Goal: Information Seeking & Learning: Learn about a topic

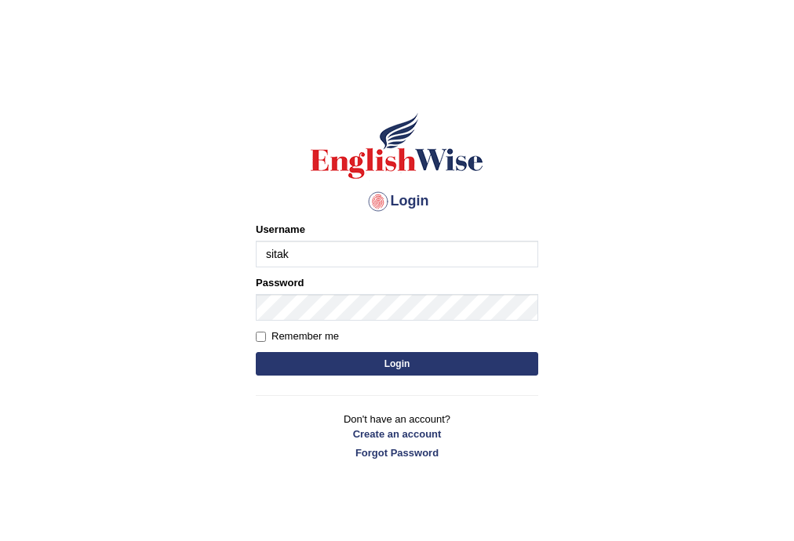
type input "sitak"
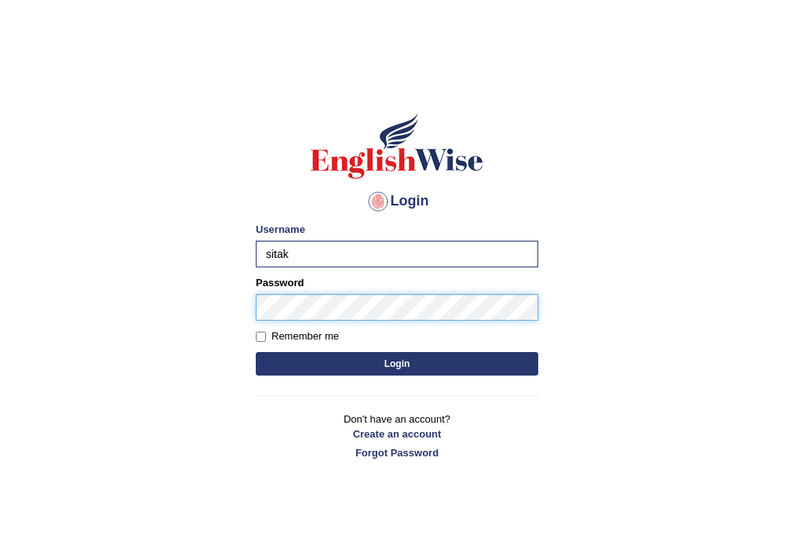
click at [256, 352] on button "Login" at bounding box center [397, 364] width 282 height 24
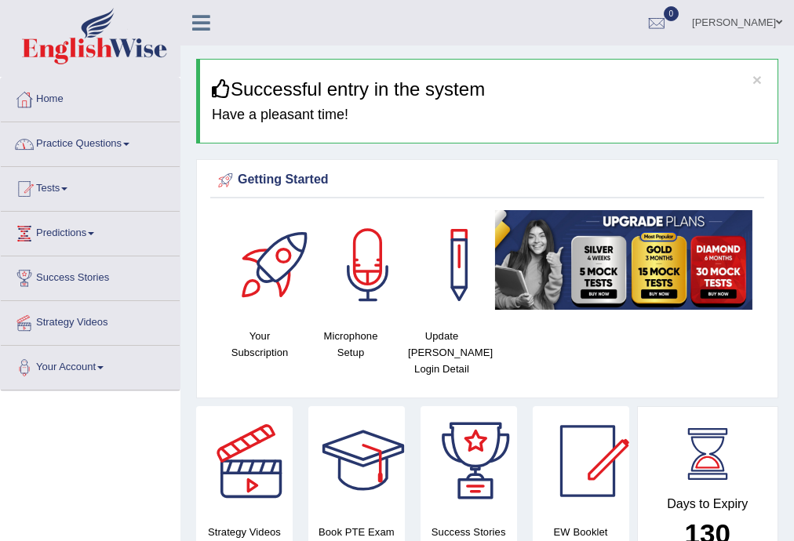
click at [125, 140] on link "Practice Questions" at bounding box center [90, 141] width 179 height 39
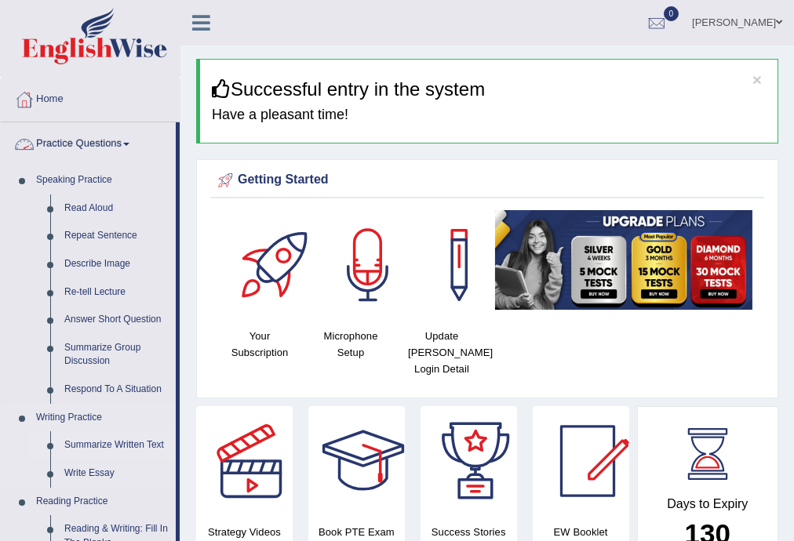
click at [155, 444] on link "Summarize Written Text" at bounding box center [116, 445] width 118 height 28
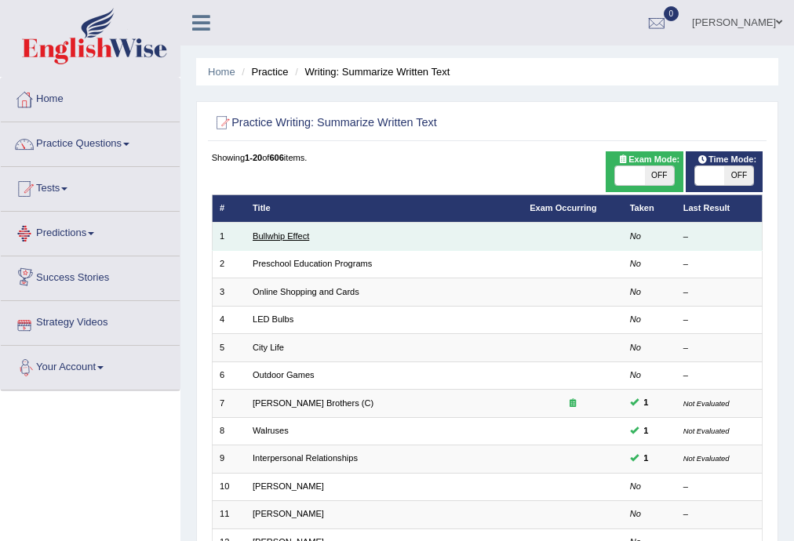
click at [301, 238] on link "Bullwhip Effect" at bounding box center [280, 235] width 56 height 9
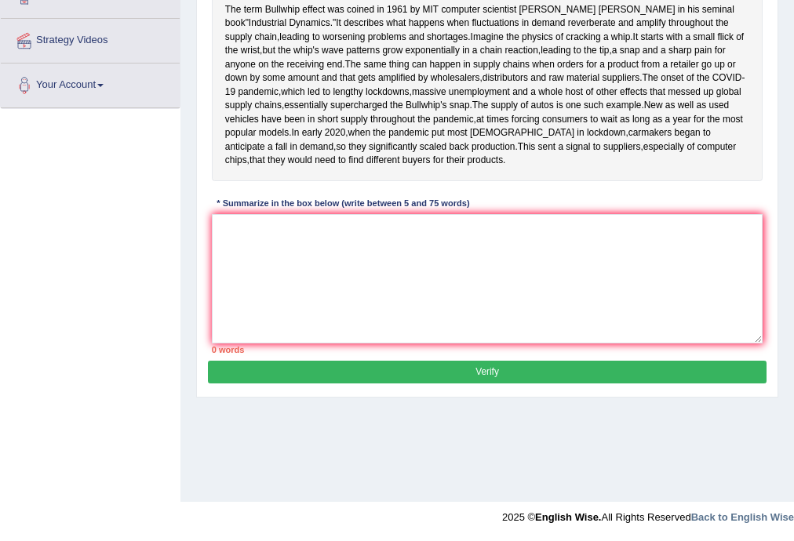
scroll to position [73, 0]
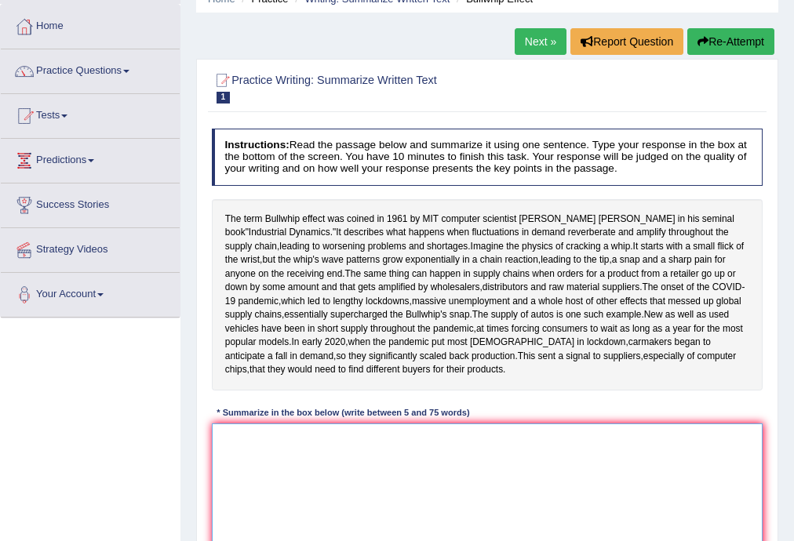
click at [229, 492] on textarea at bounding box center [487, 487] width 551 height 129
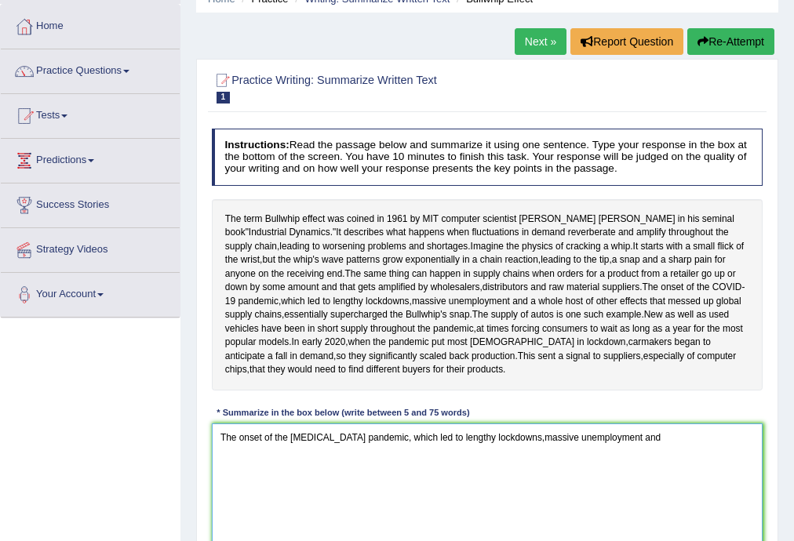
click at [369, 492] on textarea "The onset of the covid-19 pandemic, which led to lengthy lockdowns,massive unem…" at bounding box center [487, 487] width 551 height 129
click at [370, 492] on textarea "The onset of the covid-19 pandemic, which led to lengthy lockdowns,massive unem…" at bounding box center [487, 487] width 551 height 129
click at [366, 489] on textarea "The onset of the covid-19 pandemicand, which led to lengthy lockdowns,massive u…" at bounding box center [487, 487] width 551 height 129
click at [521, 494] on textarea "The onset of the covid-19 pandemic and, which led to lengthy lockdowns,massive …" at bounding box center [487, 487] width 551 height 129
click at [518, 492] on textarea "The onset of the covid-19 pandemic and, which led to lengthy lockdownsmoreover …" at bounding box center [487, 487] width 551 height 129
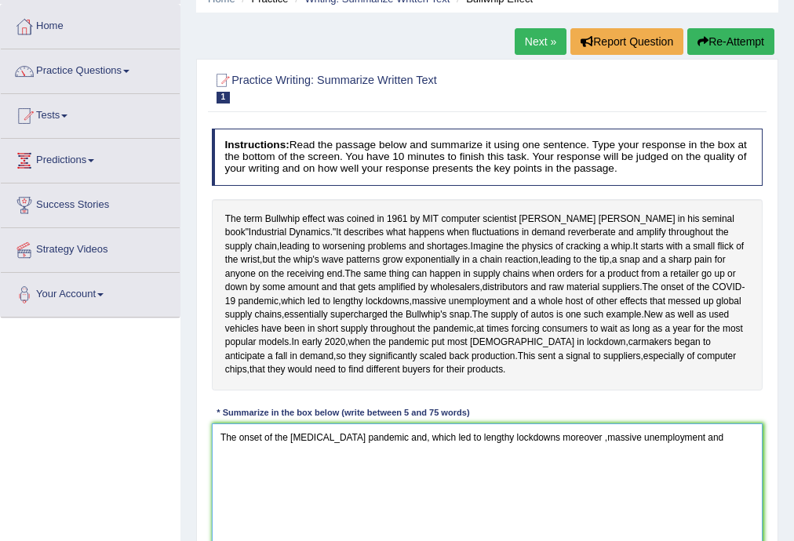
click at [690, 490] on textarea "The onset of the covid-19 pandemic and, which led to lengthy lockdowns moreover…" at bounding box center [487, 487] width 551 height 129
click at [433, 513] on textarea "The onset of the covid-19 pandemic and, which led to lengthy lockdowns moreover…" at bounding box center [487, 487] width 551 height 129
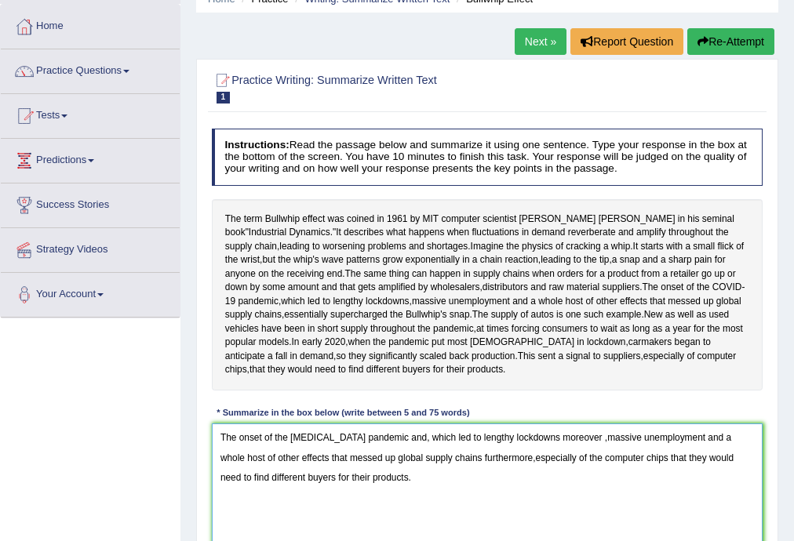
scroll to position [282, 0]
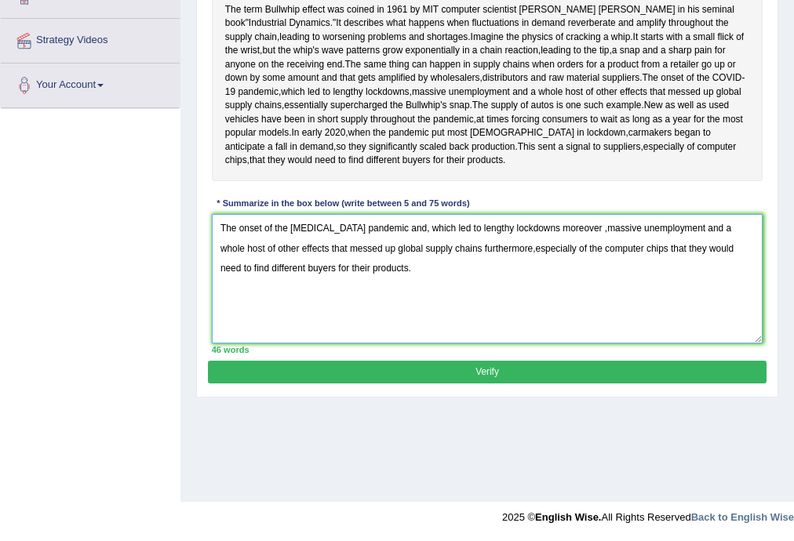
type textarea "The onset of the covid-19 pandemic and, which led to lengthy lockdowns moreover…"
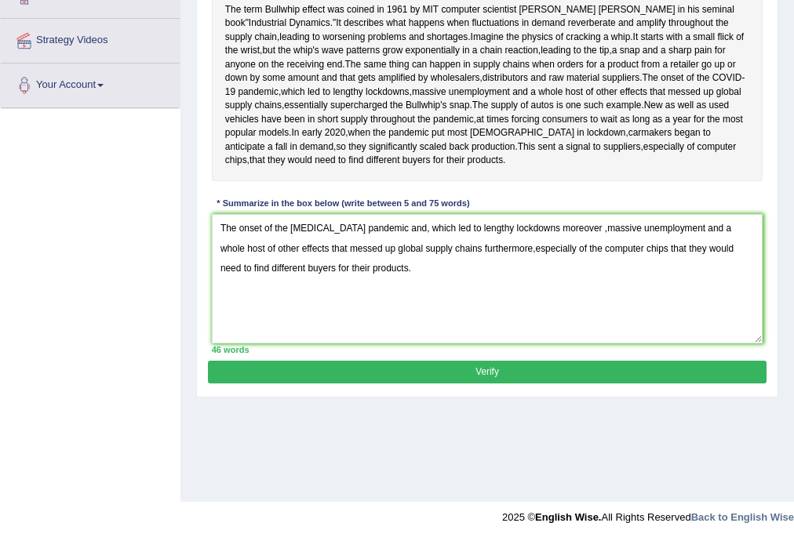
click at [492, 383] on button "Verify" at bounding box center [487, 372] width 558 height 23
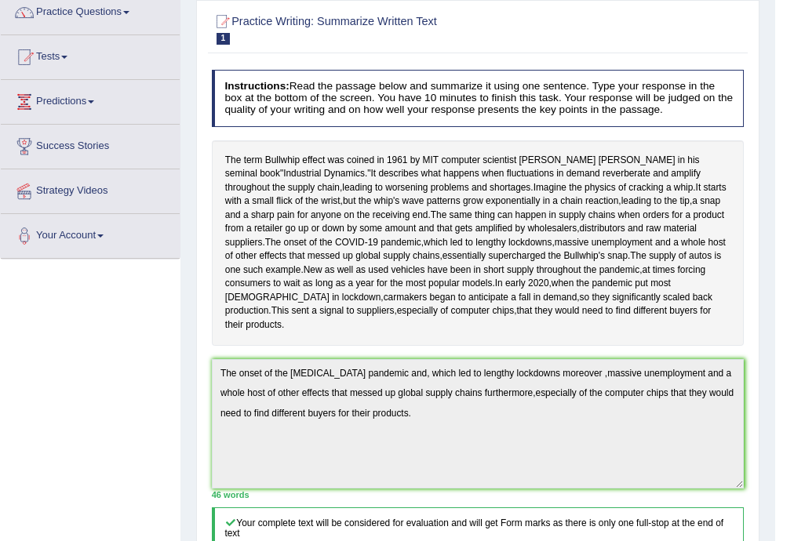
scroll to position [0, 0]
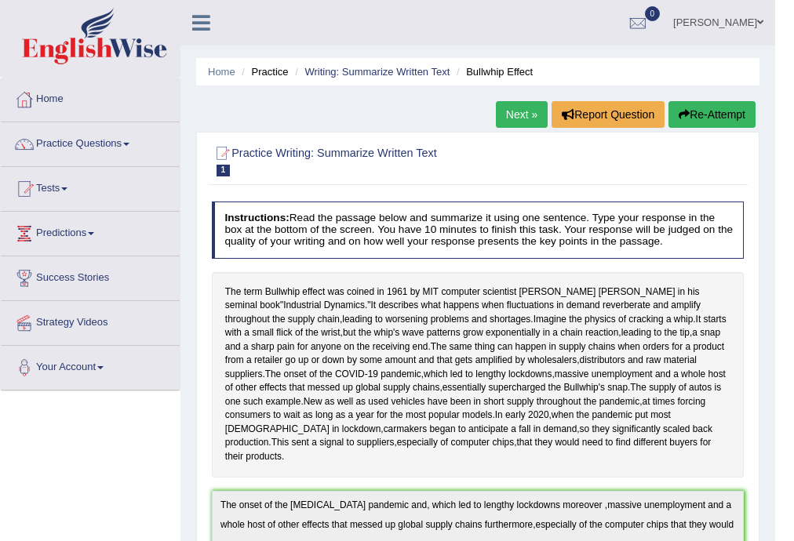
click at [508, 114] on link "Next »" at bounding box center [522, 114] width 52 height 27
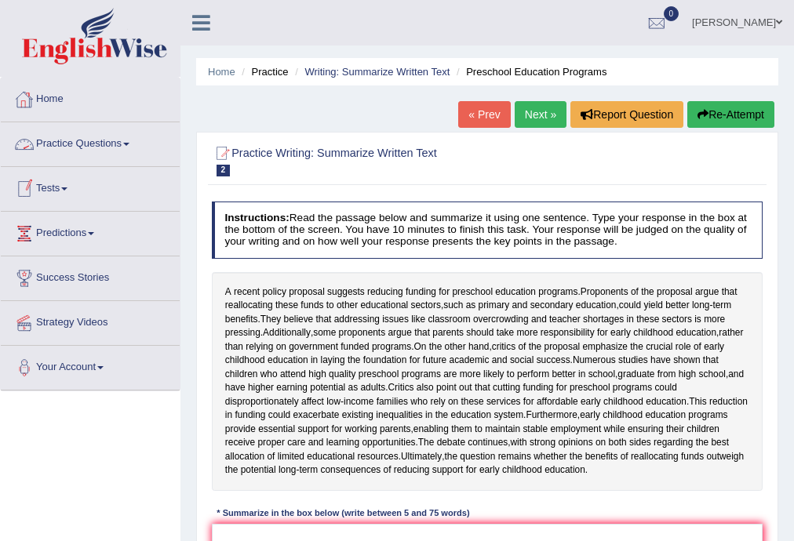
click at [129, 146] on link "Practice Questions" at bounding box center [90, 141] width 179 height 39
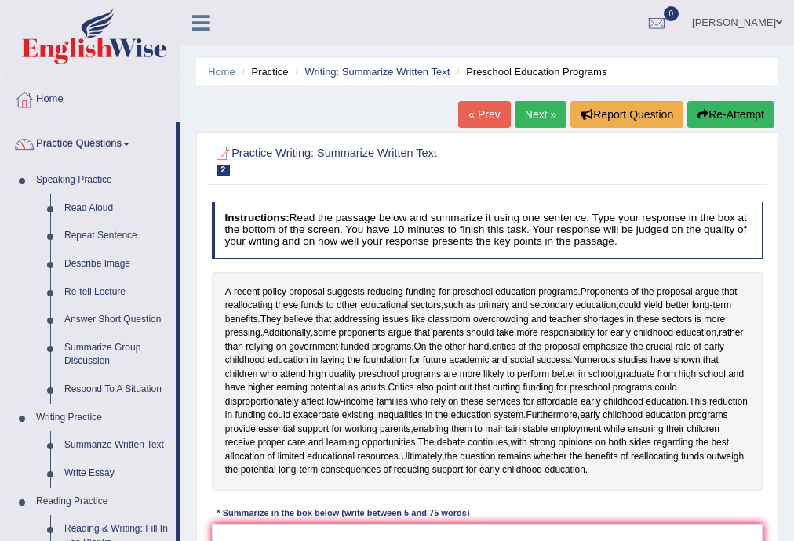
click at [87, 478] on link "Write Essay" at bounding box center [116, 474] width 118 height 28
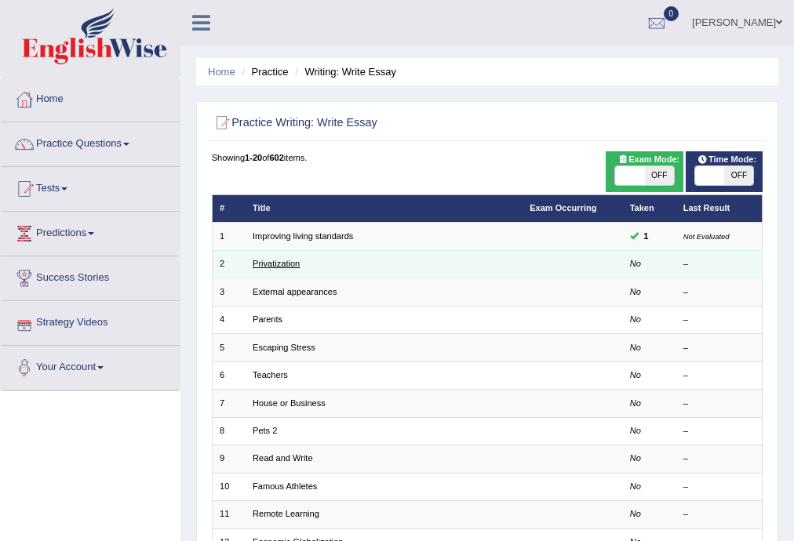
click at [289, 263] on link "Privatization" at bounding box center [275, 263] width 47 height 9
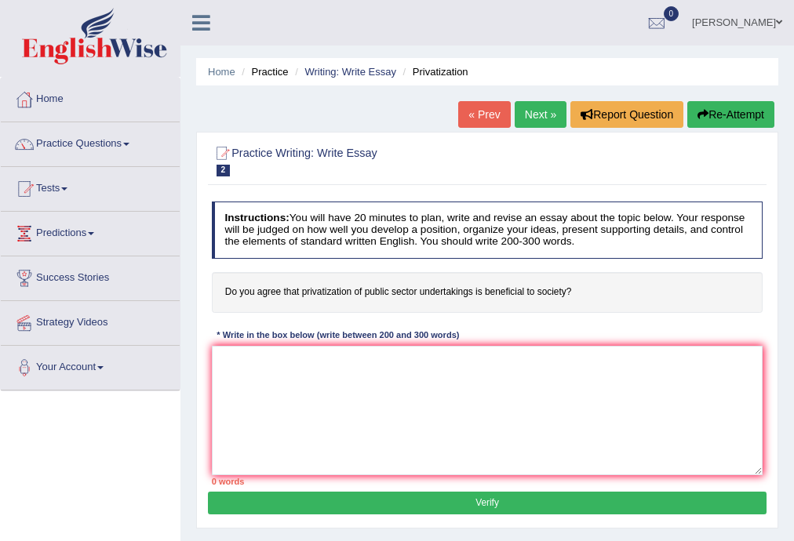
drag, startPoint x: 274, startPoint y: 96, endPoint x: 327, endPoint y: 158, distance: 81.2
click at [531, 113] on link "Next »" at bounding box center [540, 114] width 52 height 27
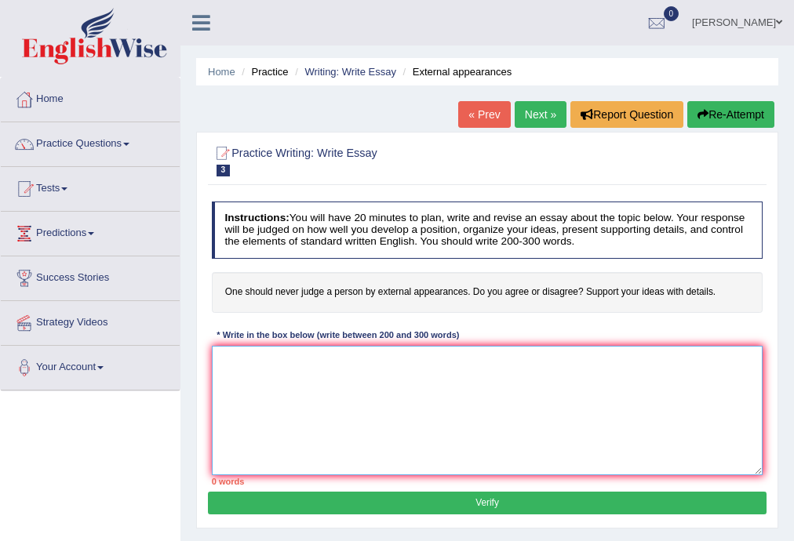
click at [244, 378] on textarea at bounding box center [487, 410] width 551 height 129
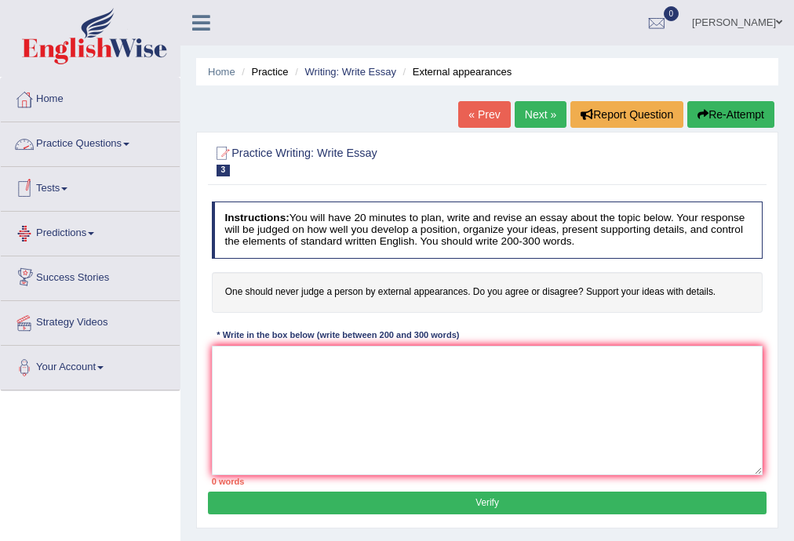
click at [132, 147] on link "Practice Questions" at bounding box center [90, 141] width 179 height 39
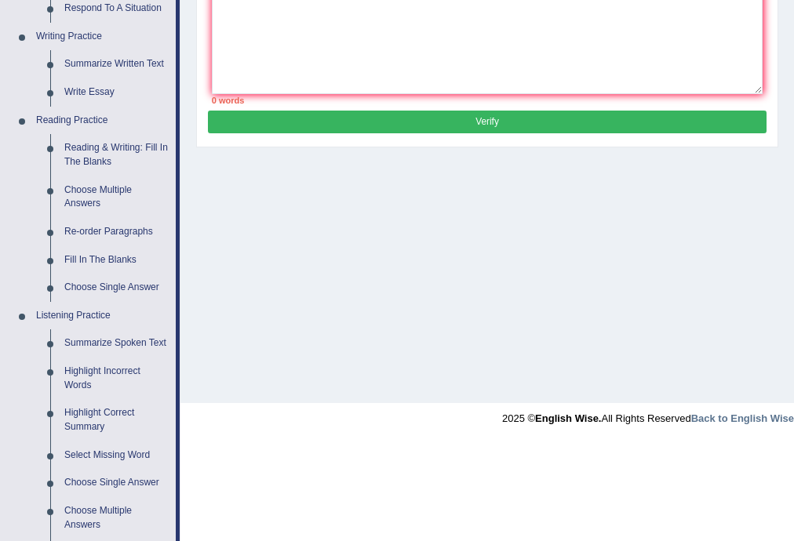
scroll to position [418, 0]
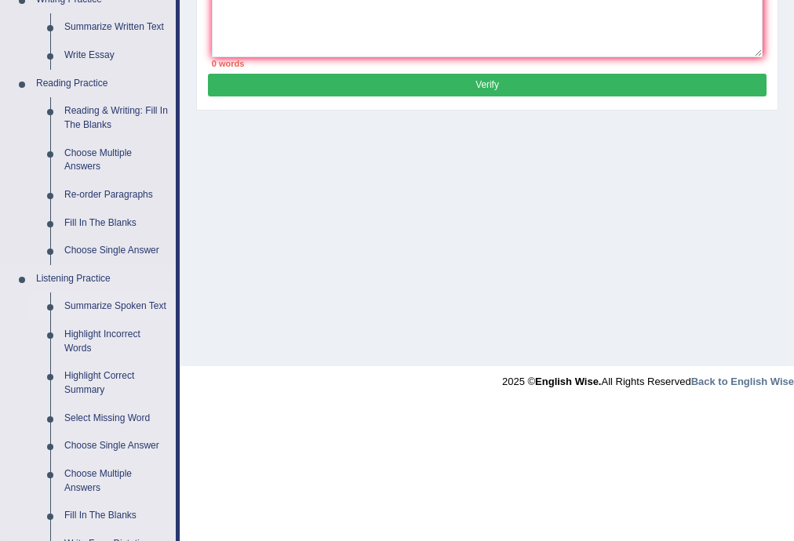
click at [123, 309] on link "Summarize Spoken Text" at bounding box center [116, 306] width 118 height 28
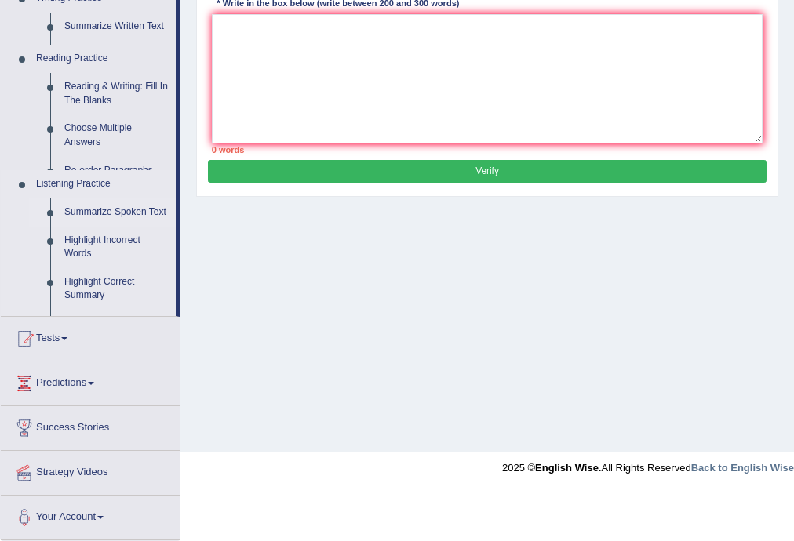
scroll to position [282, 0]
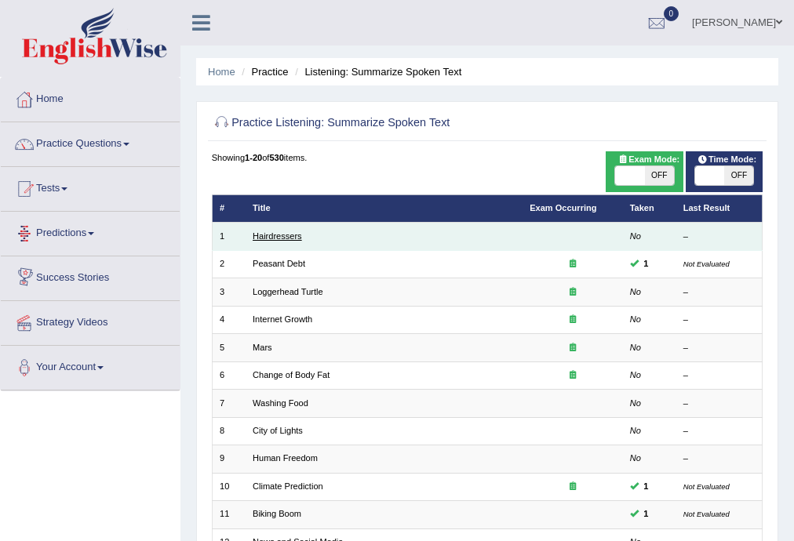
click at [273, 241] on link "Hairdressers" at bounding box center [276, 235] width 49 height 9
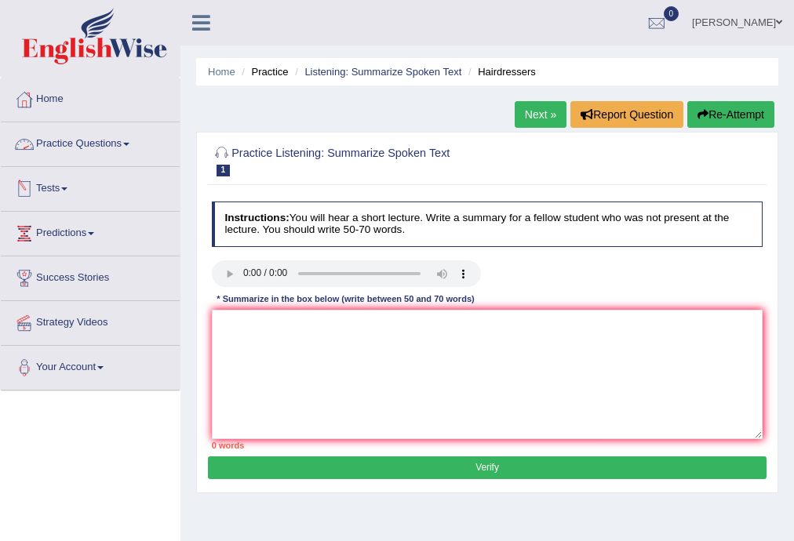
click at [132, 146] on link "Practice Questions" at bounding box center [90, 141] width 179 height 39
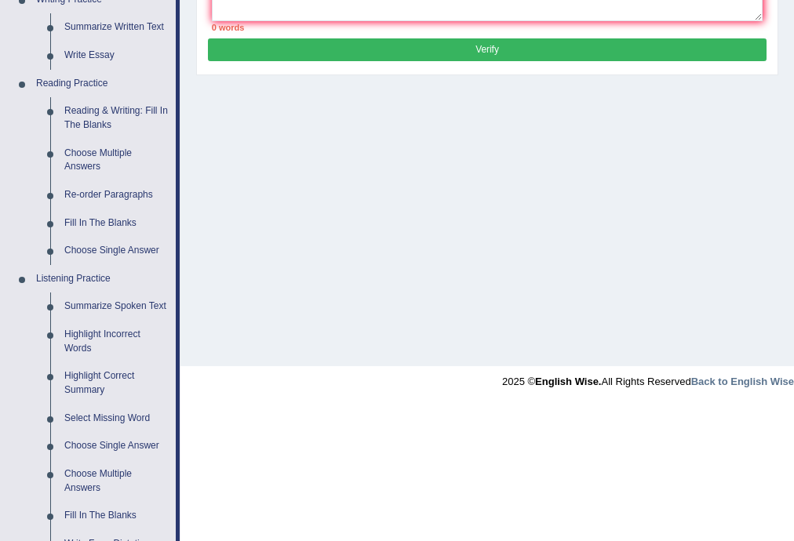
scroll to position [686, 0]
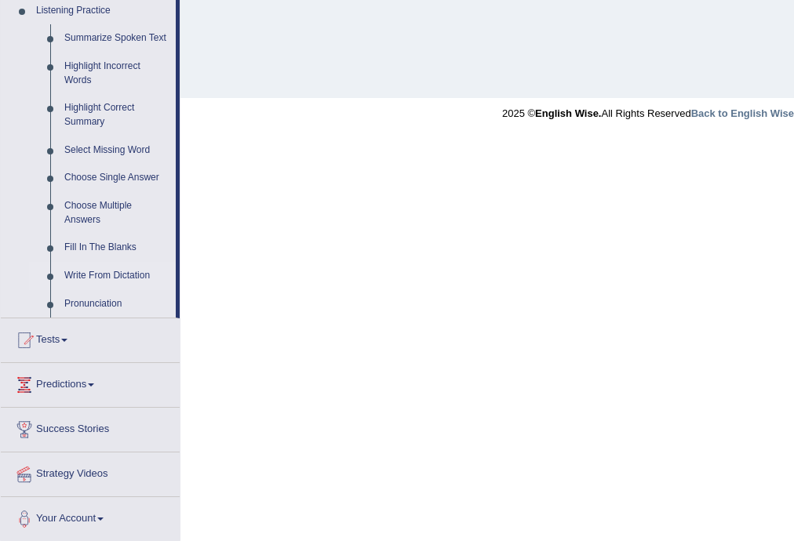
click at [97, 276] on link "Write From Dictation" at bounding box center [116, 276] width 118 height 28
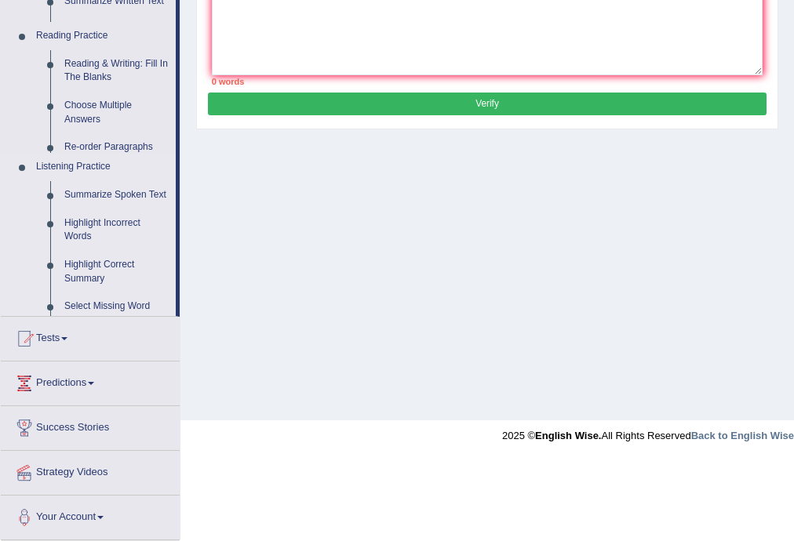
scroll to position [282, 0]
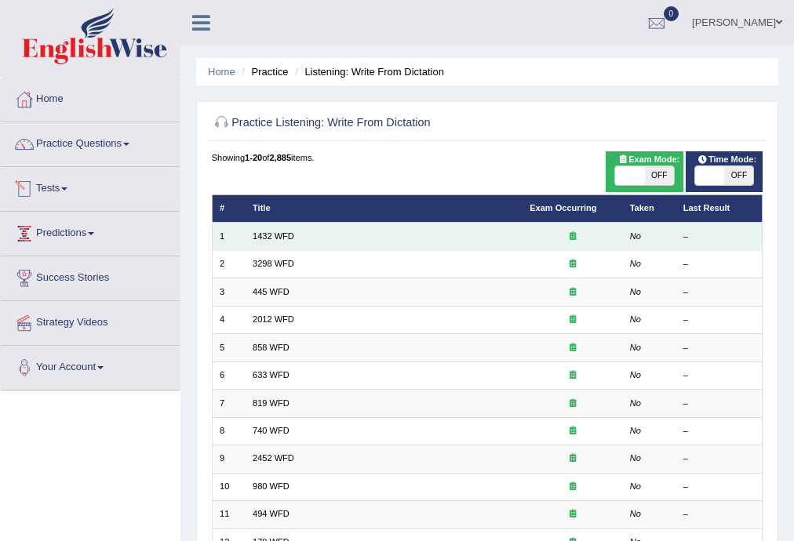
click at [275, 229] on td "1432 WFD" at bounding box center [383, 236] width 277 height 27
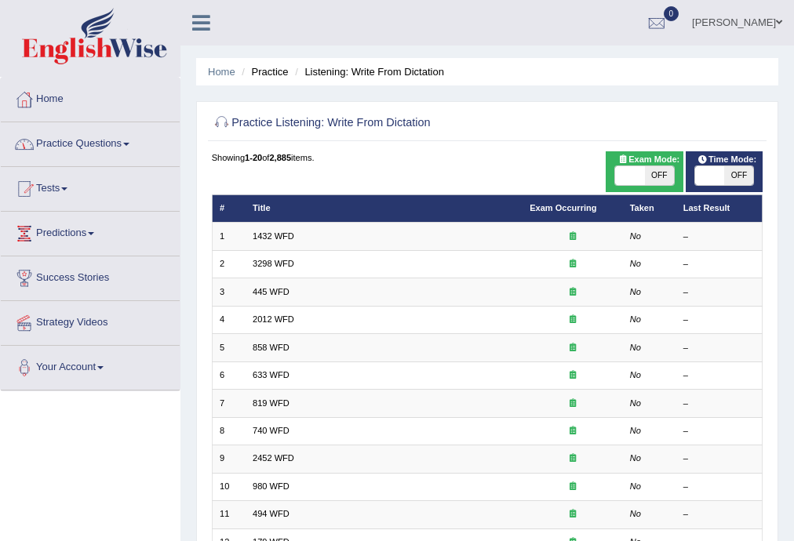
click at [129, 144] on span at bounding box center [126, 144] width 6 height 3
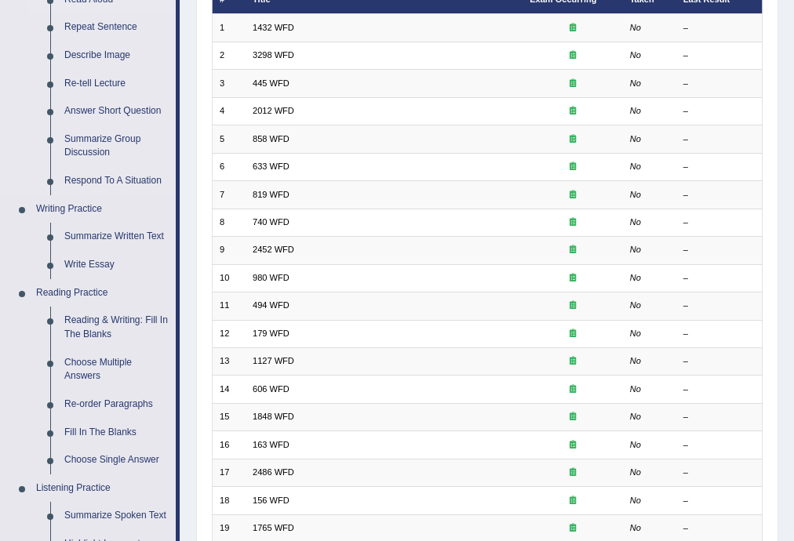
scroll to position [418, 0]
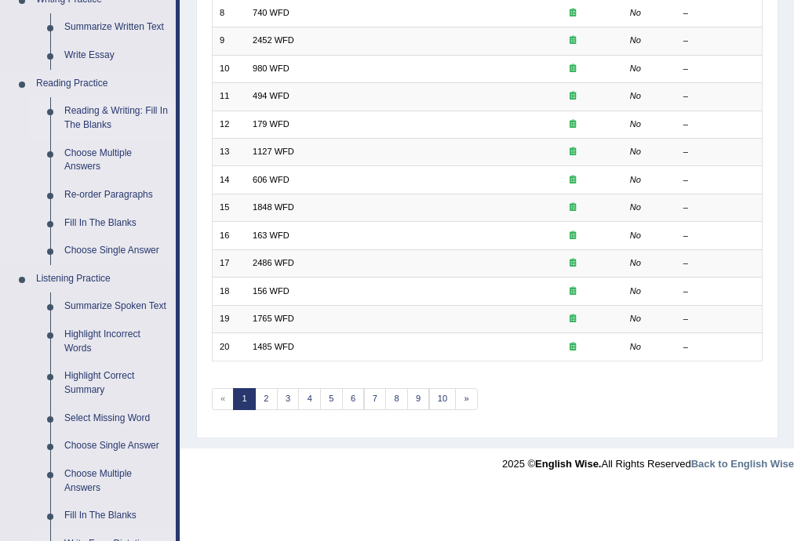
click at [127, 109] on link "Reading & Writing: Fill In The Blanks" at bounding box center [116, 118] width 118 height 42
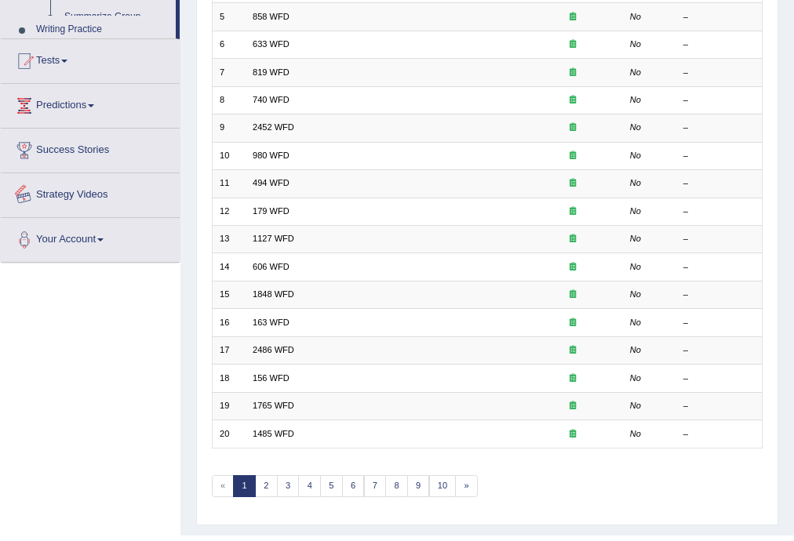
scroll to position [361, 0]
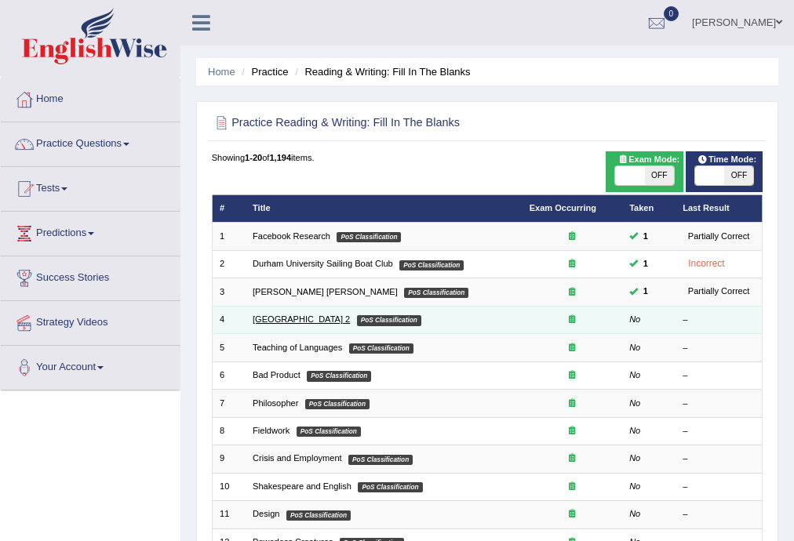
click at [265, 320] on link "[GEOGRAPHIC_DATA] 2" at bounding box center [300, 318] width 97 height 9
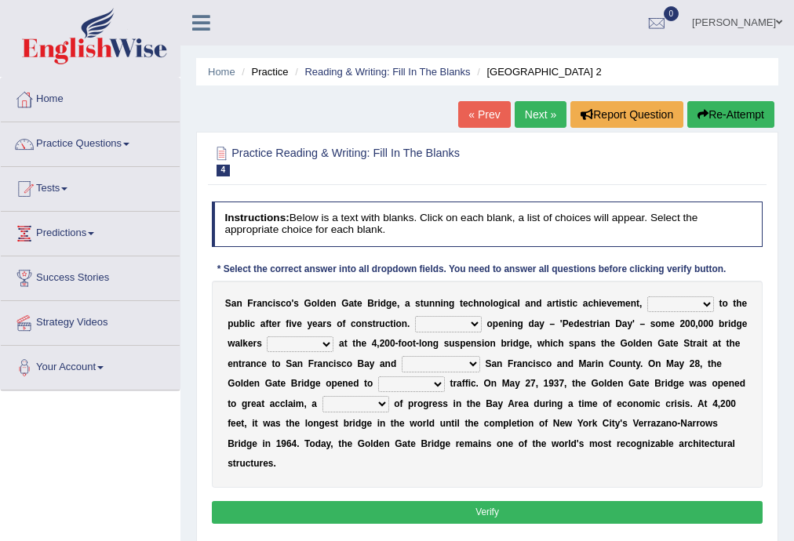
click at [707, 307] on select "opens closes appears equals" at bounding box center [680, 304] width 67 height 16
select select "opens"
click at [647, 296] on select "opens closes appears equals" at bounding box center [680, 304] width 67 height 16
click at [475, 325] on select "On During Since When" at bounding box center [448, 324] width 67 height 16
select select "During"
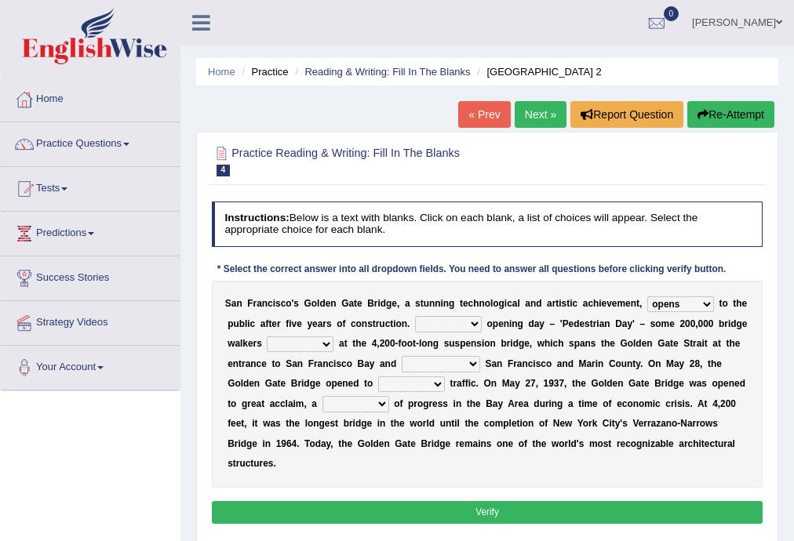
click at [415, 316] on select "On During Since When" at bounding box center [448, 324] width 67 height 16
click at [323, 343] on select "stationed looked marveled laughed" at bounding box center [300, 344] width 67 height 16
select select "looked"
click at [267, 336] on select "stationed looked marveled laughed" at bounding box center [300, 344] width 67 height 16
click at [469, 363] on select "separates connects channels differentiates" at bounding box center [440, 364] width 78 height 16
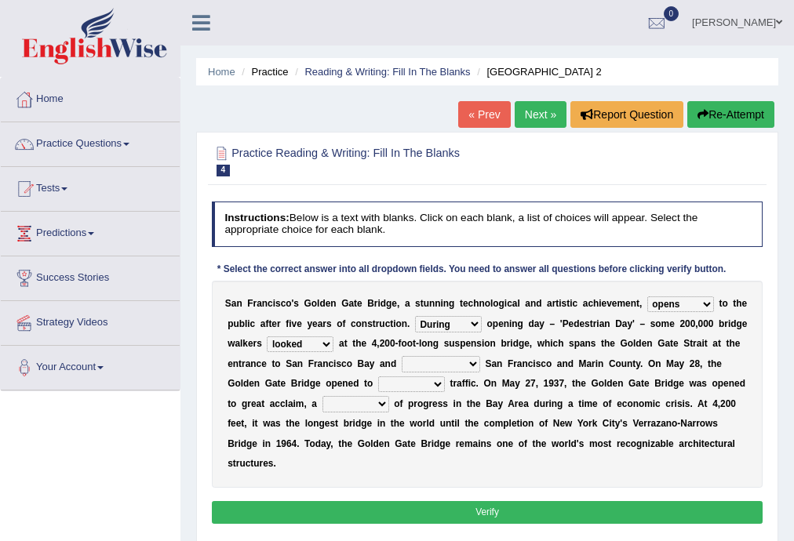
select select "connects"
click at [401, 356] on select "separates connects channels differentiates" at bounding box center [440, 364] width 78 height 16
click at [437, 381] on select "aquatic vehicular airborne watertight" at bounding box center [411, 384] width 67 height 16
select select "aquatic"
click at [378, 376] on select "aquatic vehicular airborne watertight" at bounding box center [411, 384] width 67 height 16
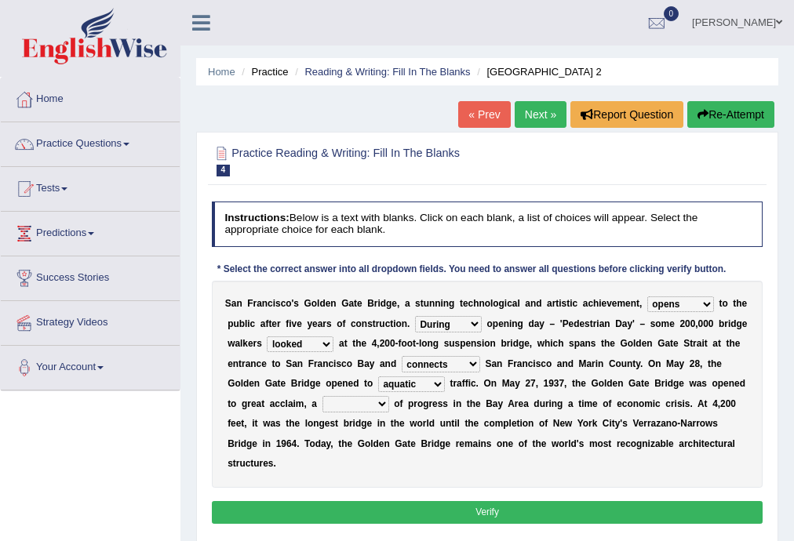
click at [380, 402] on select "denial symbol technique yield" at bounding box center [355, 404] width 67 height 16
select select "technique"
click at [322, 396] on select "denial symbol technique yield" at bounding box center [355, 404] width 67 height 16
click at [485, 511] on button "Verify" at bounding box center [487, 512] width 551 height 23
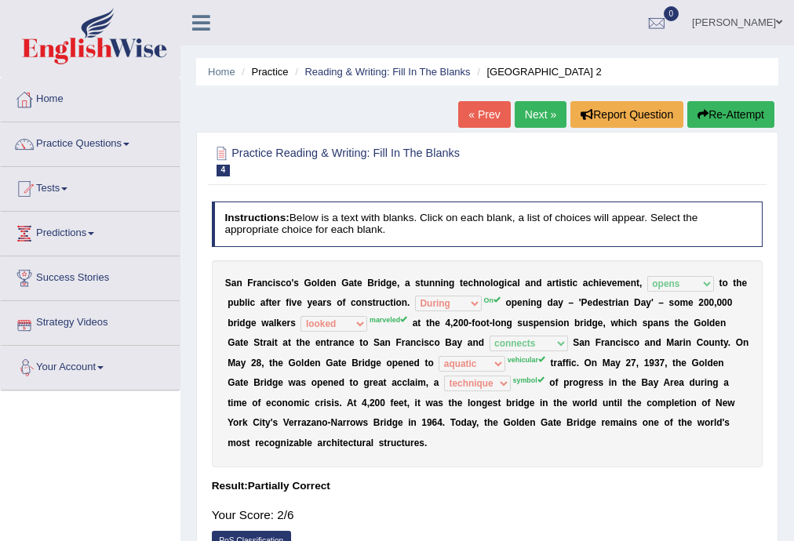
click at [525, 111] on link "Next »" at bounding box center [540, 114] width 52 height 27
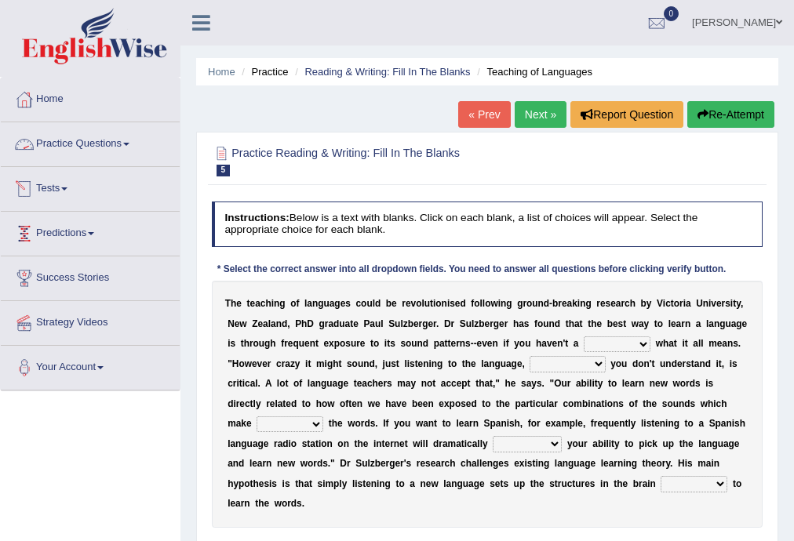
click at [129, 143] on span at bounding box center [126, 144] width 6 height 3
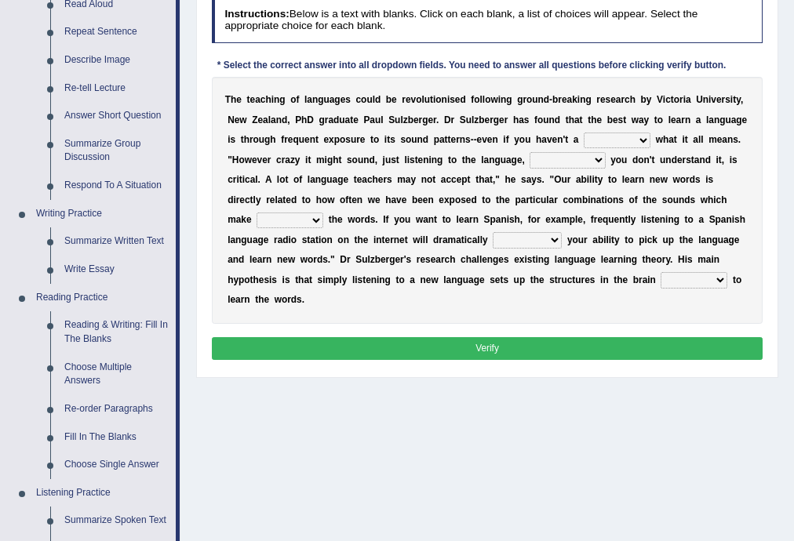
scroll to position [209, 0]
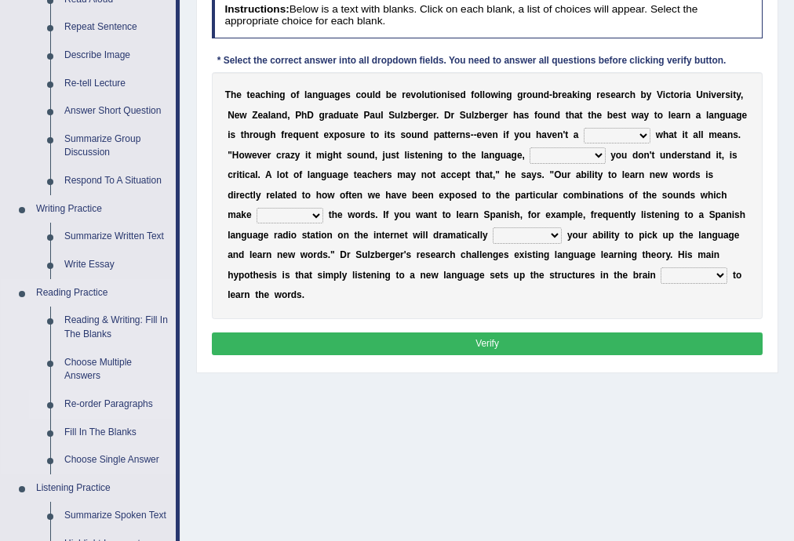
click at [100, 406] on link "Re-order Paragraphs" at bounding box center [116, 404] width 118 height 28
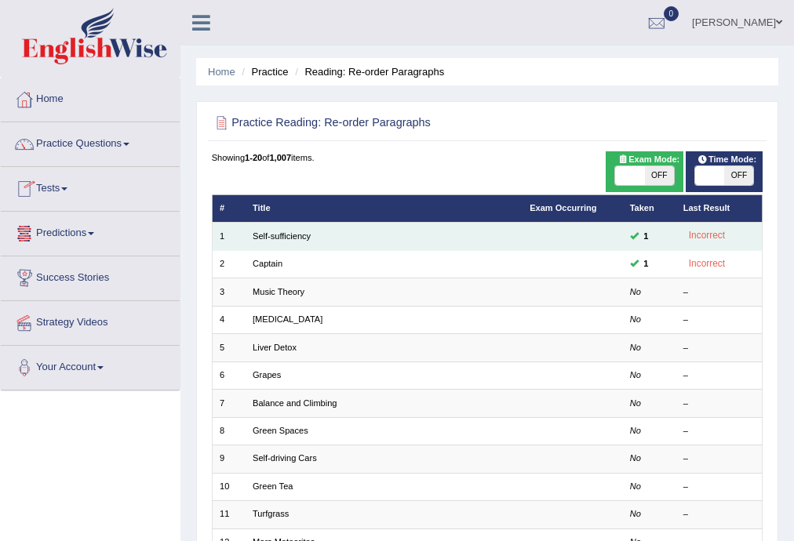
click at [278, 242] on td "Self-sufficiency" at bounding box center [383, 236] width 277 height 27
click at [278, 239] on link "Self-sufficiency" at bounding box center [281, 235] width 58 height 9
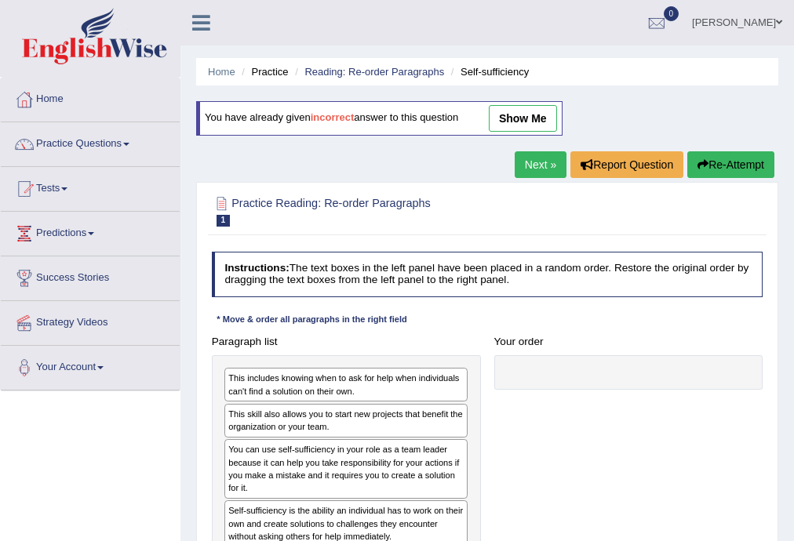
scroll to position [209, 0]
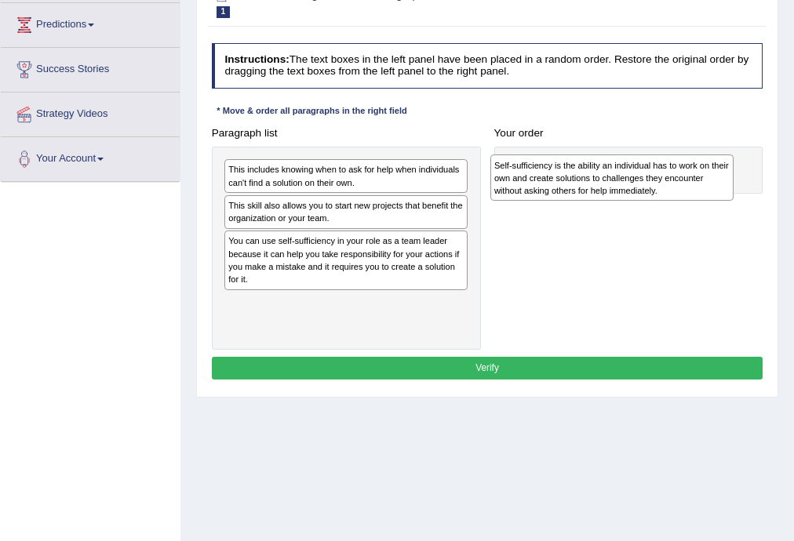
drag, startPoint x: 288, startPoint y: 315, endPoint x: 601, endPoint y: 185, distance: 339.6
click at [601, 185] on div "Self-sufficiency is the ability an individual has to work on their own and crea…" at bounding box center [612, 177] width 244 height 46
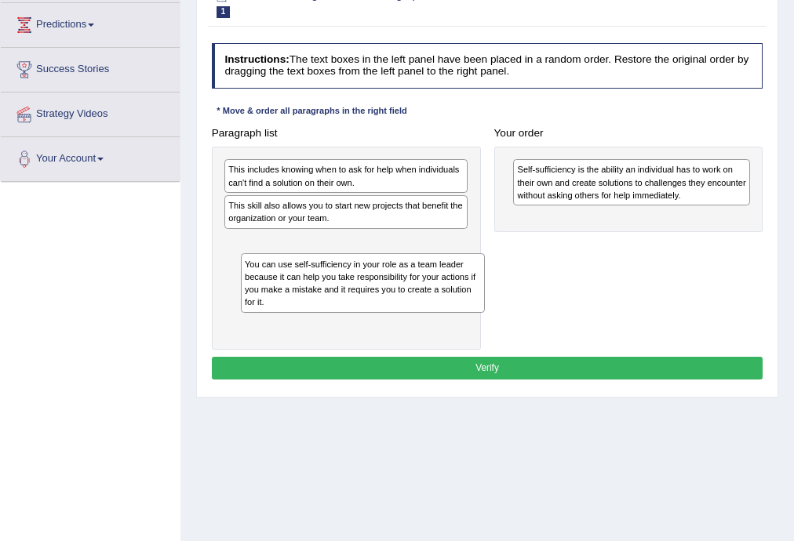
drag, startPoint x: 306, startPoint y: 256, endPoint x: 329, endPoint y: 302, distance: 51.6
click at [329, 302] on div "You can use self-sufficiency in your role as a team leader because it can help …" at bounding box center [363, 282] width 244 height 59
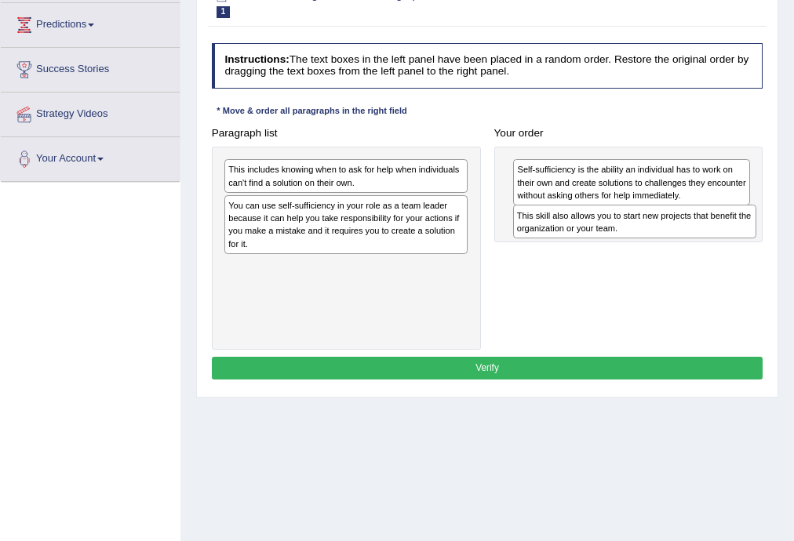
drag, startPoint x: 316, startPoint y: 202, endPoint x: 659, endPoint y: 227, distance: 343.6
click at [659, 227] on div "This skill also allows you to start new projects that benefit the organization …" at bounding box center [635, 222] width 244 height 34
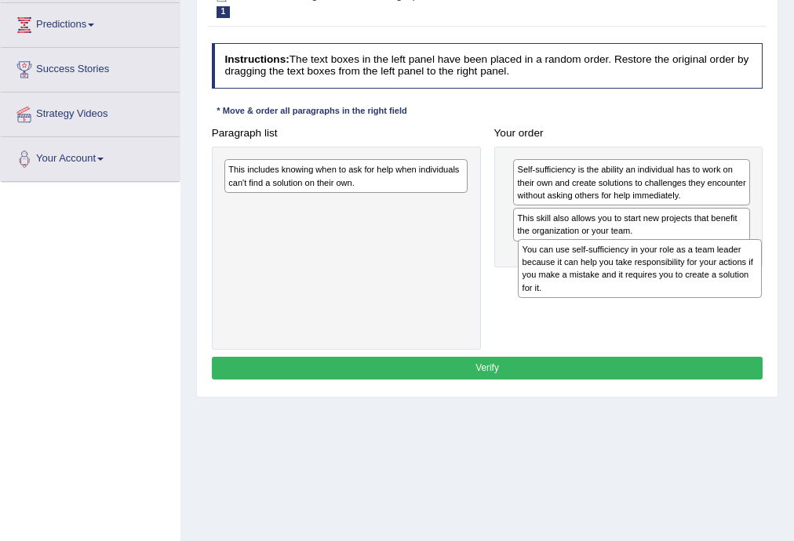
drag, startPoint x: 279, startPoint y: 235, endPoint x: 628, endPoint y: 300, distance: 355.0
click at [628, 300] on div "Paragraph list This includes knowing when to ask for help when individuals can'…" at bounding box center [487, 236] width 565 height 228
drag, startPoint x: 381, startPoint y: 222, endPoint x: 740, endPoint y: 288, distance: 365.1
click at [740, 288] on div "You can use self-sufficiency in your role as a team leader because it can help …" at bounding box center [648, 269] width 244 height 59
drag, startPoint x: 393, startPoint y: 223, endPoint x: 744, endPoint y: 288, distance: 357.1
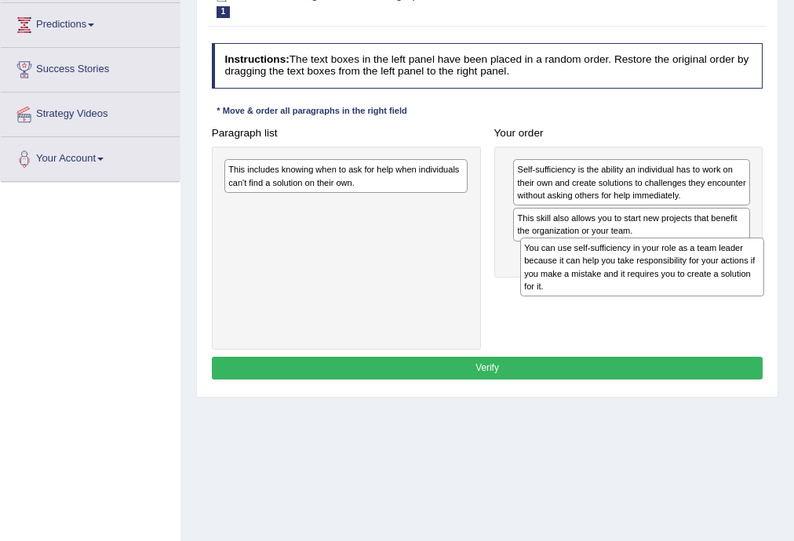
click at [744, 288] on div "You can use self-sufficiency in your role as a team leader because it can help …" at bounding box center [642, 267] width 244 height 59
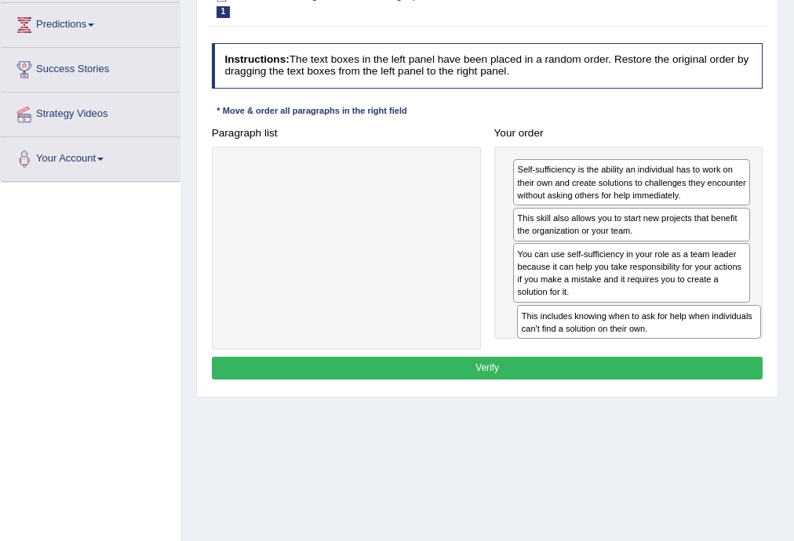
drag, startPoint x: 256, startPoint y: 172, endPoint x: 604, endPoint y: 351, distance: 391.4
click at [604, 351] on div "Instructions: The text boxes in the left panel have been placed in a random ord…" at bounding box center [487, 214] width 558 height 354
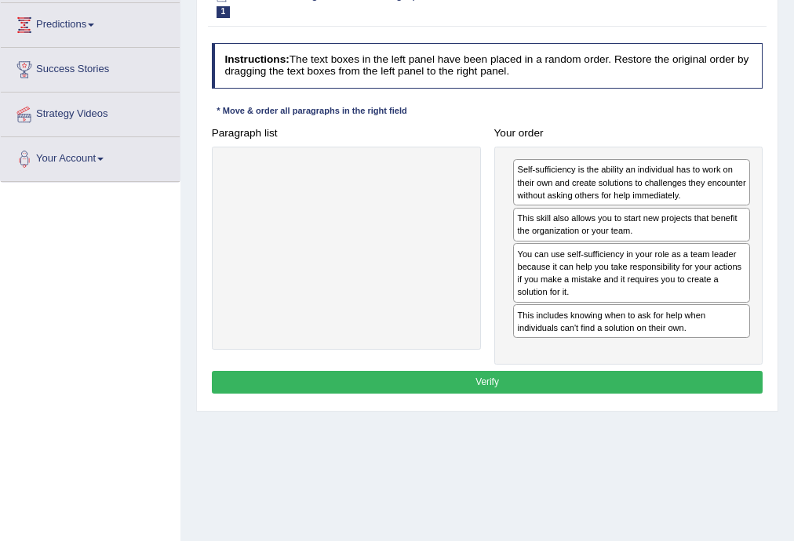
click at [488, 379] on button "Verify" at bounding box center [487, 382] width 551 height 23
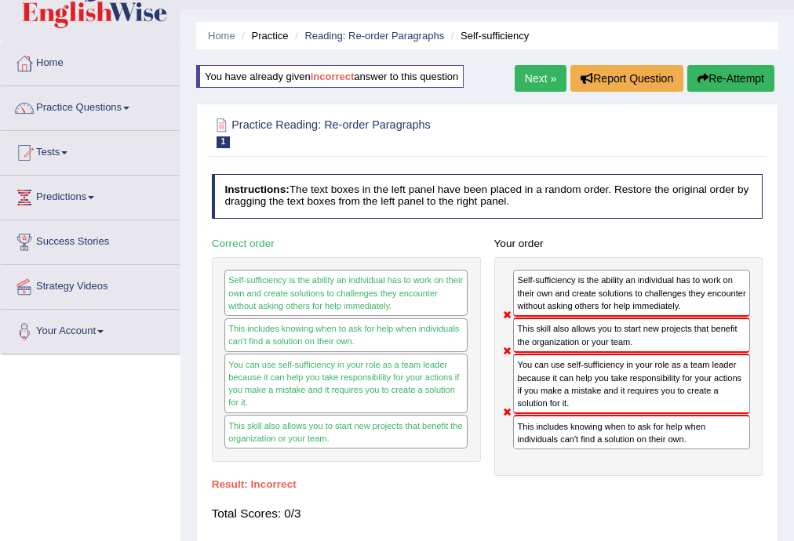
scroll to position [0, 0]
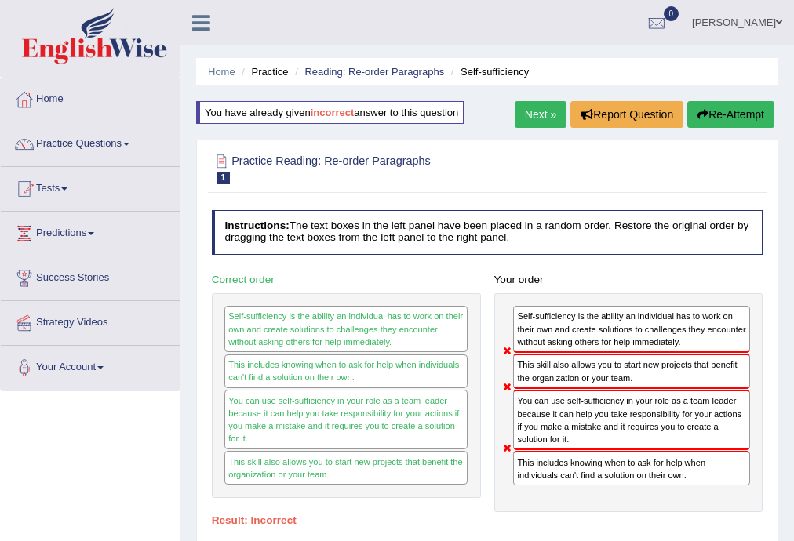
click at [530, 120] on link "Next »" at bounding box center [540, 114] width 52 height 27
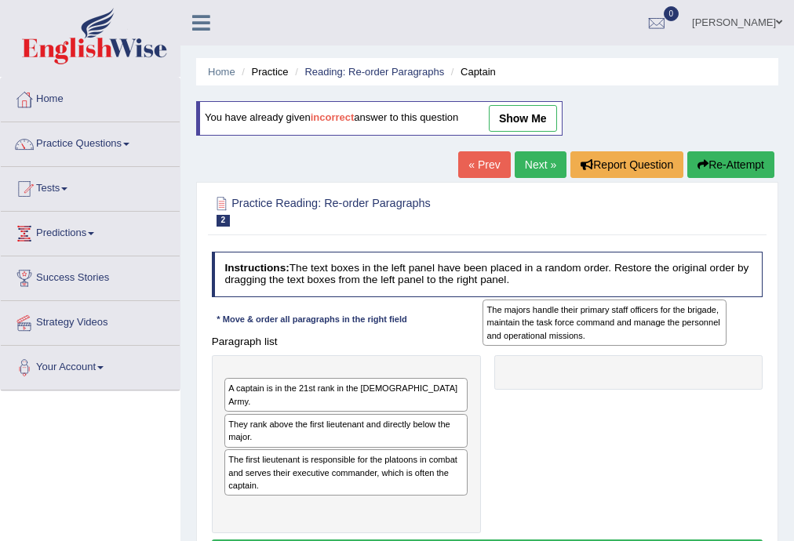
drag, startPoint x: 267, startPoint y: 390, endPoint x: 574, endPoint y: 317, distance: 316.1
click at [574, 317] on div "The majors handle their primary staff officers for the brigade, maintain the ta…" at bounding box center [604, 323] width 244 height 46
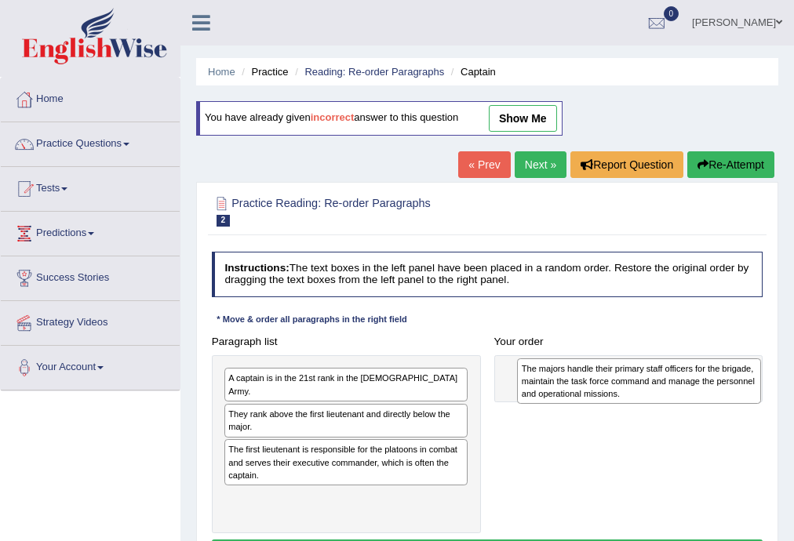
drag, startPoint x: 411, startPoint y: 398, endPoint x: 759, endPoint y: 394, distance: 348.2
click at [759, 394] on div "The majors handle their primary staff officers for the brigade, maintain the ta…" at bounding box center [639, 381] width 244 height 46
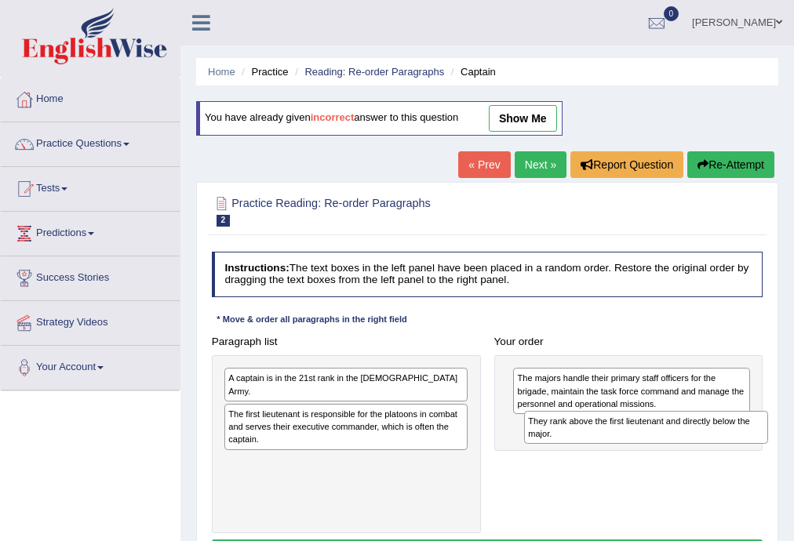
drag, startPoint x: 287, startPoint y: 401, endPoint x: 643, endPoint y: 436, distance: 357.7
click at [643, 436] on div "They rank above the first lieutenant and directly below the major." at bounding box center [646, 428] width 244 height 34
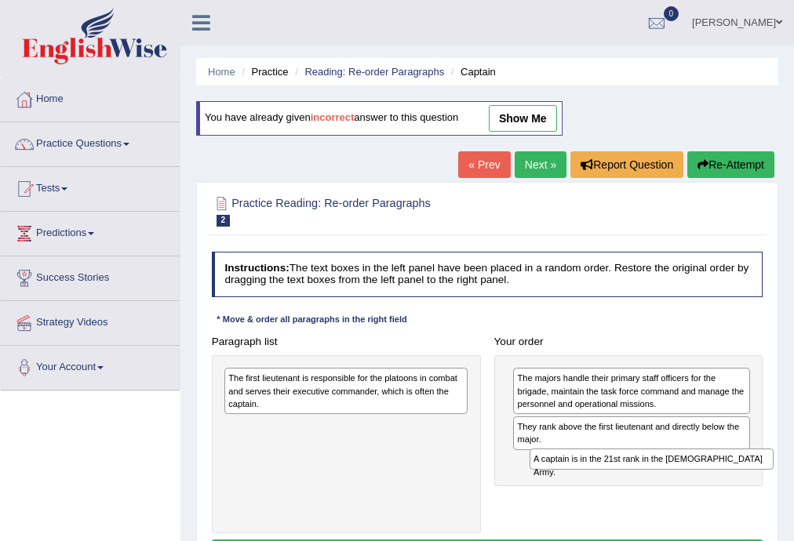
drag, startPoint x: 370, startPoint y: 377, endPoint x: 729, endPoint y: 480, distance: 373.5
click at [731, 479] on div "Paragraph list A captain is in the 21st rank in the US Army. The first lieutena…" at bounding box center [487, 431] width 565 height 203
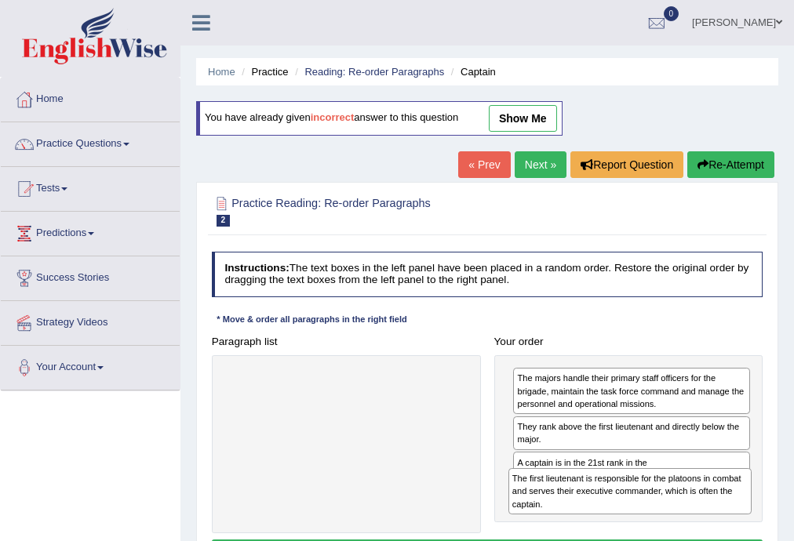
drag, startPoint x: 363, startPoint y: 390, endPoint x: 703, endPoint y: 513, distance: 361.2
click at [703, 513] on div "Paragraph list The first lieutenant is responsible for the platoons in combat a…" at bounding box center [487, 431] width 565 height 203
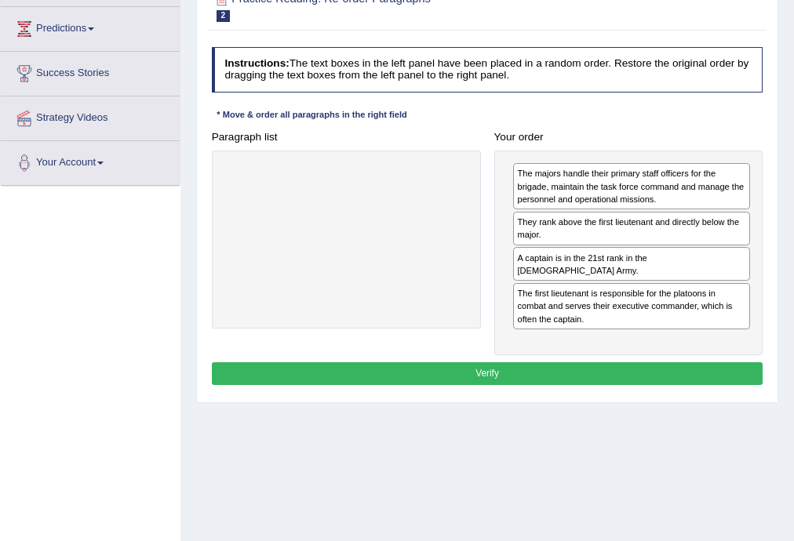
scroll to position [209, 0]
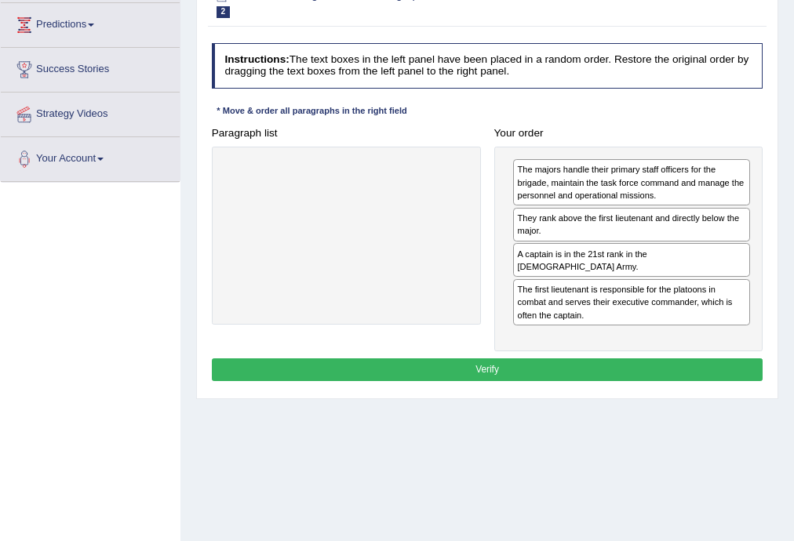
click at [477, 358] on button "Verify" at bounding box center [487, 369] width 551 height 23
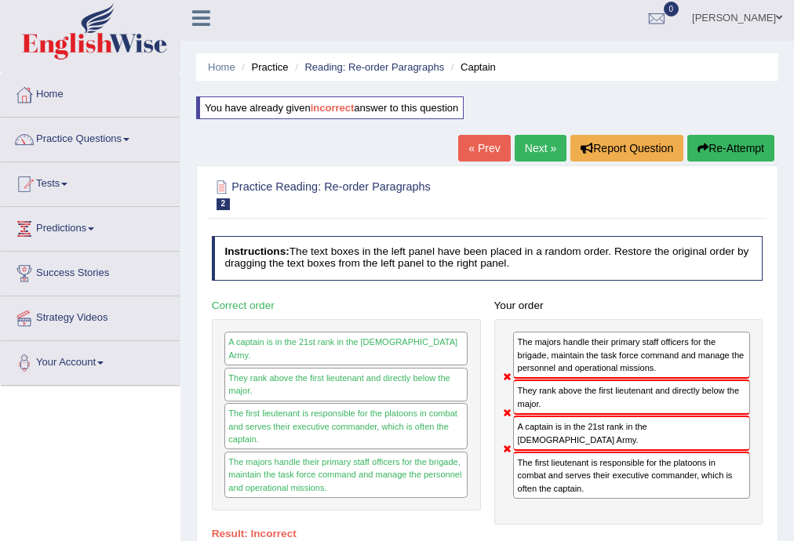
scroll to position [0, 0]
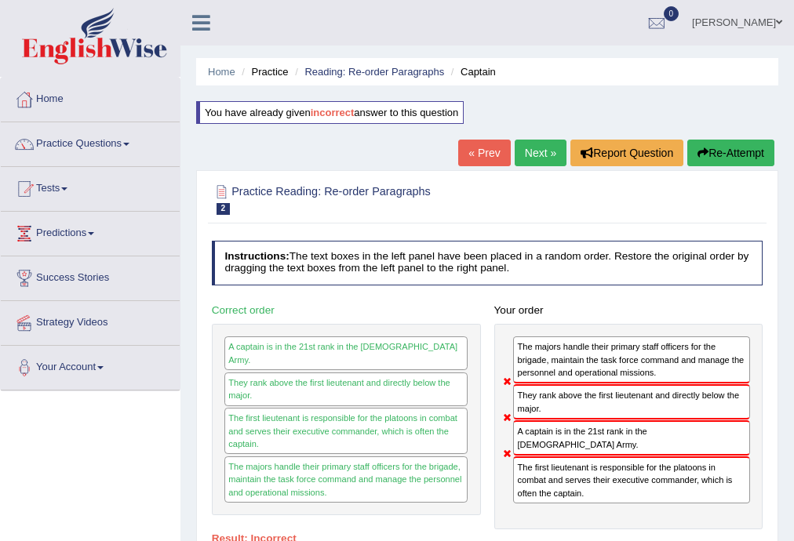
click at [479, 150] on link "« Prev" at bounding box center [484, 153] width 52 height 27
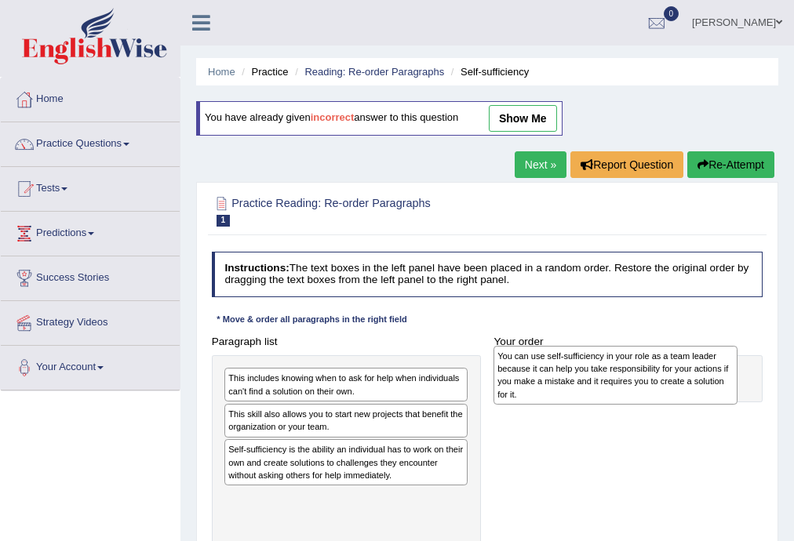
drag, startPoint x: 267, startPoint y: 462, endPoint x: 583, endPoint y: 372, distance: 328.4
click at [583, 372] on div "You can use self-sufficiency in your role as a team leader because it can help …" at bounding box center [615, 375] width 244 height 59
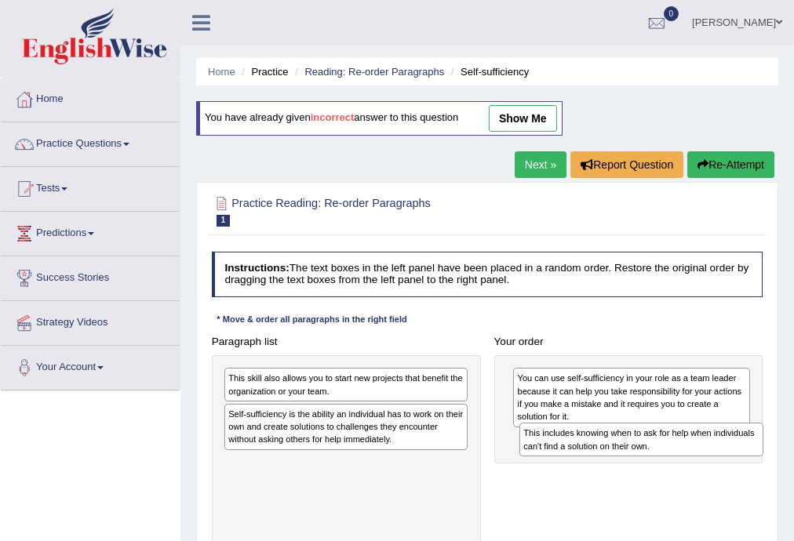
drag, startPoint x: 312, startPoint y: 383, endPoint x: 663, endPoint y: 454, distance: 357.7
click at [663, 454] on div "This includes knowing when to ask for help when individuals can't find a soluti…" at bounding box center [641, 440] width 244 height 34
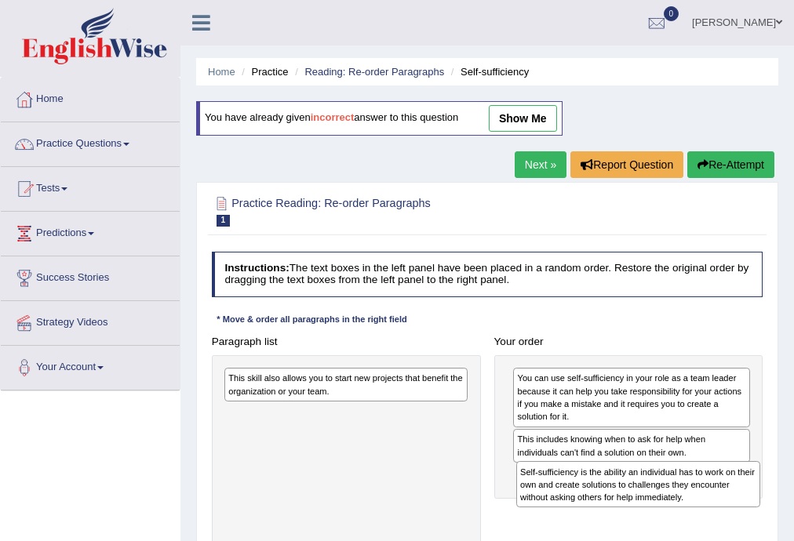
drag, startPoint x: 307, startPoint y: 430, endPoint x: 654, endPoint y: 511, distance: 356.1
click at [654, 511] on div "Paragraph list This skill also allows you to start new projects that benefit th…" at bounding box center [487, 444] width 565 height 228
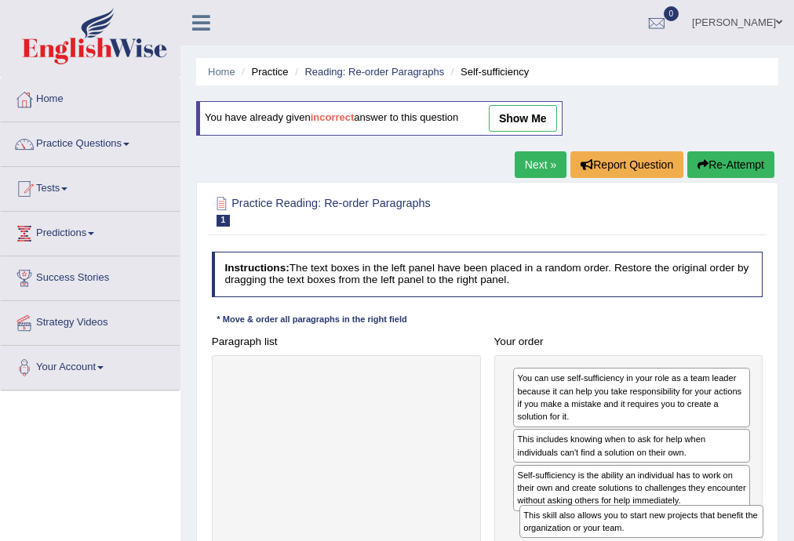
drag, startPoint x: 386, startPoint y: 383, endPoint x: 736, endPoint y: 550, distance: 388.6
click at [736, 540] on html "Toggle navigation Home Practice Questions Speaking Practice Read Aloud Repeat S…" at bounding box center [397, 270] width 794 height 541
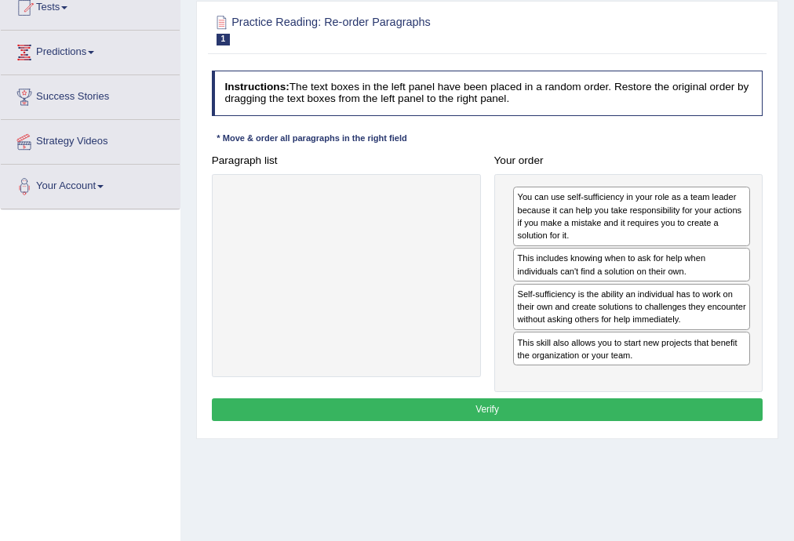
scroll to position [209, 0]
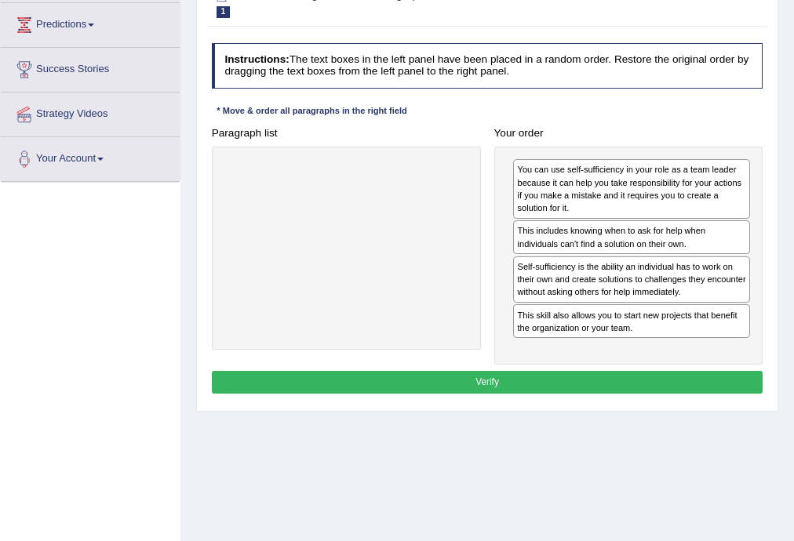
click at [483, 381] on button "Verify" at bounding box center [487, 382] width 551 height 23
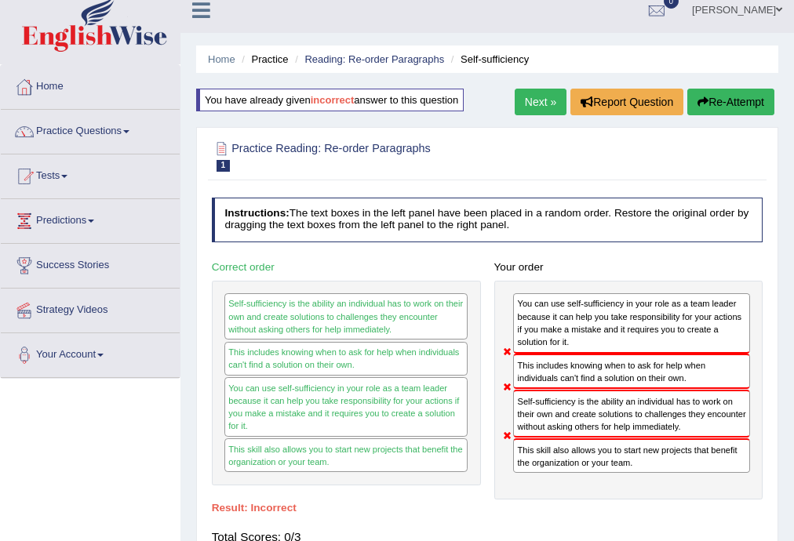
scroll to position [0, 0]
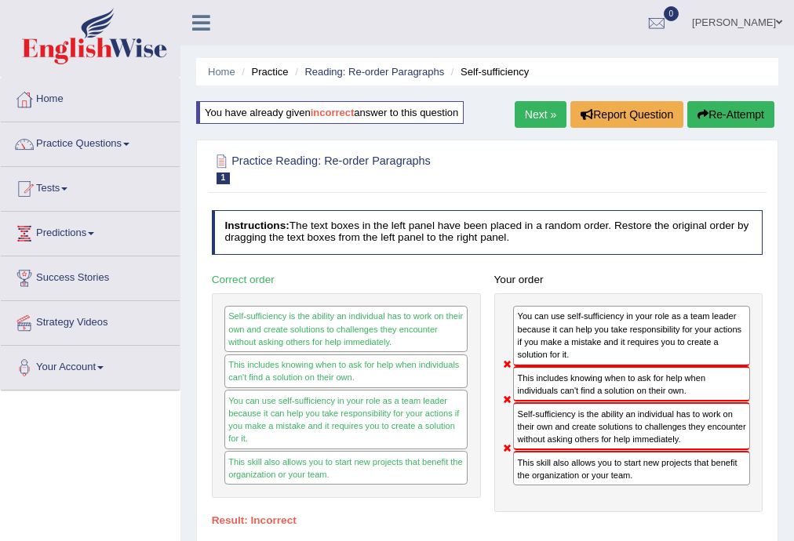
click at [527, 116] on link "Next »" at bounding box center [540, 114] width 52 height 27
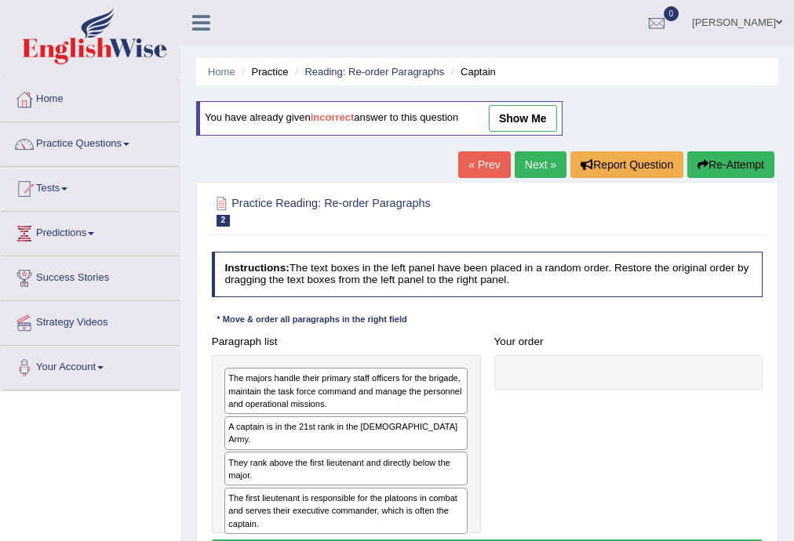
click at [487, 160] on link "« Prev" at bounding box center [484, 164] width 52 height 27
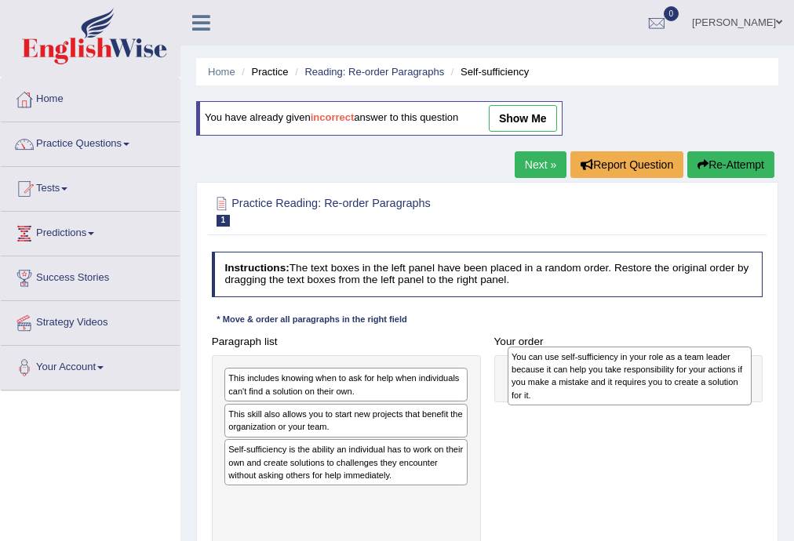
drag, startPoint x: 282, startPoint y: 469, endPoint x: 619, endPoint y: 380, distance: 348.1
click at [619, 380] on div "You can use self-sufficiency in your role as a team leader because it can help …" at bounding box center [629, 376] width 244 height 59
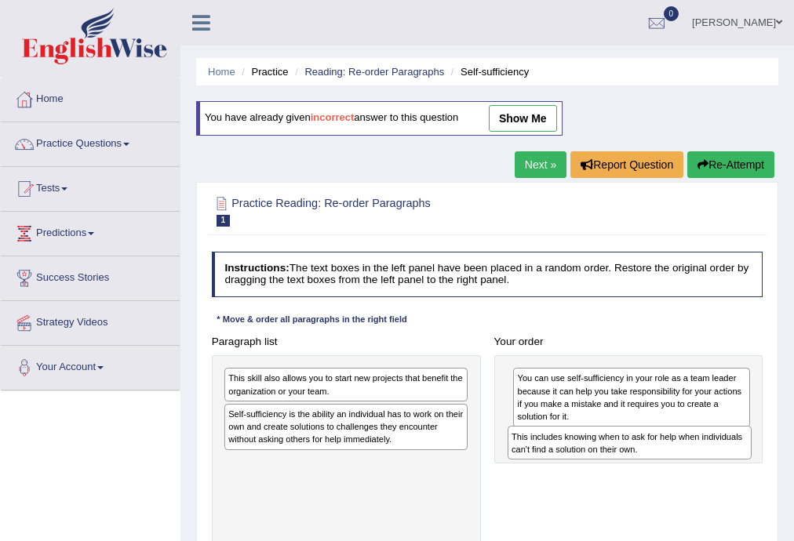
drag, startPoint x: 291, startPoint y: 369, endPoint x: 627, endPoint y: 444, distance: 344.7
click at [627, 444] on div "This includes knowing when to ask for help when individuals can't find a soluti…" at bounding box center [629, 443] width 244 height 34
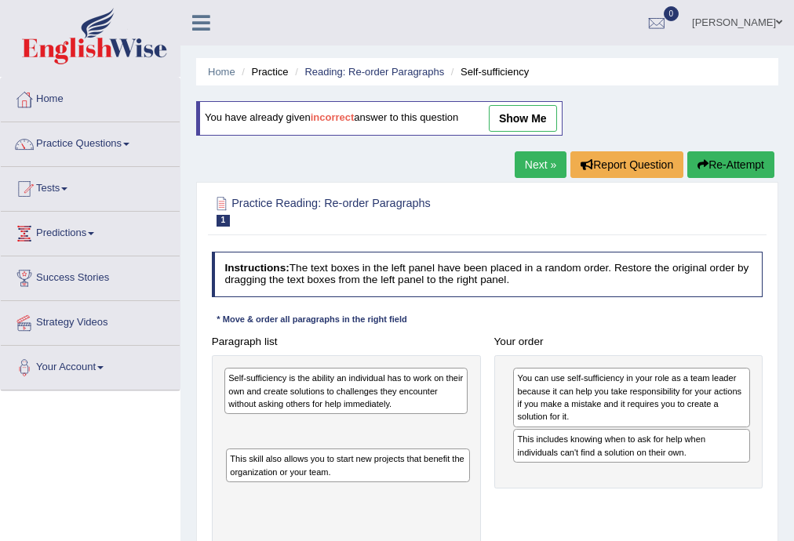
drag, startPoint x: 346, startPoint y: 390, endPoint x: 292, endPoint y: 470, distance: 96.6
click at [340, 486] on div "This skill also allows you to start new projects that benefit the organization …" at bounding box center [346, 456] width 269 height 203
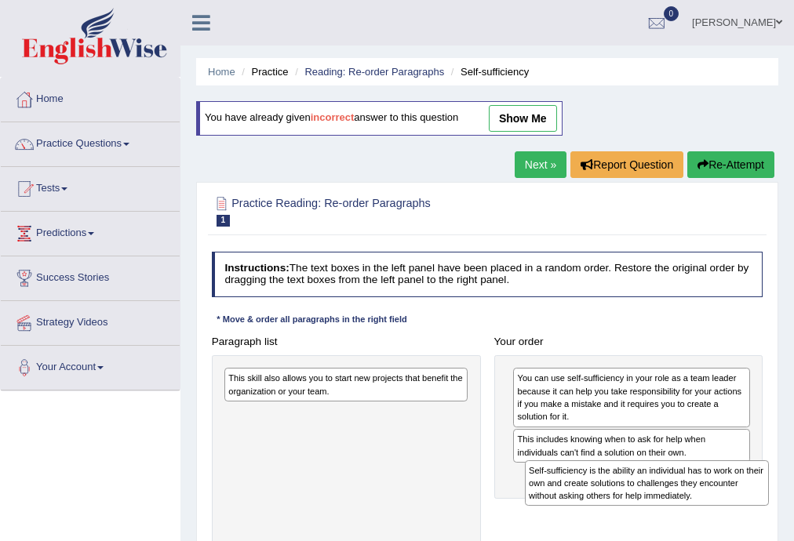
drag, startPoint x: 344, startPoint y: 415, endPoint x: 687, endPoint y: 508, distance: 355.1
click at [687, 508] on div "Paragraph list Self-sufficiency is the ability an individual has to work on the…" at bounding box center [487, 444] width 565 height 228
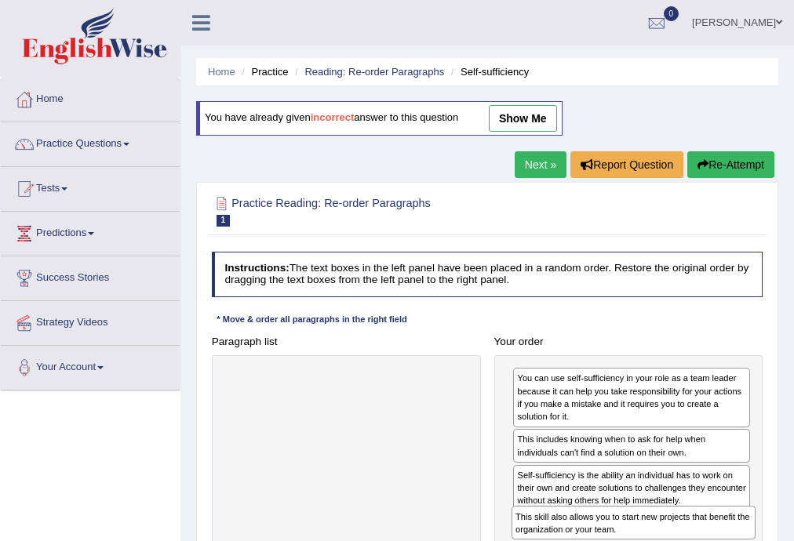
drag, startPoint x: 361, startPoint y: 401, endPoint x: 696, endPoint y: 555, distance: 368.4
click at [696, 540] on html "Toggle navigation Home Practice Questions Speaking Practice Read Aloud Repeat S…" at bounding box center [397, 270] width 794 height 541
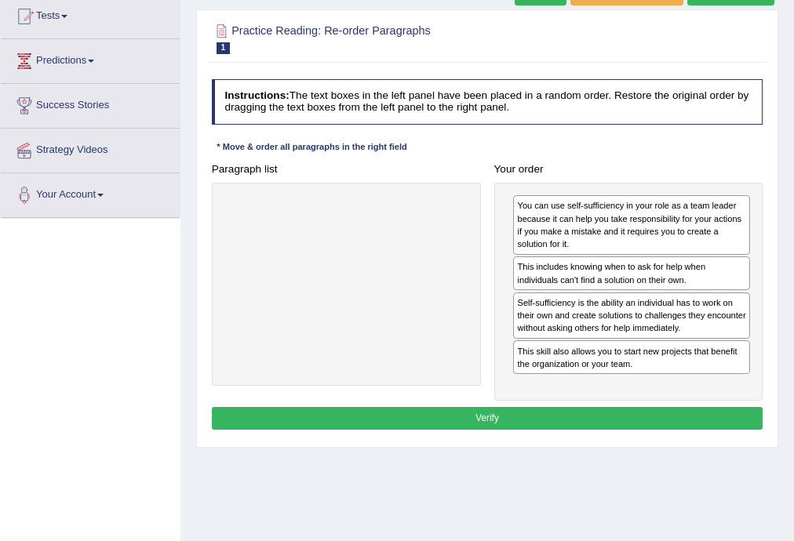
scroll to position [209, 0]
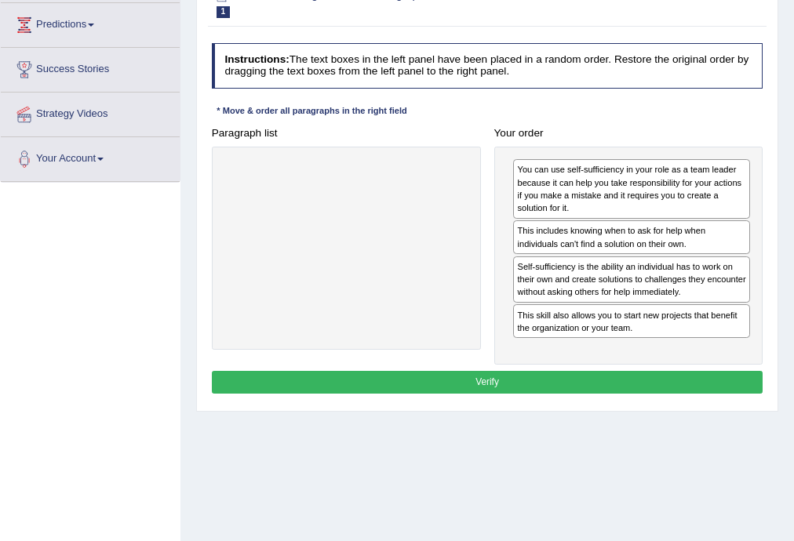
click at [486, 384] on button "Verify" at bounding box center [487, 382] width 551 height 23
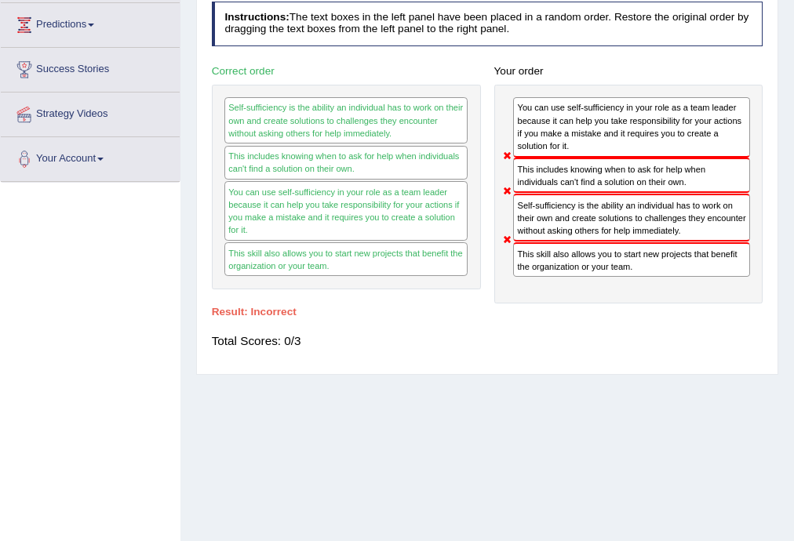
scroll to position [0, 0]
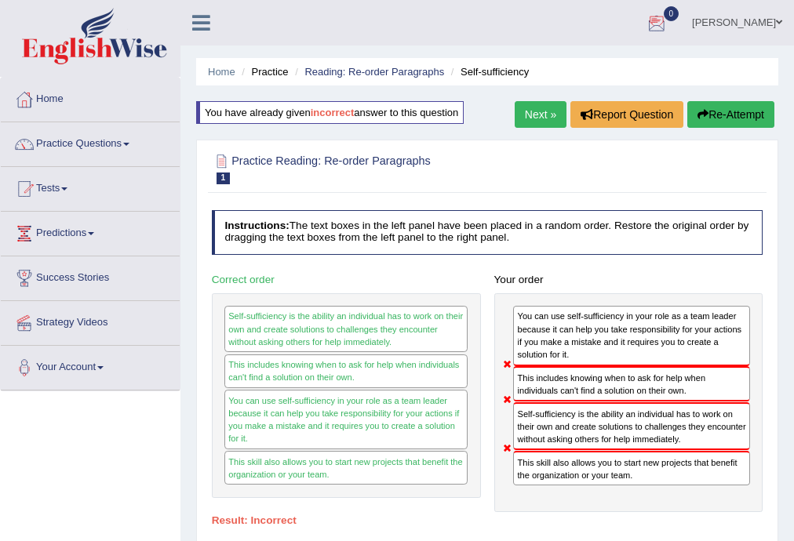
click at [527, 122] on link "Next »" at bounding box center [540, 114] width 52 height 27
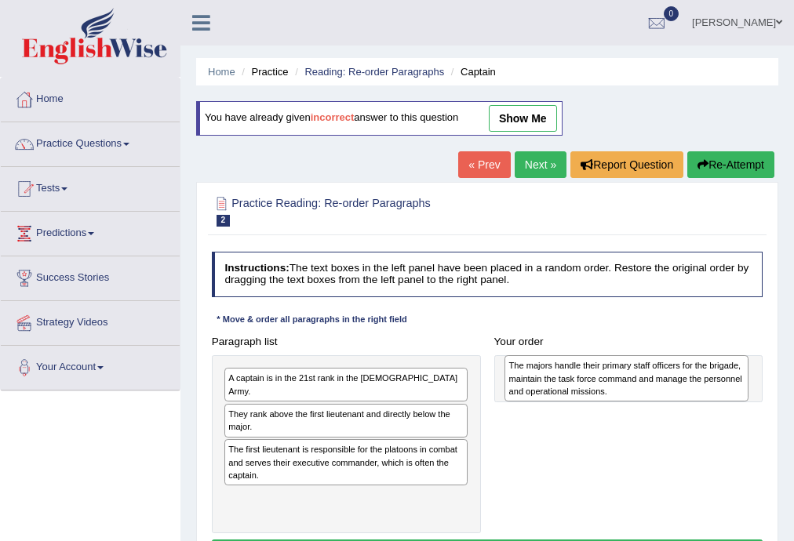
drag, startPoint x: 279, startPoint y: 394, endPoint x: 612, endPoint y: 387, distance: 333.4
click at [612, 387] on div "The majors handle their primary staff officers for the brigade, maintain the ta…" at bounding box center [626, 378] width 244 height 46
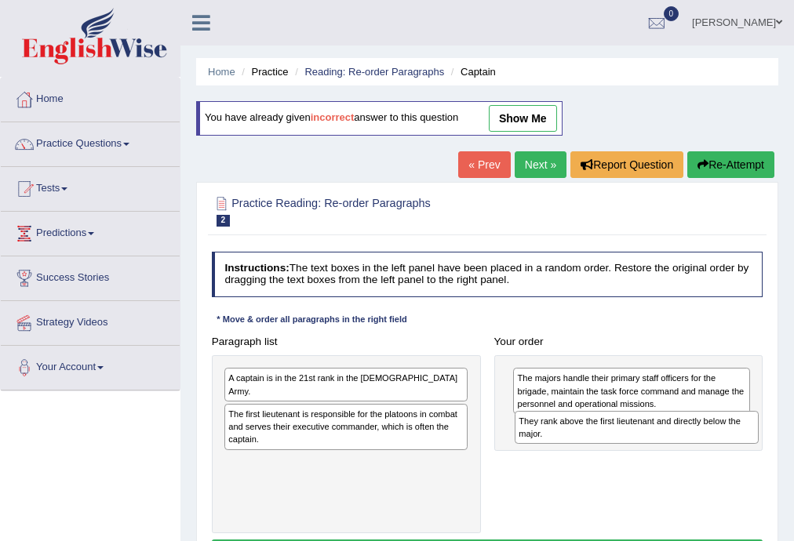
drag, startPoint x: 310, startPoint y: 411, endPoint x: 654, endPoint y: 445, distance: 346.0
click at [654, 445] on div "Paragraph list A captain is in the 21st rank in the [DEMOGRAPHIC_DATA] Army. Th…" at bounding box center [487, 431] width 565 height 203
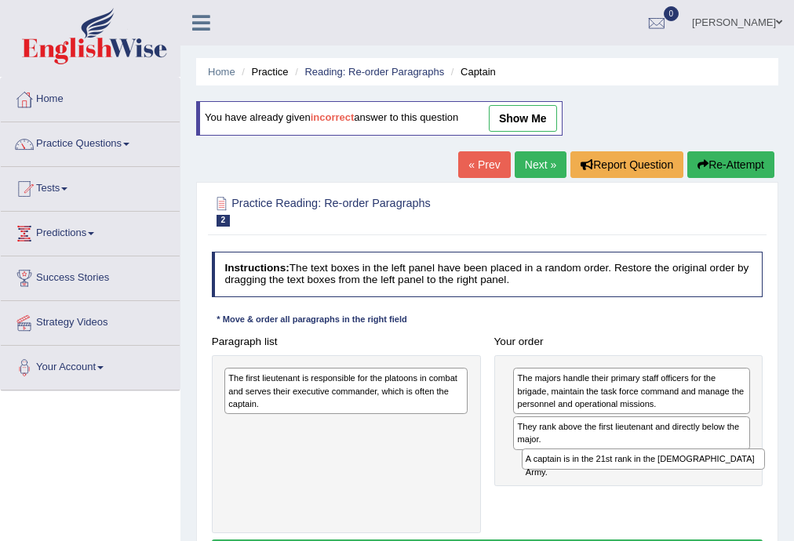
drag, startPoint x: 371, startPoint y: 376, endPoint x: 725, endPoint y: 478, distance: 368.0
click at [725, 478] on div "Paragraph list A captain is in the 21st rank in the [DEMOGRAPHIC_DATA] Army. Th…" at bounding box center [487, 431] width 565 height 203
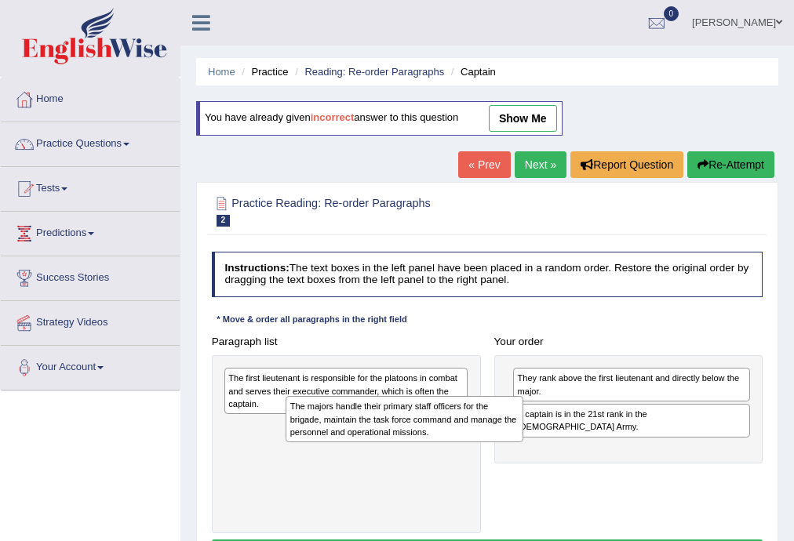
drag, startPoint x: 551, startPoint y: 395, endPoint x: 288, endPoint y: 435, distance: 266.5
click at [288, 435] on div "The majors handle their primary staff officers for the brigade, maintain the ta…" at bounding box center [403, 419] width 237 height 46
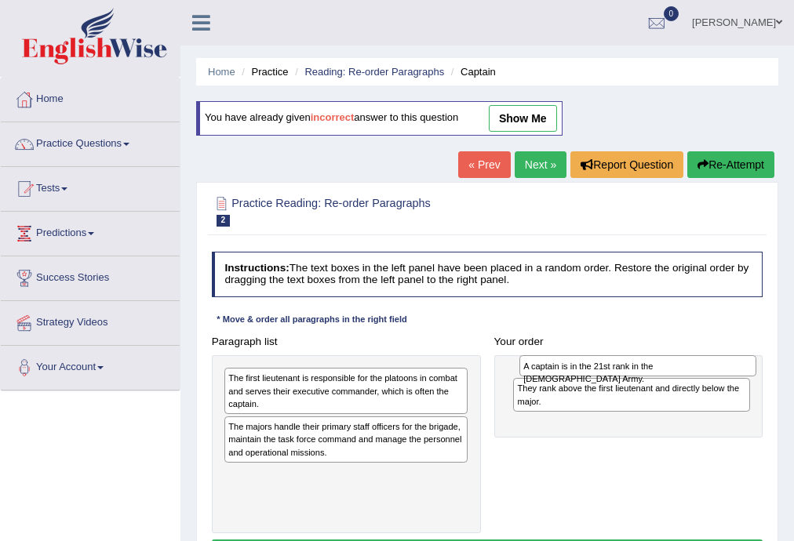
drag, startPoint x: 578, startPoint y: 419, endPoint x: 590, endPoint y: 376, distance: 44.7
click at [590, 376] on div "They rank above the first lieutenant and directly below the major. A captain is…" at bounding box center [628, 396] width 269 height 83
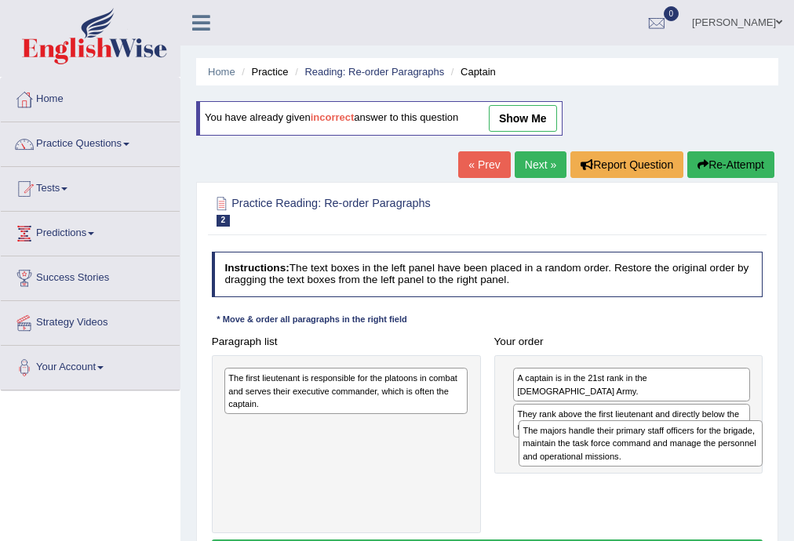
drag, startPoint x: 420, startPoint y: 428, endPoint x: 770, endPoint y: 449, distance: 350.3
click at [770, 449] on div "Practice Reading: Re-order Paragraphs 2 Captain Instructions: The text boxes in…" at bounding box center [487, 381] width 582 height 398
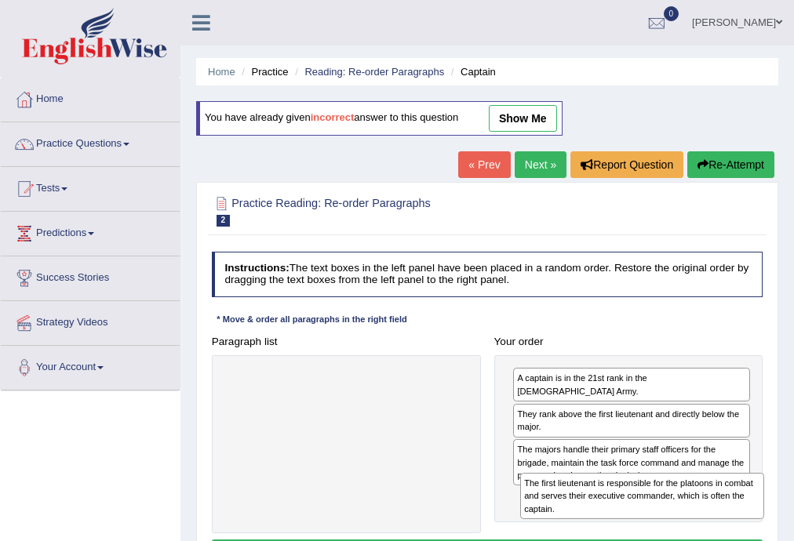
drag, startPoint x: 407, startPoint y: 405, endPoint x: 754, endPoint y: 531, distance: 369.6
click at [754, 531] on div "Paragraph list The first lieutenant is responsible for the platoons in combat a…" at bounding box center [487, 431] width 565 height 203
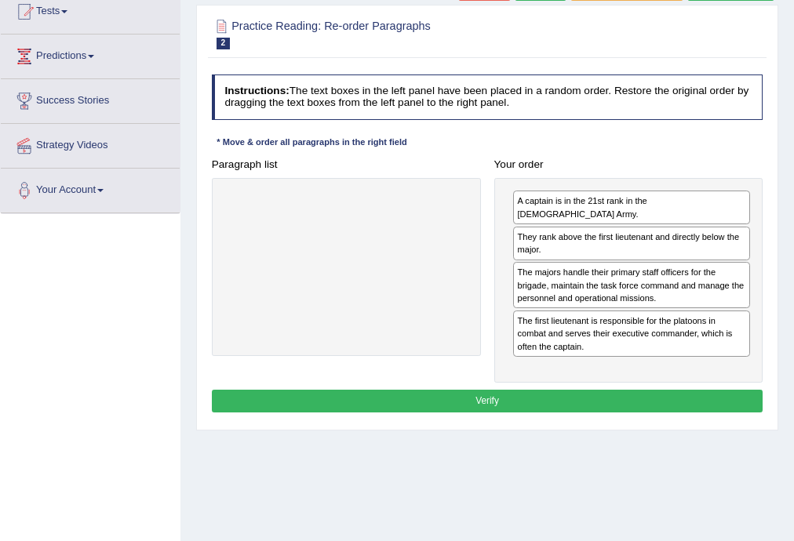
scroll to position [209, 0]
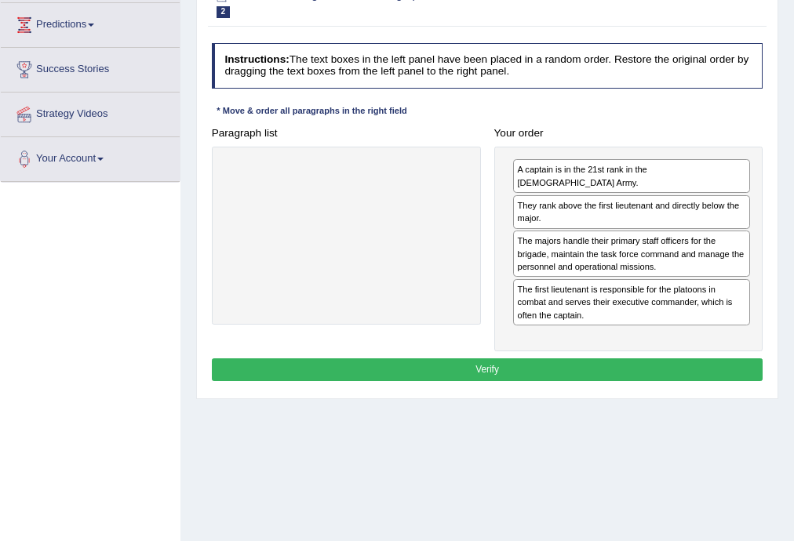
click at [492, 358] on button "Verify" at bounding box center [487, 369] width 551 height 23
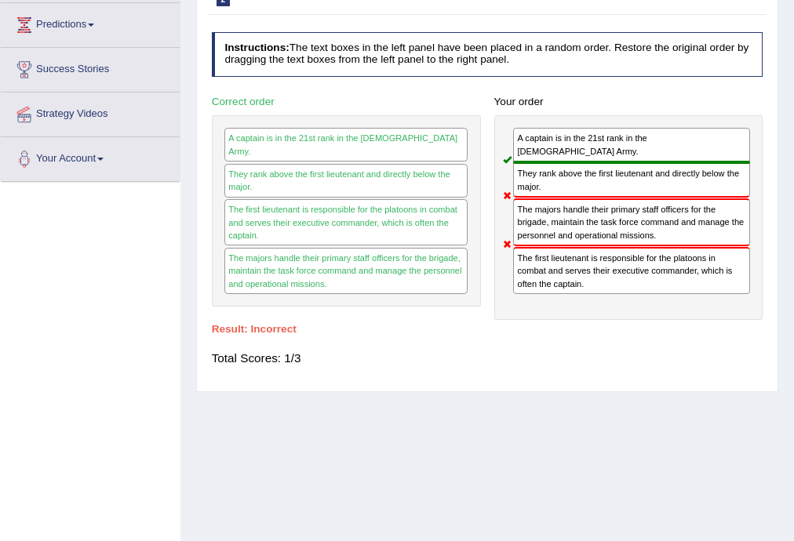
scroll to position [0, 0]
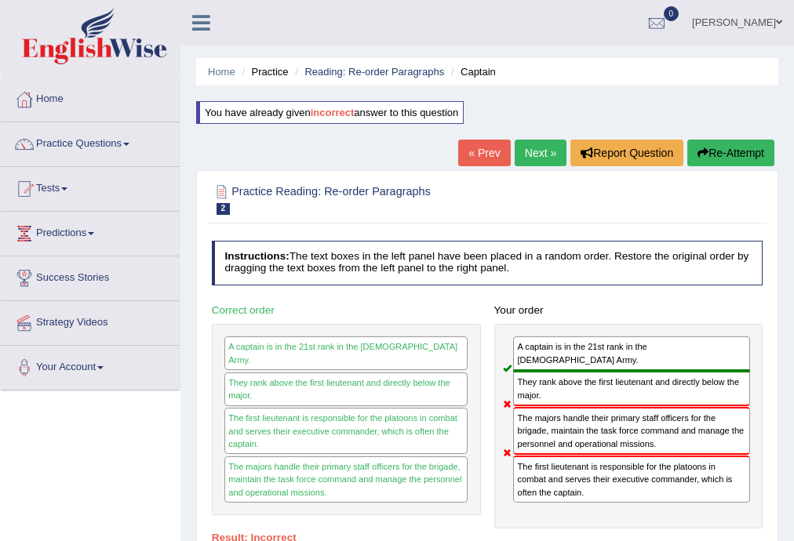
click at [525, 147] on link "Next »" at bounding box center [540, 153] width 52 height 27
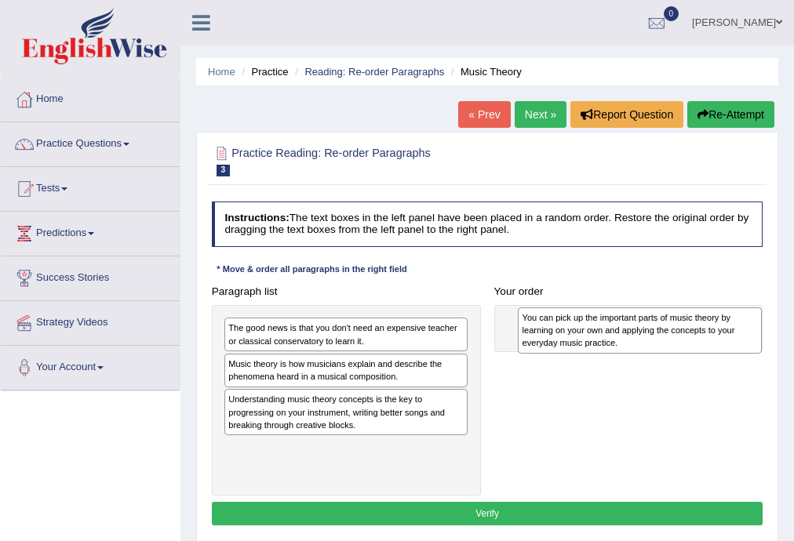
drag, startPoint x: 245, startPoint y: 335, endPoint x: 593, endPoint y: 329, distance: 348.2
click at [593, 329] on div "You can pick up the important parts of music theory by learning on your own and…" at bounding box center [640, 330] width 244 height 46
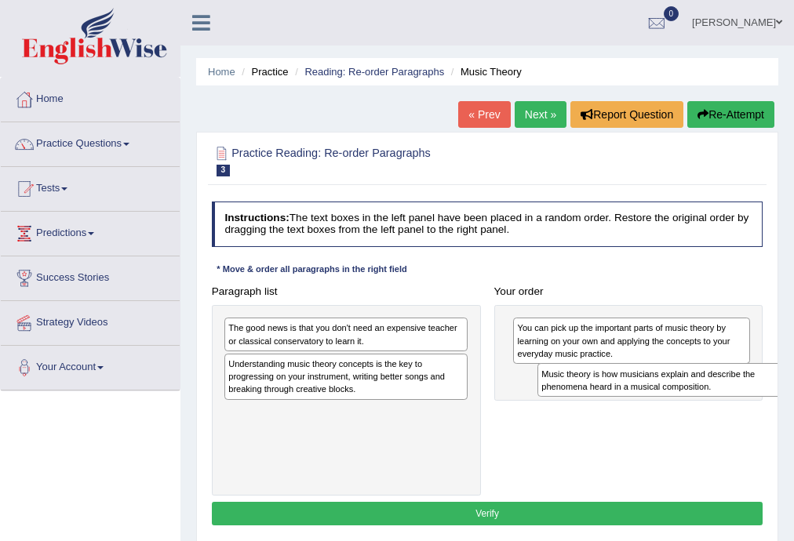
drag, startPoint x: 320, startPoint y: 366, endPoint x: 692, endPoint y: 390, distance: 372.5
click at [692, 390] on div "Music theory is how musicians explain and describe the phenomena heard in a mus…" at bounding box center [659, 380] width 244 height 34
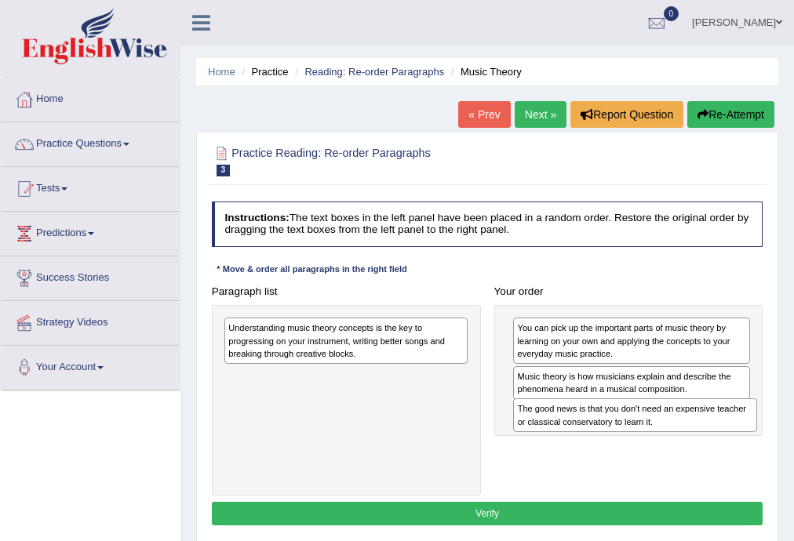
drag, startPoint x: 312, startPoint y: 338, endPoint x: 656, endPoint y: 440, distance: 358.3
click at [656, 440] on div "Paragraph list The good news is that you don't need an expensive teacher or cla…" at bounding box center [487, 388] width 565 height 216
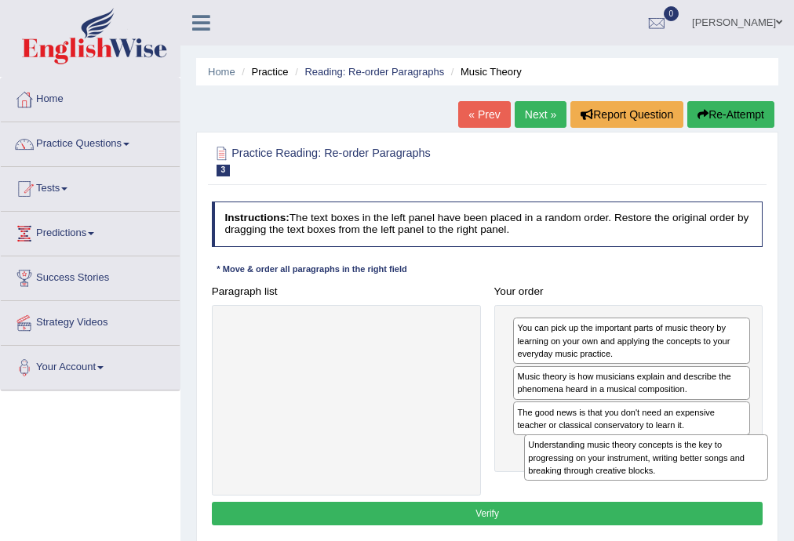
drag, startPoint x: 429, startPoint y: 341, endPoint x: 785, endPoint y: 485, distance: 384.1
click at [785, 485] on div "Home Practice Reading: Re-order Paragraphs Music Theory « Prev Next » Report Qu…" at bounding box center [486, 392] width 613 height 784
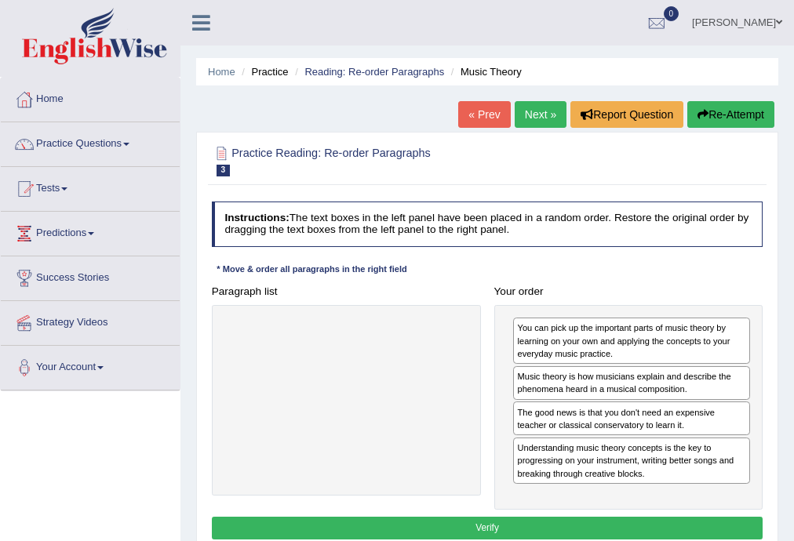
click at [485, 526] on button "Verify" at bounding box center [487, 528] width 551 height 23
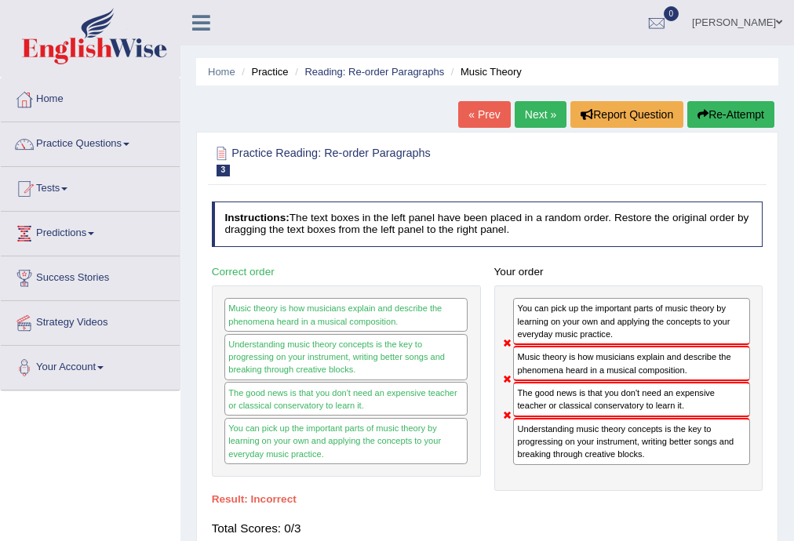
click at [467, 113] on link "« Prev" at bounding box center [484, 114] width 52 height 27
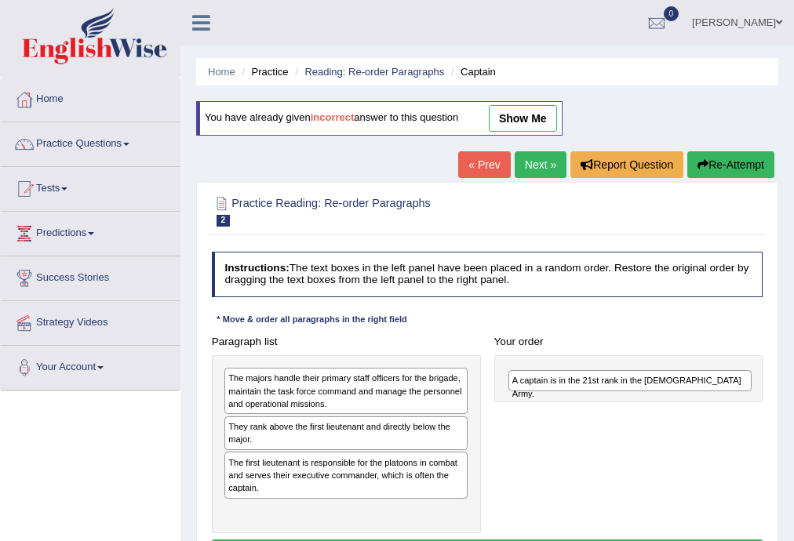
drag, startPoint x: 352, startPoint y: 431, endPoint x: 690, endPoint y: 393, distance: 340.1
click at [690, 393] on div "Paragraph list The majors handle their primary staff officers for the brigade, …" at bounding box center [487, 431] width 565 height 203
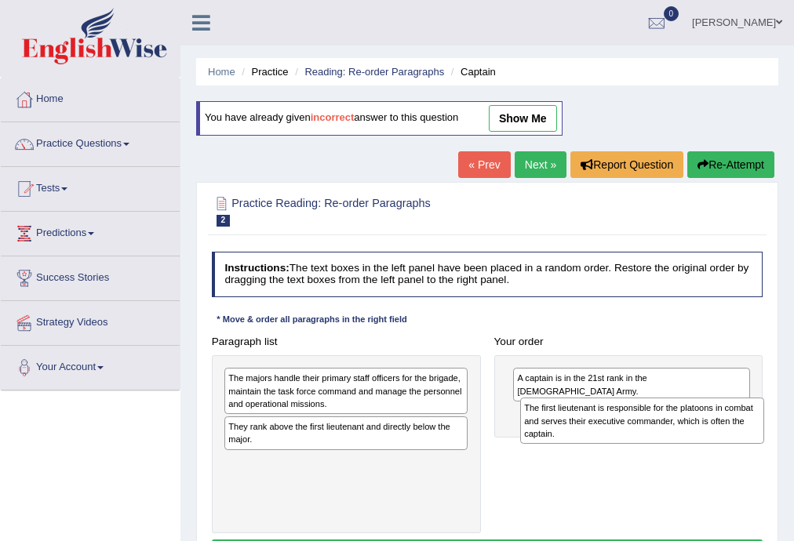
drag, startPoint x: 351, startPoint y: 472, endPoint x: 703, endPoint y: 430, distance: 353.7
click at [703, 430] on div "The first lieutenant is responsible for the platoons in combat and serves their…" at bounding box center [642, 421] width 244 height 46
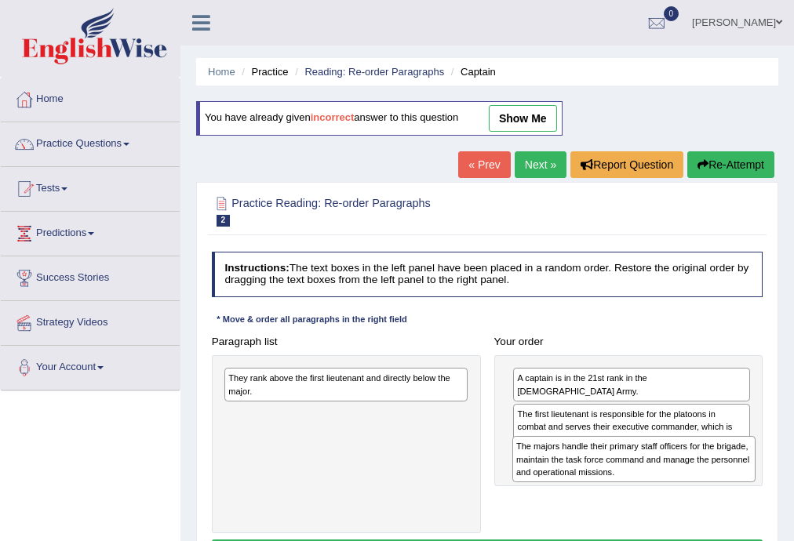
drag, startPoint x: 401, startPoint y: 387, endPoint x: 743, endPoint y: 474, distance: 352.8
click at [743, 474] on div "The majors handle their primary staff officers for the brigade, maintain the ta…" at bounding box center [634, 459] width 244 height 46
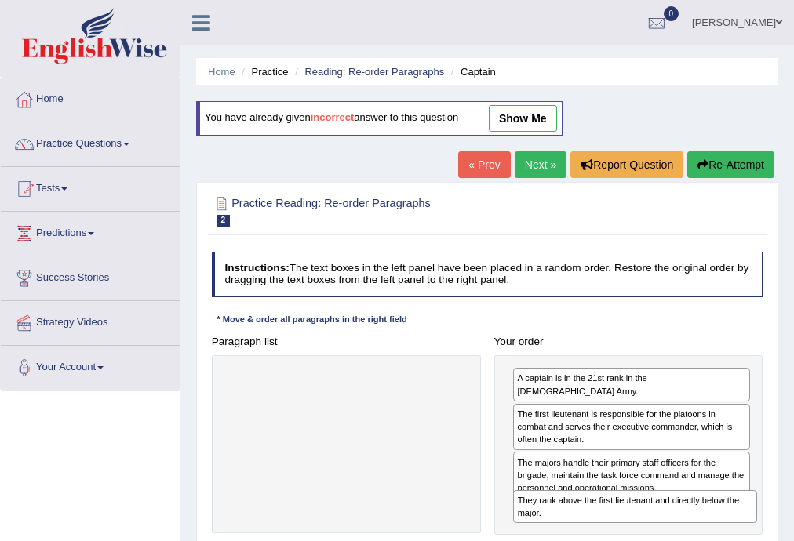
drag, startPoint x: 376, startPoint y: 380, endPoint x: 720, endPoint y: 530, distance: 375.0
click at [720, 530] on div "Paragraph list They rank above the first lieutenant and directly below the majo…" at bounding box center [487, 432] width 565 height 205
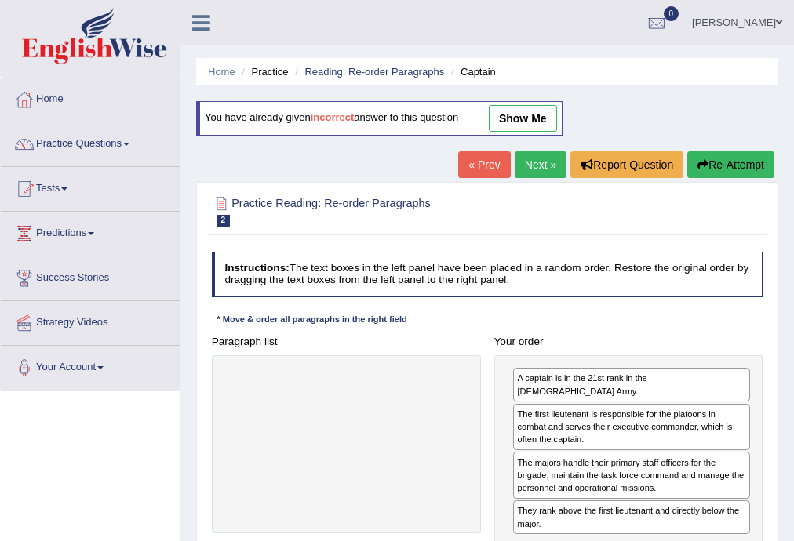
click at [527, 156] on link "Next »" at bounding box center [540, 164] width 52 height 27
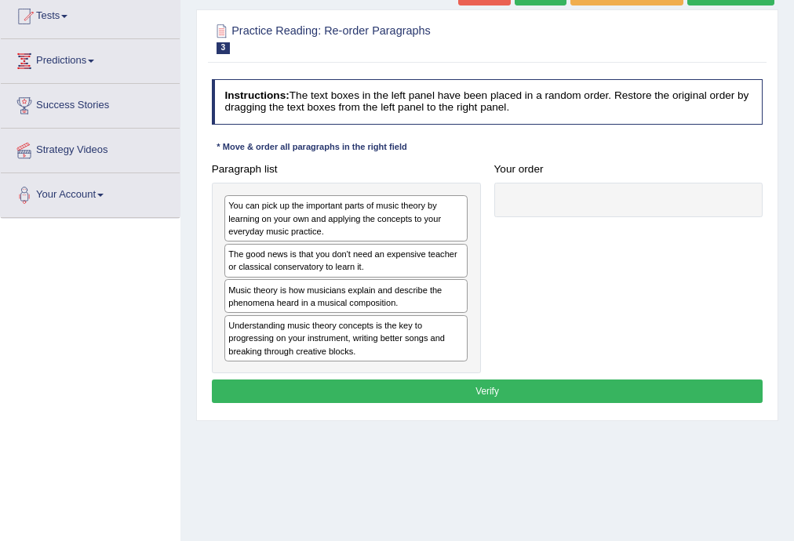
scroll to position [209, 0]
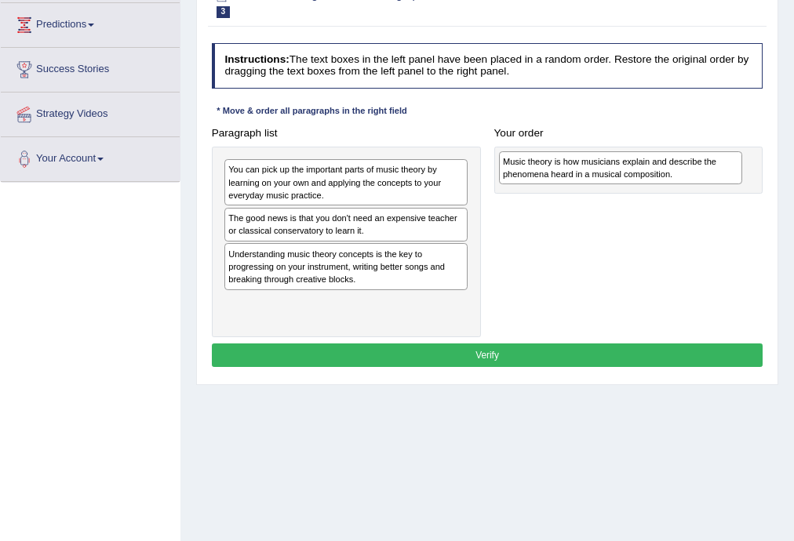
drag, startPoint x: 278, startPoint y: 271, endPoint x: 605, endPoint y: 183, distance: 339.3
click at [605, 183] on div "Paragraph list You can pick up the important parts of music theory by learning …" at bounding box center [487, 230] width 565 height 216
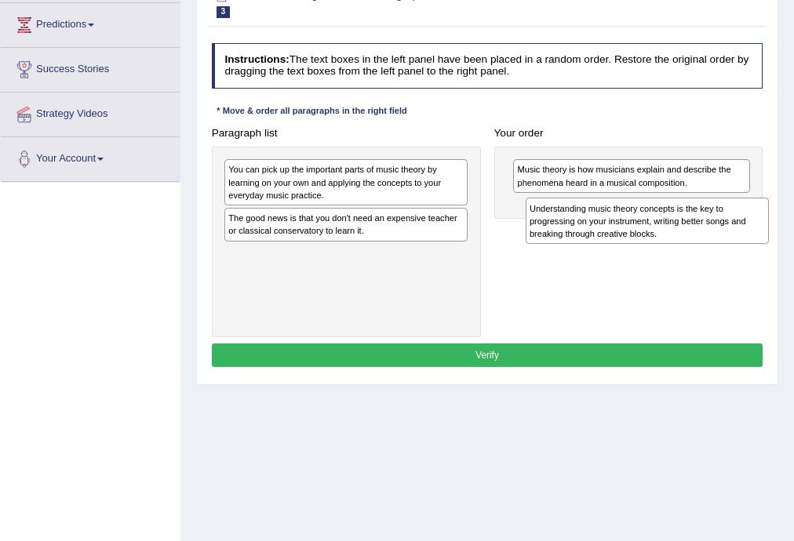
drag, startPoint x: 358, startPoint y: 263, endPoint x: 715, endPoint y: 232, distance: 358.9
click at [715, 232] on div "Understanding music theory concepts is the key to progressing on your instrumen…" at bounding box center [647, 221] width 244 height 46
drag, startPoint x: 297, startPoint y: 269, endPoint x: 648, endPoint y: 235, distance: 352.9
click at [648, 235] on div "Understanding music theory concepts is the key to progressing on your instrumen…" at bounding box center [642, 220] width 244 height 46
drag, startPoint x: 527, startPoint y: 248, endPoint x: 684, endPoint y: 239, distance: 157.1
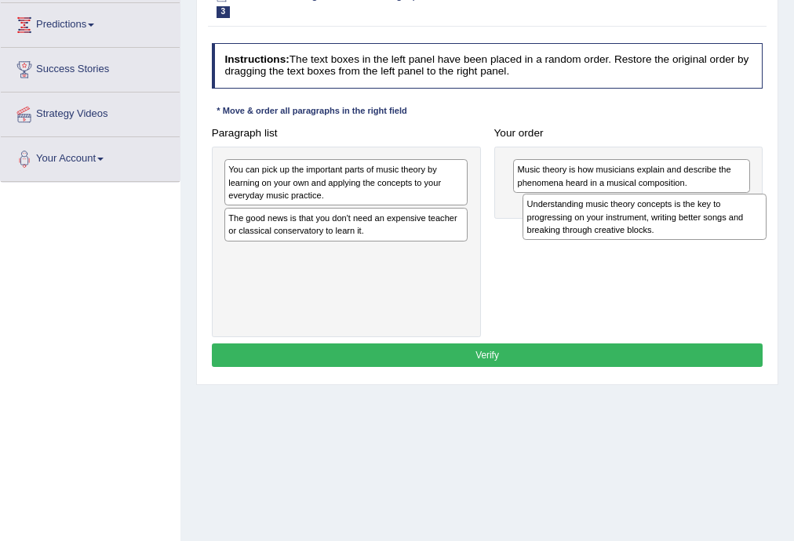
click at [684, 239] on div "Paragraph list You can pick up the important parts of music theory by learning …" at bounding box center [487, 230] width 565 height 216
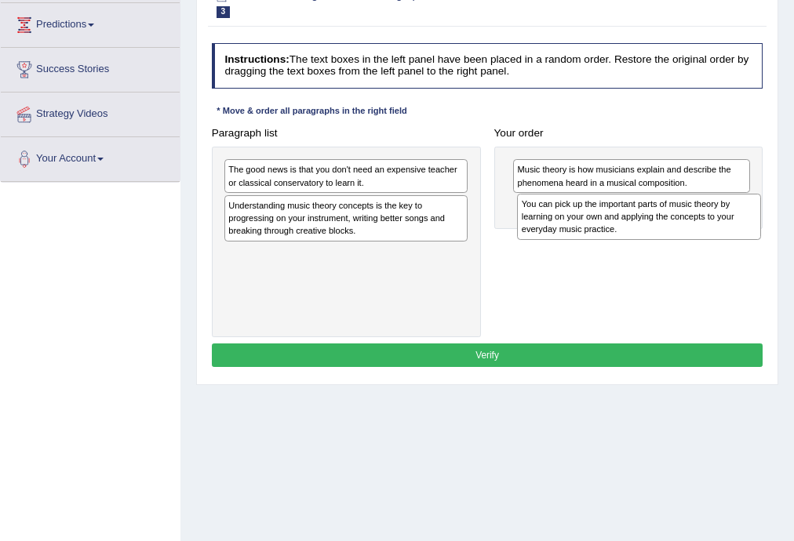
drag, startPoint x: 301, startPoint y: 176, endPoint x: 649, endPoint y: 222, distance: 351.2
click at [649, 222] on div "You can pick up the important parts of music theory by learning on your own and…" at bounding box center [639, 217] width 244 height 46
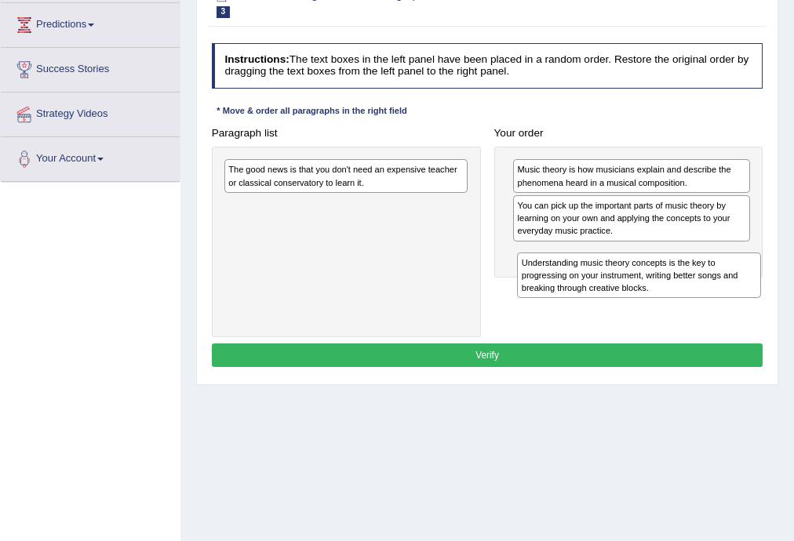
drag, startPoint x: 289, startPoint y: 228, endPoint x: 637, endPoint y: 309, distance: 357.4
click at [637, 309] on div "Paragraph list The good news is that you don't need an expensive teacher or cla…" at bounding box center [487, 230] width 565 height 216
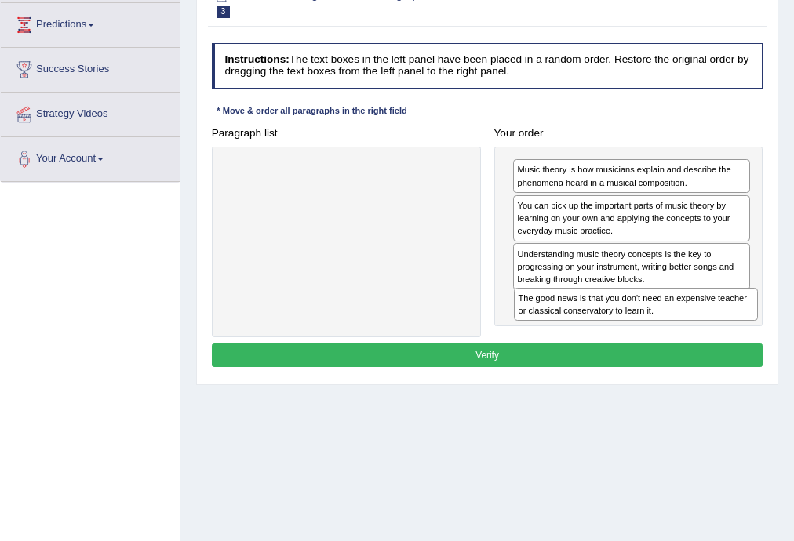
drag, startPoint x: 286, startPoint y: 176, endPoint x: 630, endPoint y: 334, distance: 378.9
click at [630, 334] on div "Paragraph list The good news is that you don't need an expensive teacher or cla…" at bounding box center [487, 230] width 565 height 216
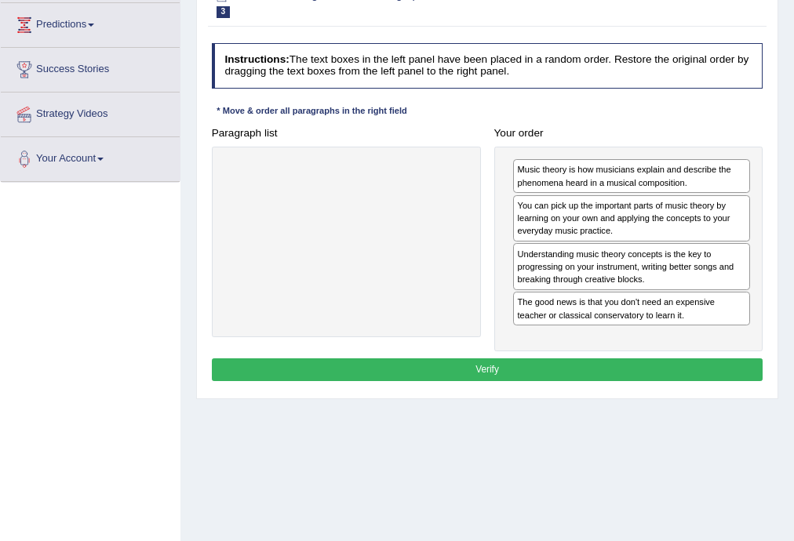
click at [483, 373] on button "Verify" at bounding box center [487, 369] width 551 height 23
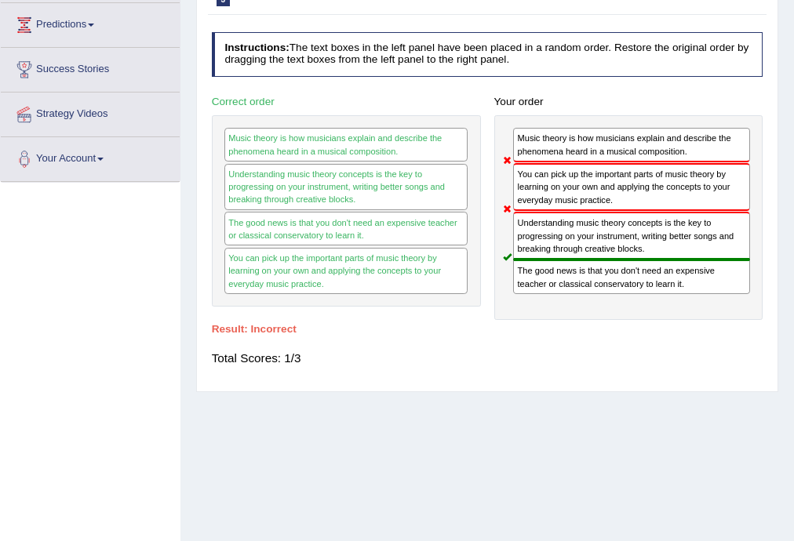
scroll to position [0, 0]
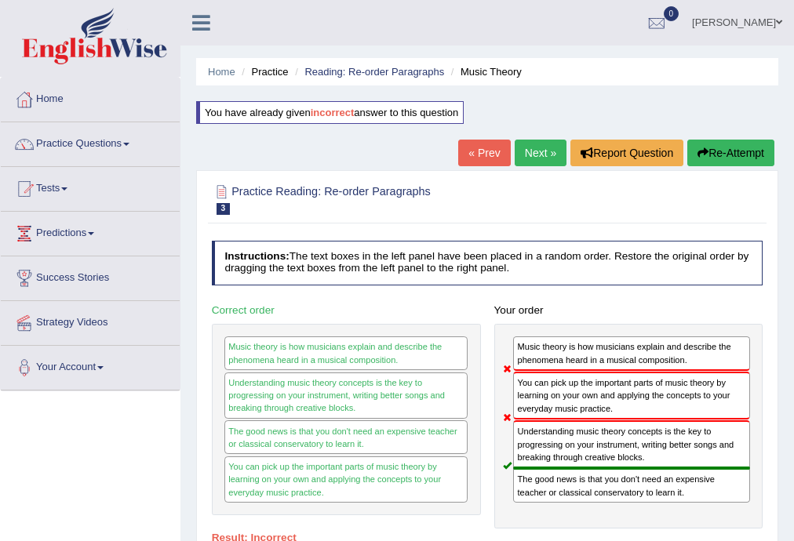
click at [520, 151] on link "Next »" at bounding box center [540, 153] width 52 height 27
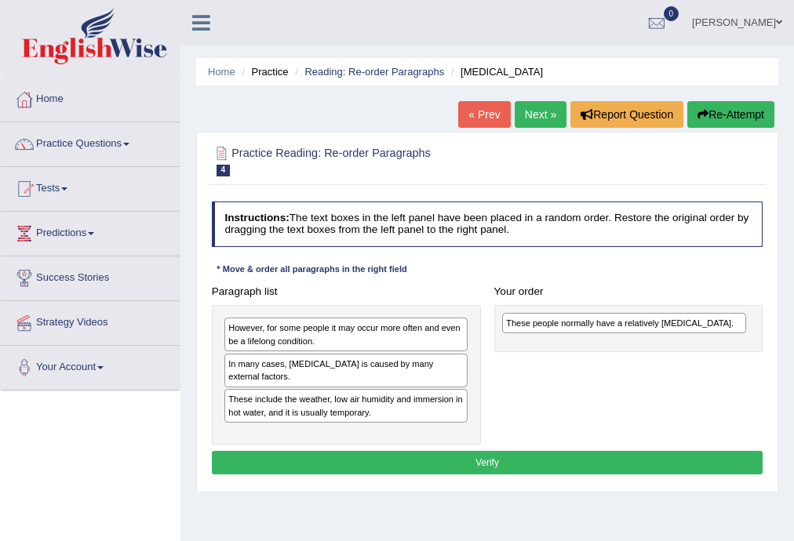
drag, startPoint x: 256, startPoint y: 388, endPoint x: 585, endPoint y: 331, distance: 334.3
click at [585, 331] on div "These people normally have a relatively [MEDICAL_DATA]." at bounding box center [624, 323] width 244 height 20
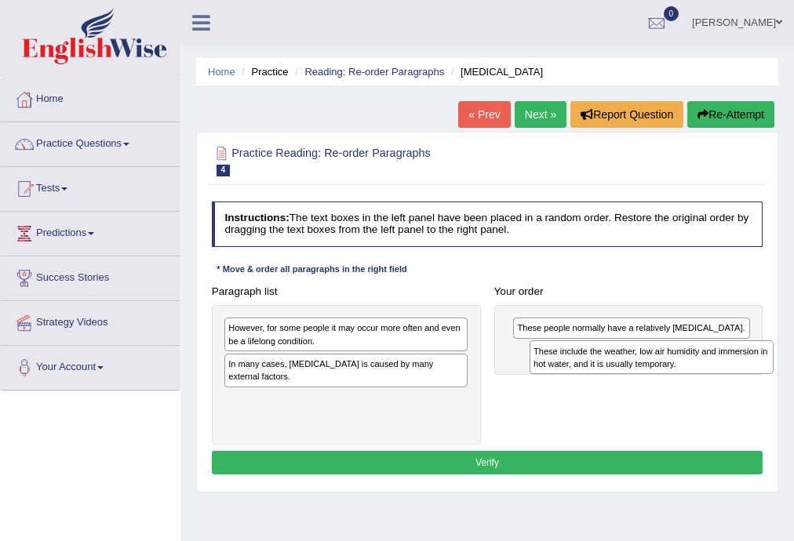
drag, startPoint x: 271, startPoint y: 392, endPoint x: 634, endPoint y: 368, distance: 363.1
click at [634, 368] on div "These include the weather, low air humidity and immersion in hot water, and it …" at bounding box center [651, 357] width 244 height 34
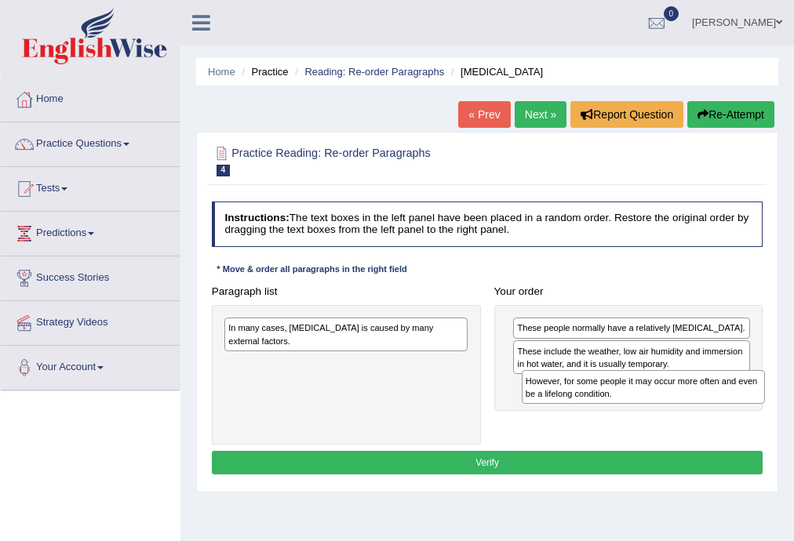
drag, startPoint x: 315, startPoint y: 339, endPoint x: 668, endPoint y: 408, distance: 359.5
click at [668, 408] on div "Paragraph list However, for some people it may occur more often and even be a l…" at bounding box center [487, 362] width 565 height 165
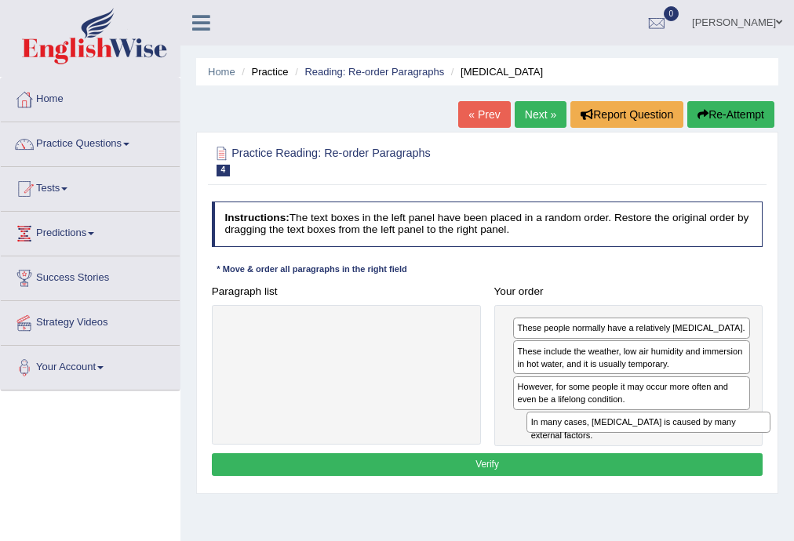
drag, startPoint x: 273, startPoint y: 332, endPoint x: 632, endPoint y: 450, distance: 377.9
click at [632, 450] on div "Instructions: The text boxes in the left panel have been placed in a random ord…" at bounding box center [487, 341] width 558 height 292
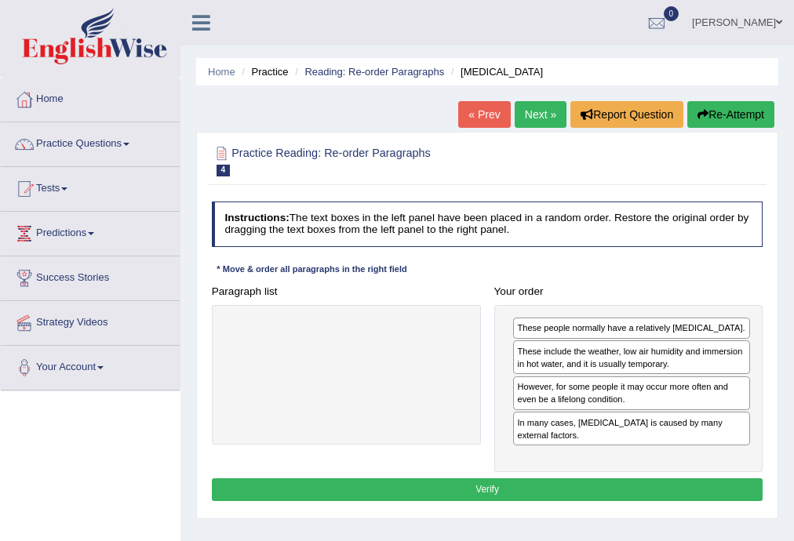
click at [496, 478] on button "Verify" at bounding box center [487, 489] width 551 height 23
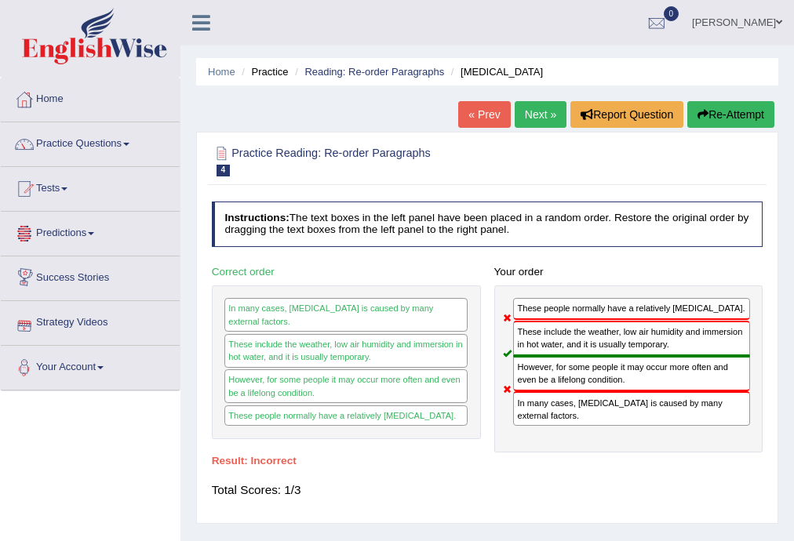
click at [532, 122] on link "Next »" at bounding box center [540, 114] width 52 height 27
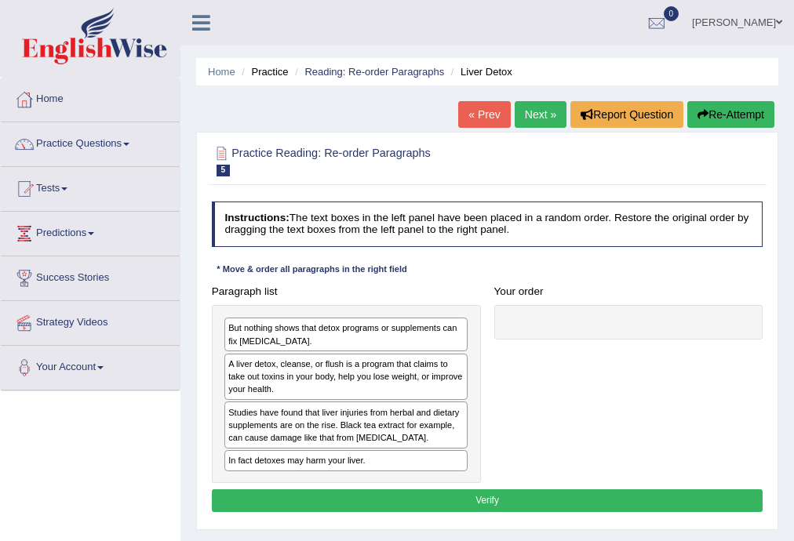
scroll to position [209, 0]
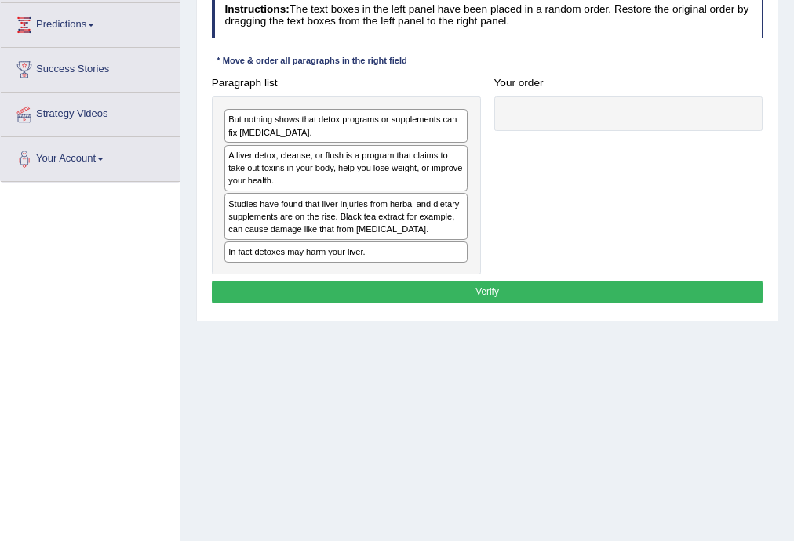
click at [485, 292] on button "Verify" at bounding box center [487, 292] width 551 height 23
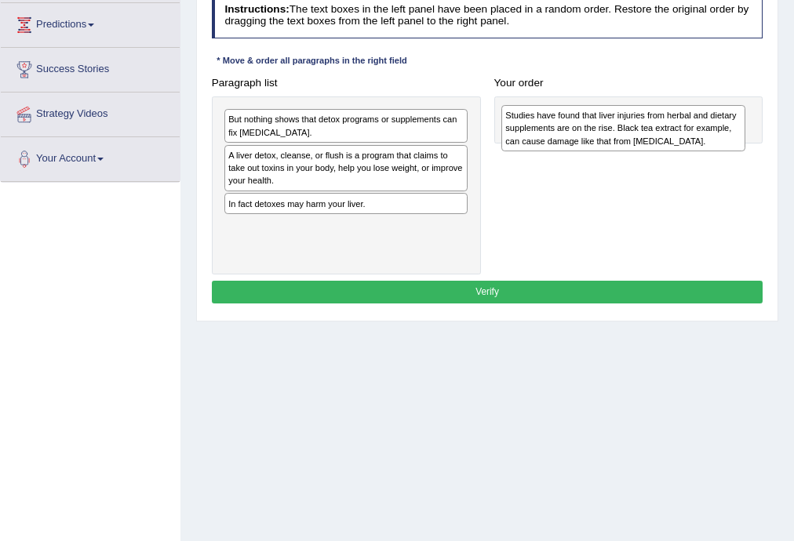
drag, startPoint x: 257, startPoint y: 217, endPoint x: 587, endPoint y: 136, distance: 339.3
click at [587, 136] on div "Studies have found that liver injuries from herbal and dietary supplements are …" at bounding box center [623, 128] width 244 height 46
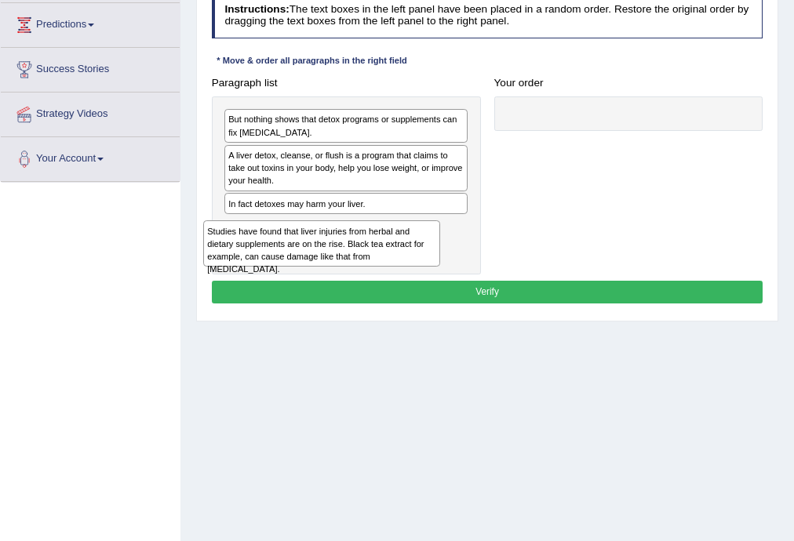
drag, startPoint x: 571, startPoint y: 139, endPoint x: 211, endPoint y: 277, distance: 385.5
click at [211, 277] on div "Instructions: The text boxes in the left panel have been placed in a random ord…" at bounding box center [487, 151] width 558 height 328
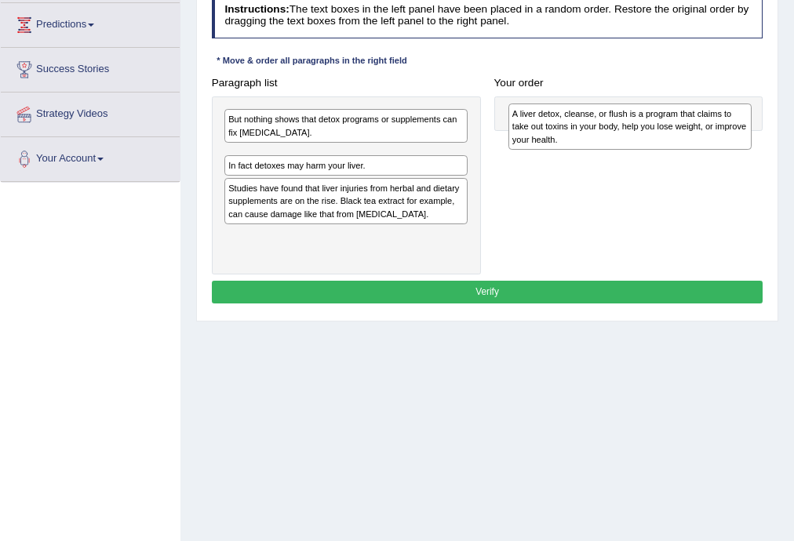
drag, startPoint x: 283, startPoint y: 173, endPoint x: 620, endPoint y: 137, distance: 339.0
click at [620, 137] on div "A liver detox, cleanse, or flush is a program that claims to take out toxins in…" at bounding box center [630, 127] width 244 height 46
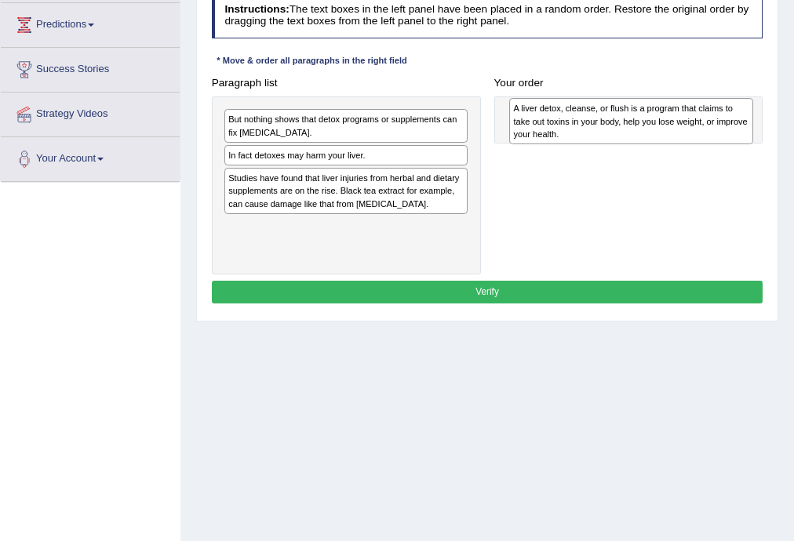
drag, startPoint x: 428, startPoint y: 163, endPoint x: 767, endPoint y: 122, distance: 341.3
click at [767, 122] on div "Paragraph list But nothing shows that detox programs or supplements can fix [ME…" at bounding box center [487, 172] width 565 height 203
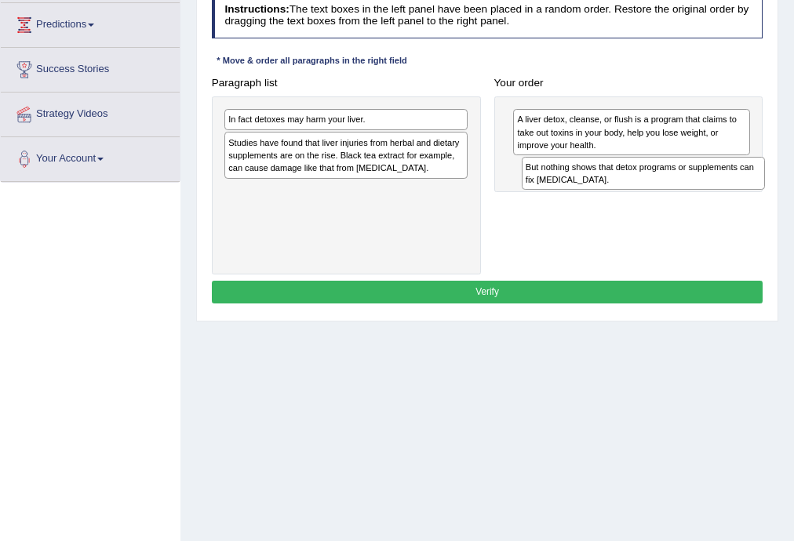
drag, startPoint x: 353, startPoint y: 133, endPoint x: 706, endPoint y: 195, distance: 358.3
click at [706, 195] on div "Paragraph list But nothing shows that detox programs or supplements can fix [ME…" at bounding box center [487, 172] width 565 height 203
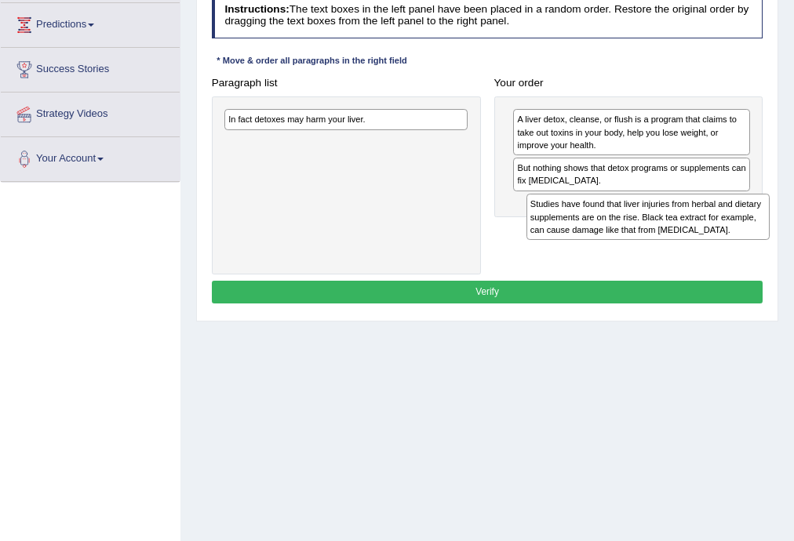
drag, startPoint x: 351, startPoint y: 164, endPoint x: 710, endPoint y: 248, distance: 368.0
click at [710, 248] on div "Paragraph list In fact detoxes may harm your liver. Studies have found that liv…" at bounding box center [487, 172] width 565 height 203
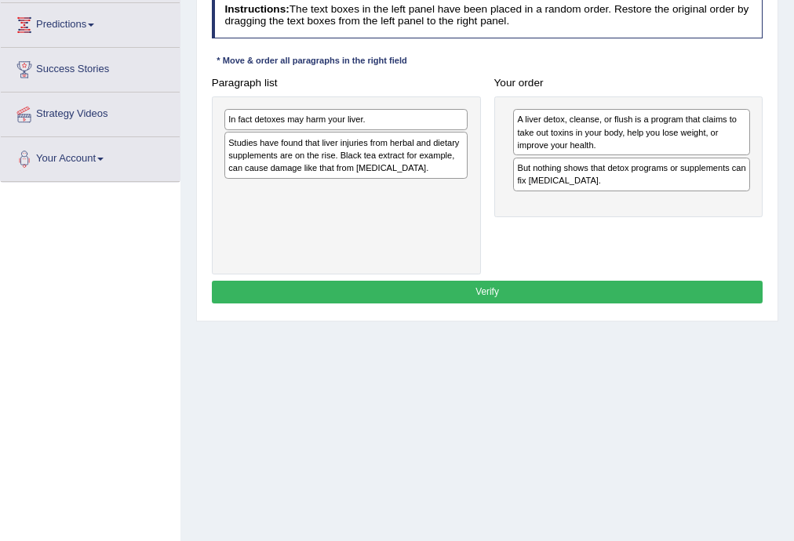
drag, startPoint x: 471, startPoint y: 161, endPoint x: 363, endPoint y: 140, distance: 110.1
click at [565, 206] on div "Paragraph list In fact detoxes may harm your liver. Studies have found that liv…" at bounding box center [487, 172] width 565 height 203
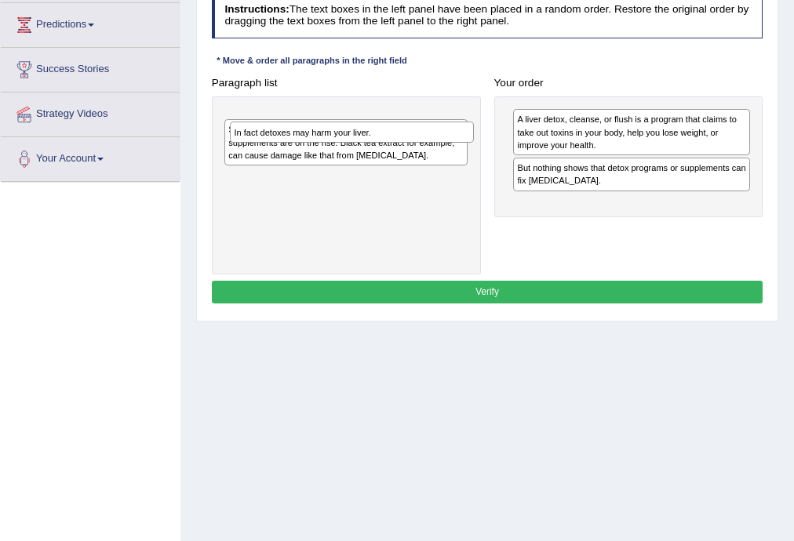
click at [351, 145] on div "In fact detoxes may harm your liver. Studies have found that liver injuries fro…" at bounding box center [346, 185] width 269 height 178
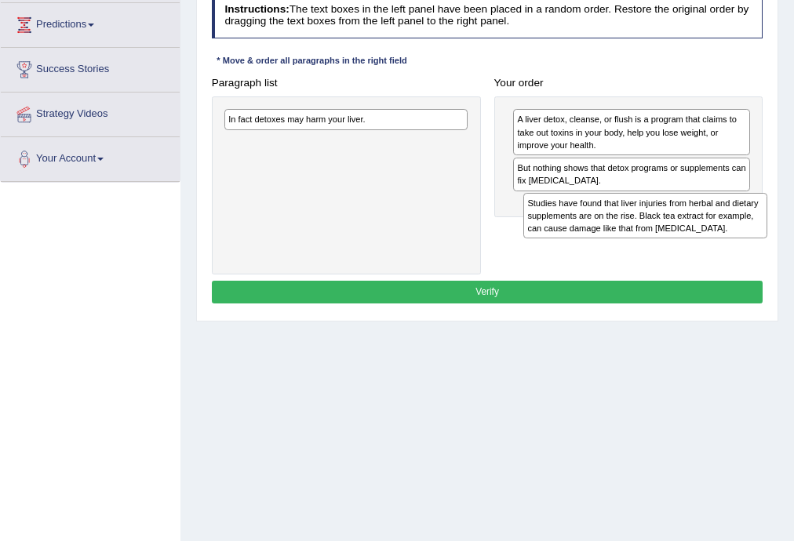
drag, startPoint x: 351, startPoint y: 160, endPoint x: 707, endPoint y: 242, distance: 364.6
click at [707, 242] on div "Paragraph list In fact detoxes may harm your liver. Studies have found that liv…" at bounding box center [487, 172] width 565 height 203
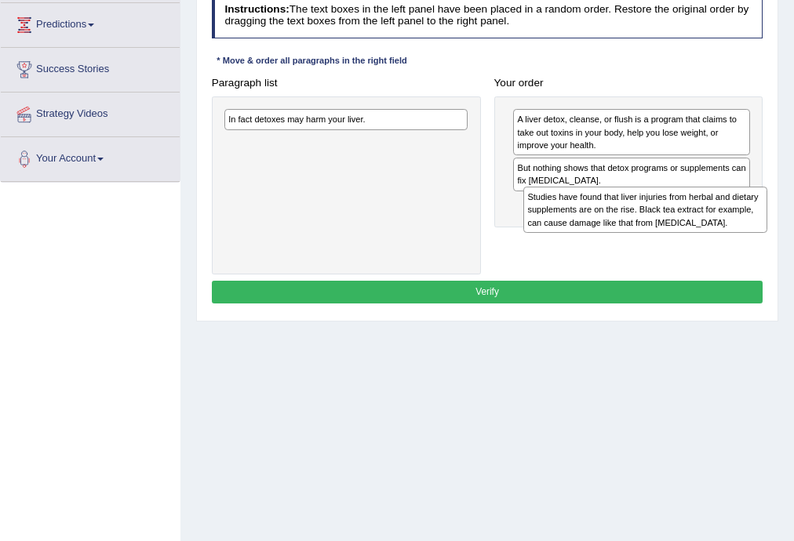
drag, startPoint x: 390, startPoint y: 162, endPoint x: 745, endPoint y: 236, distance: 362.9
click at [745, 236] on div "Paragraph list In fact detoxes may harm your liver. Studies have found that liv…" at bounding box center [487, 172] width 565 height 203
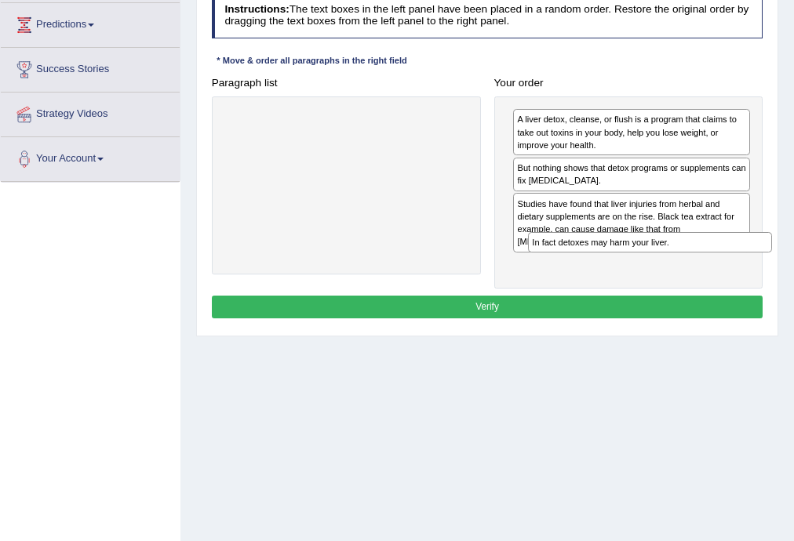
drag, startPoint x: 377, startPoint y: 122, endPoint x: 738, endPoint y: 274, distance: 391.2
click at [738, 274] on div "Instructions: The text boxes in the left panel have been placed in a random ord…" at bounding box center [487, 158] width 558 height 343
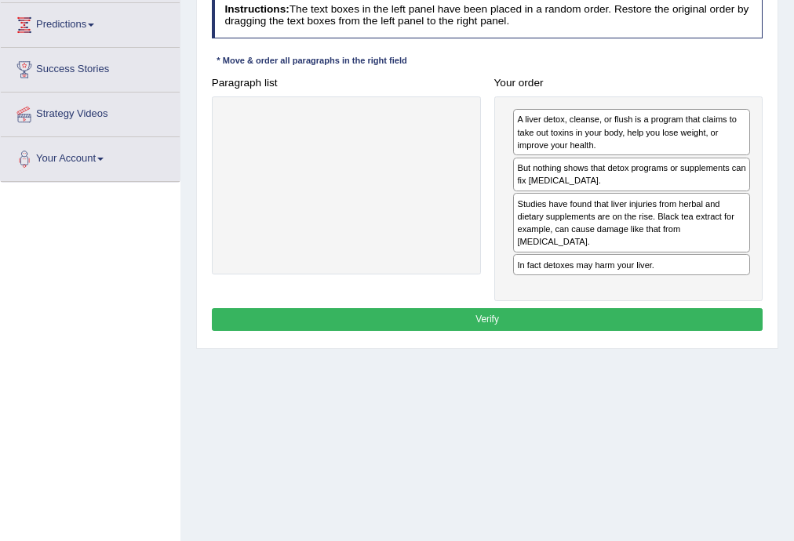
click at [481, 308] on button "Verify" at bounding box center [487, 319] width 551 height 23
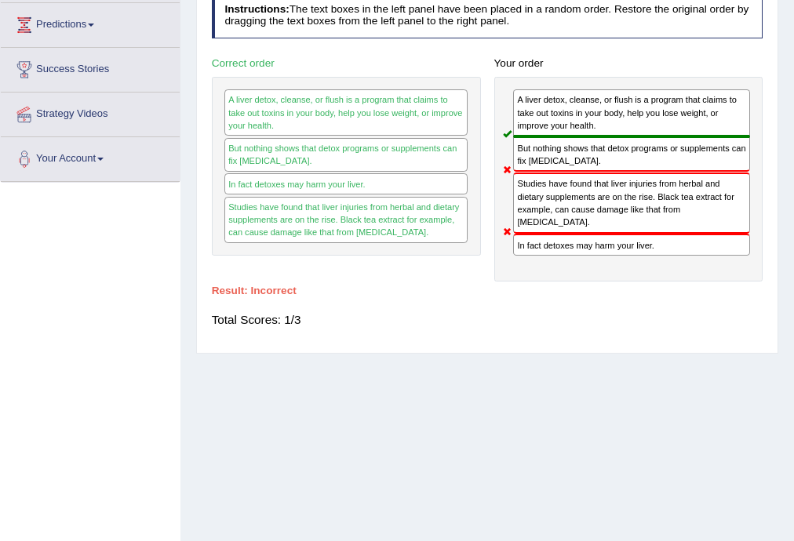
scroll to position [0, 0]
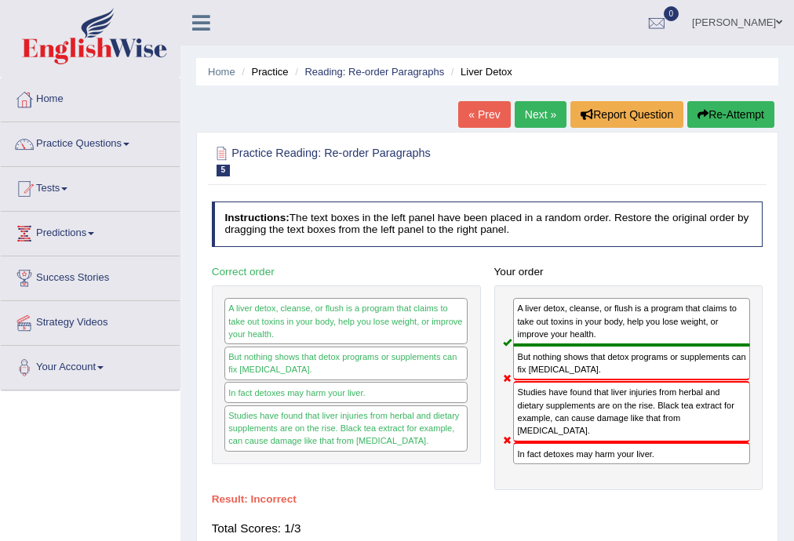
click at [481, 122] on link "« Prev" at bounding box center [484, 114] width 52 height 27
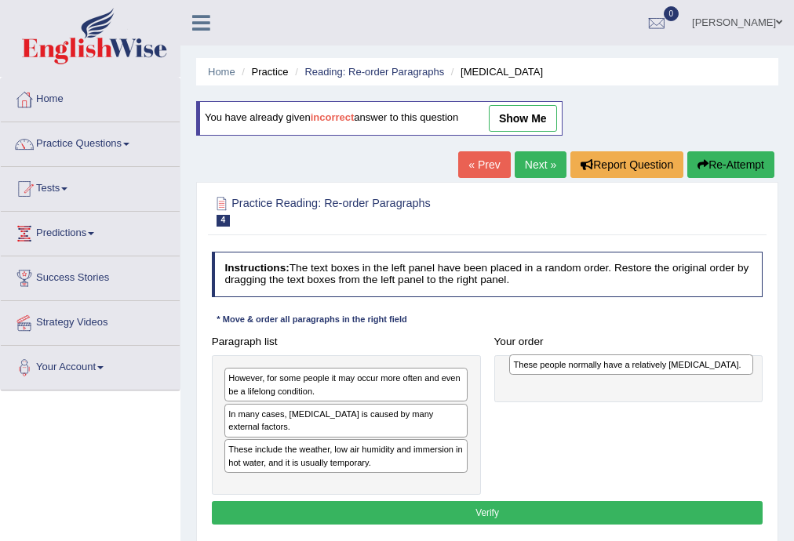
drag, startPoint x: 260, startPoint y: 439, endPoint x: 599, endPoint y: 372, distance: 345.4
click at [599, 372] on div "These people normally have a relatively [MEDICAL_DATA]." at bounding box center [631, 364] width 244 height 20
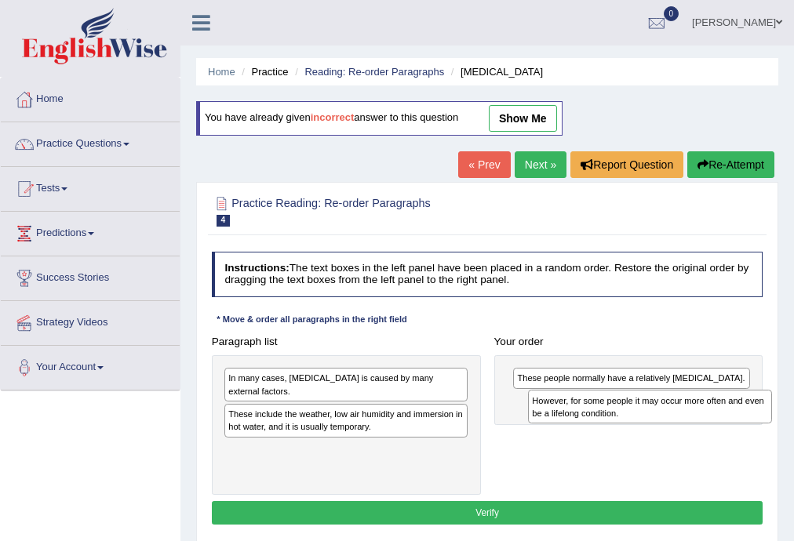
drag, startPoint x: 287, startPoint y: 388, endPoint x: 648, endPoint y: 421, distance: 362.2
click at [648, 421] on div "However, for some people it may occur more often and even be a lifelong conditi…" at bounding box center [650, 407] width 244 height 34
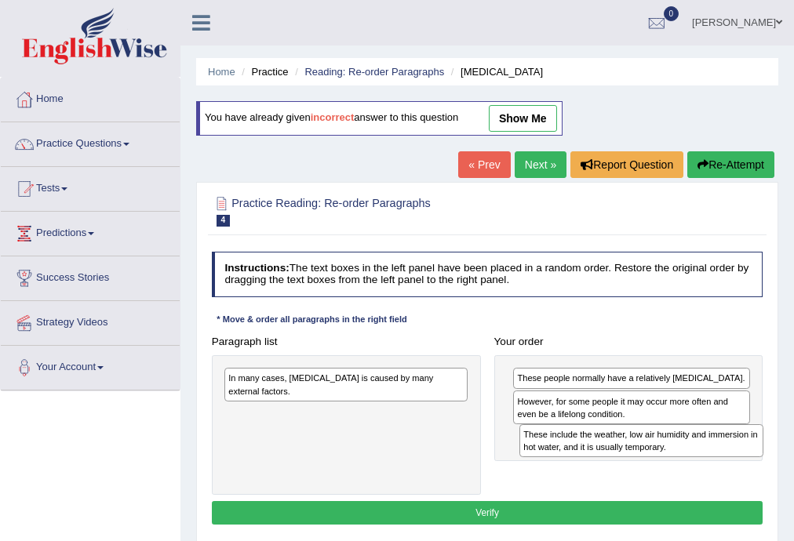
drag, startPoint x: 259, startPoint y: 411, endPoint x: 609, endPoint y: 461, distance: 354.1
click at [609, 461] on div "Paragraph list In many cases, [MEDICAL_DATA] is caused by many external factors…" at bounding box center [487, 412] width 565 height 165
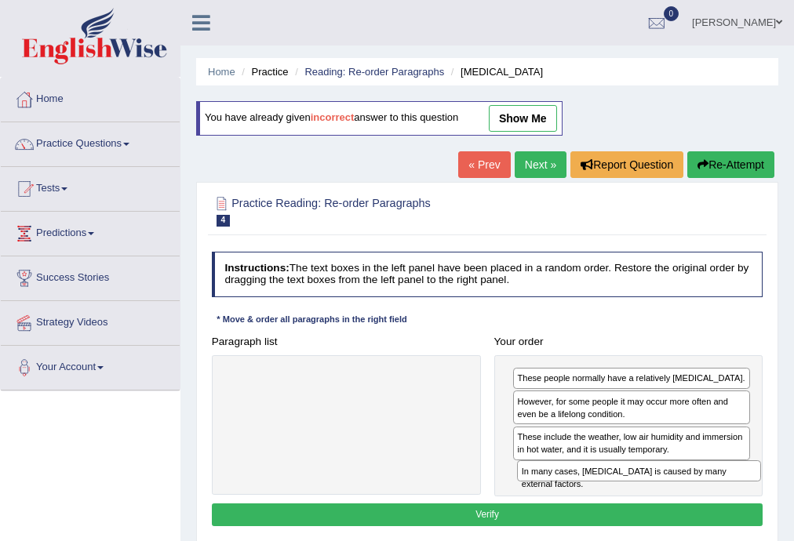
drag, startPoint x: 416, startPoint y: 380, endPoint x: 765, endPoint y: 496, distance: 367.0
click at [765, 496] on div "Instructions: The text boxes in the left panel have been placed in a random ord…" at bounding box center [487, 391] width 558 height 292
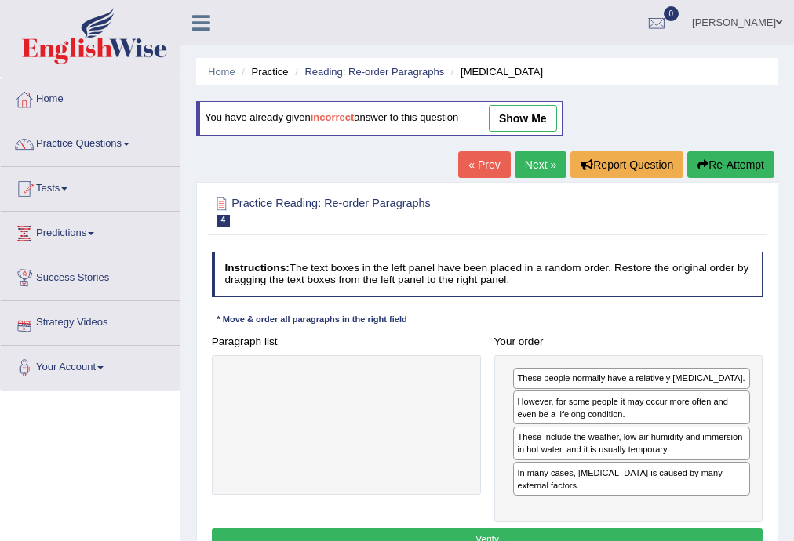
click at [484, 529] on button "Verify" at bounding box center [487, 540] width 551 height 23
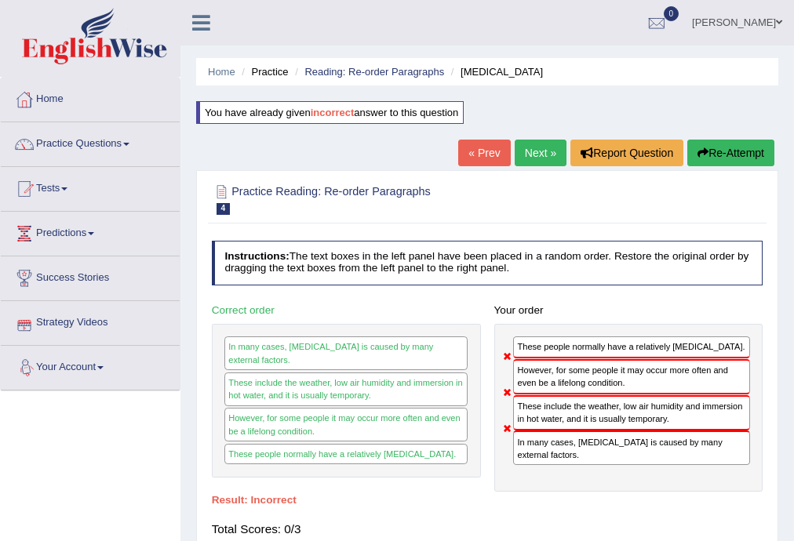
click at [530, 163] on link "Next »" at bounding box center [540, 153] width 52 height 27
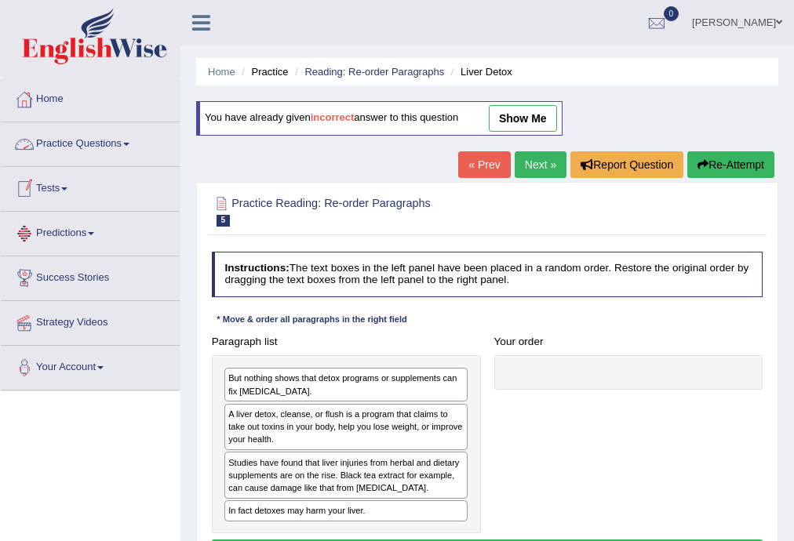
click at [127, 144] on link "Practice Questions" at bounding box center [90, 141] width 179 height 39
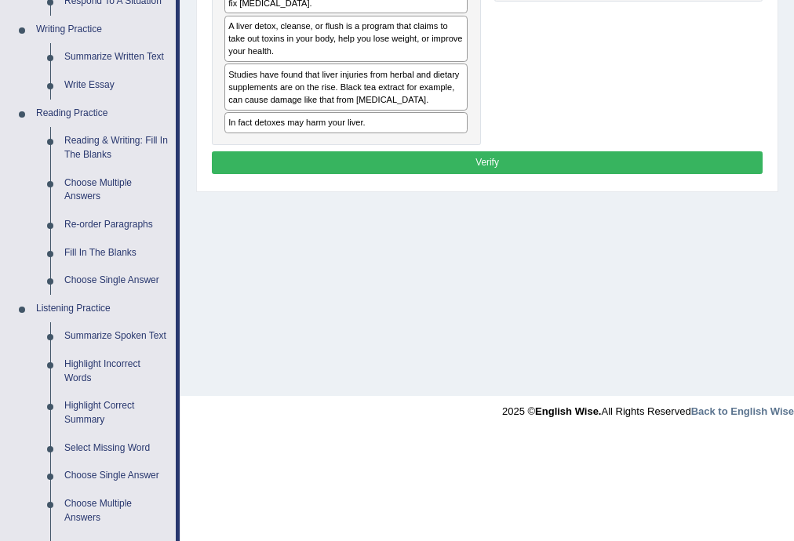
scroll to position [418, 0]
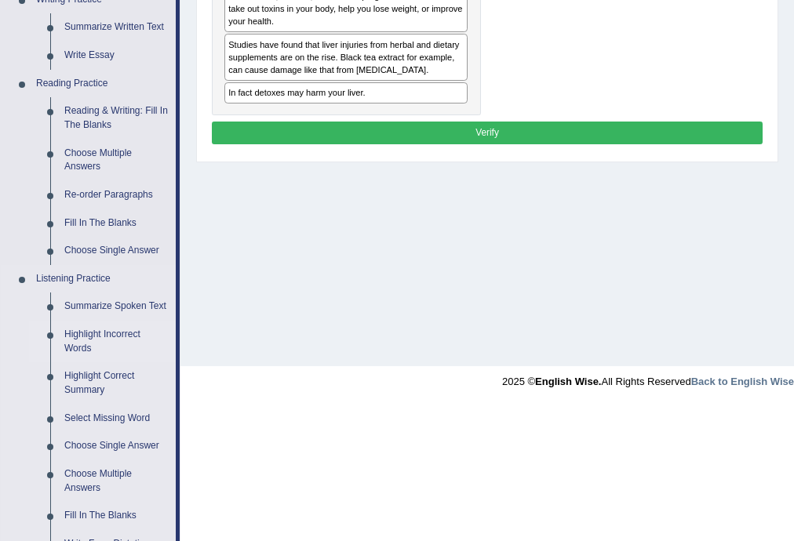
click at [79, 330] on link "Highlight Incorrect Words" at bounding box center [116, 342] width 118 height 42
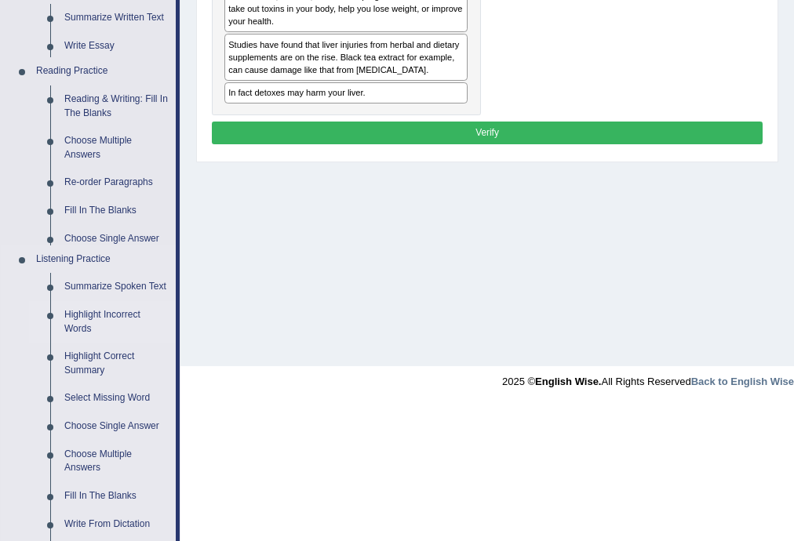
scroll to position [282, 0]
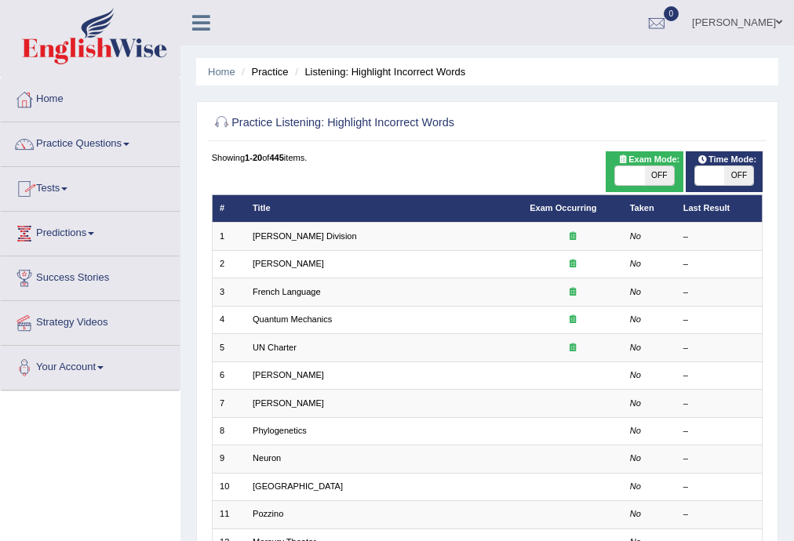
click at [656, 176] on span "OFF" at bounding box center [659, 175] width 29 height 19
checkbox input "true"
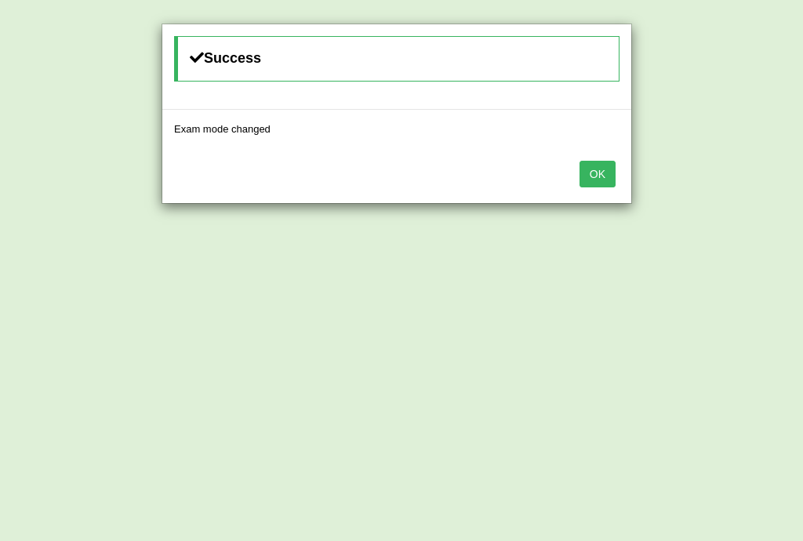
click at [590, 165] on button "OK" at bounding box center [597, 174] width 36 height 27
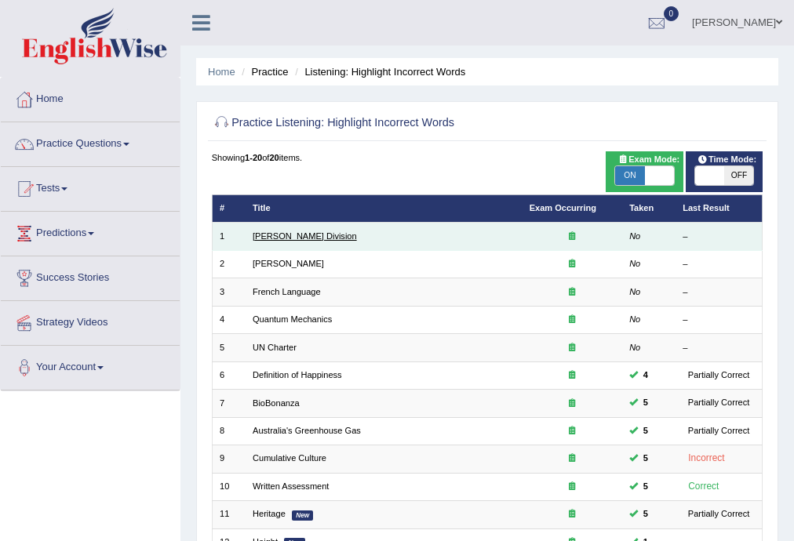
click at [279, 234] on link "[PERSON_NAME] Division" at bounding box center [304, 235] width 104 height 9
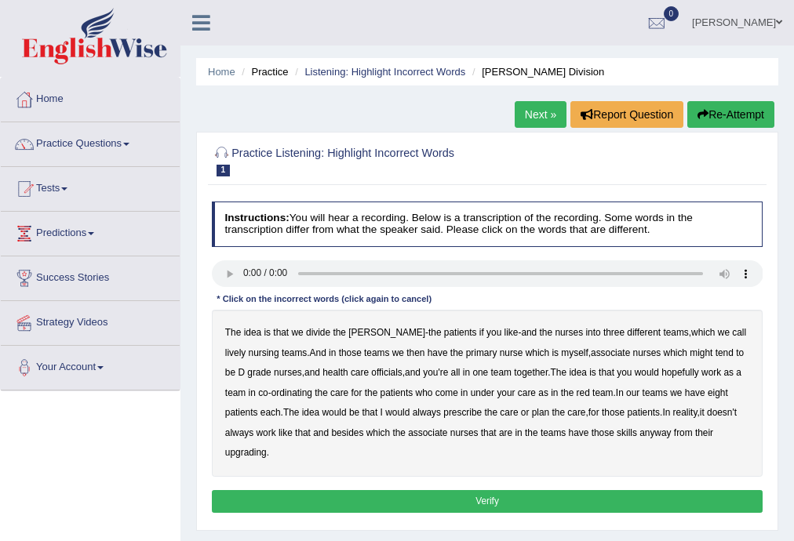
click at [534, 122] on link "Next »" at bounding box center [540, 114] width 52 height 27
click at [125, 147] on link "Practice Questions" at bounding box center [90, 141] width 179 height 39
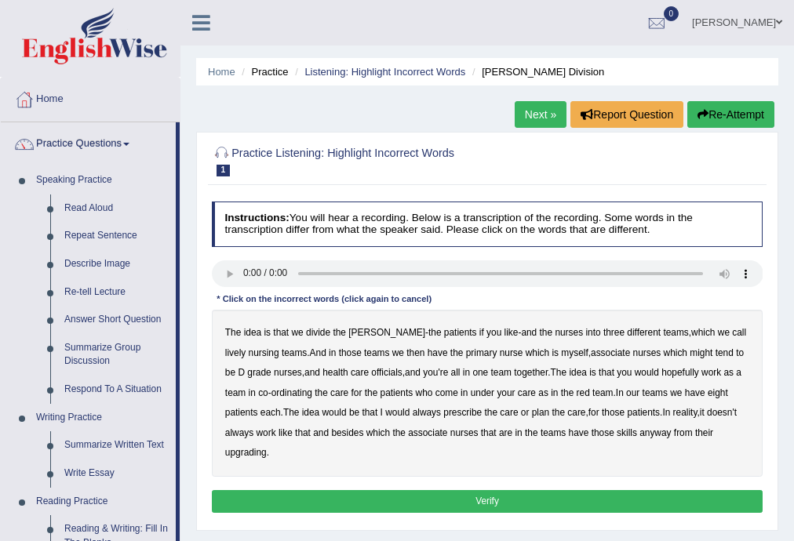
scroll to position [418, 0]
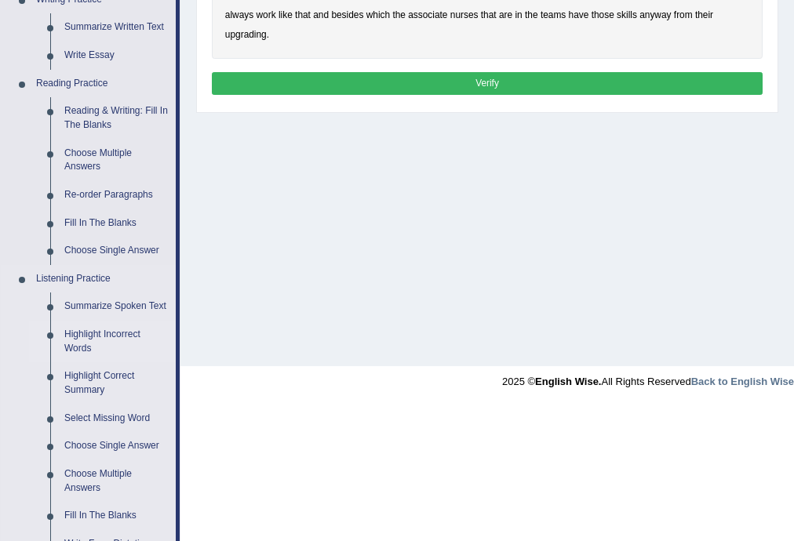
click at [116, 336] on link "Highlight Incorrect Words" at bounding box center [116, 342] width 118 height 42
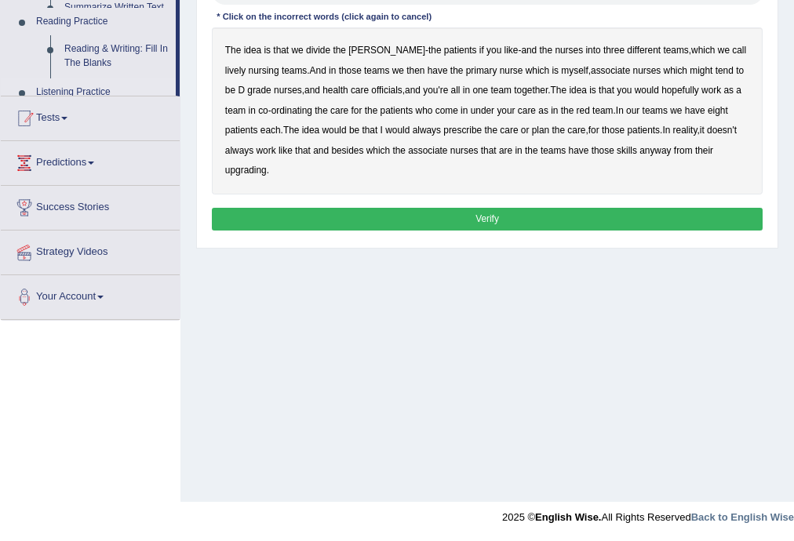
scroll to position [282, 0]
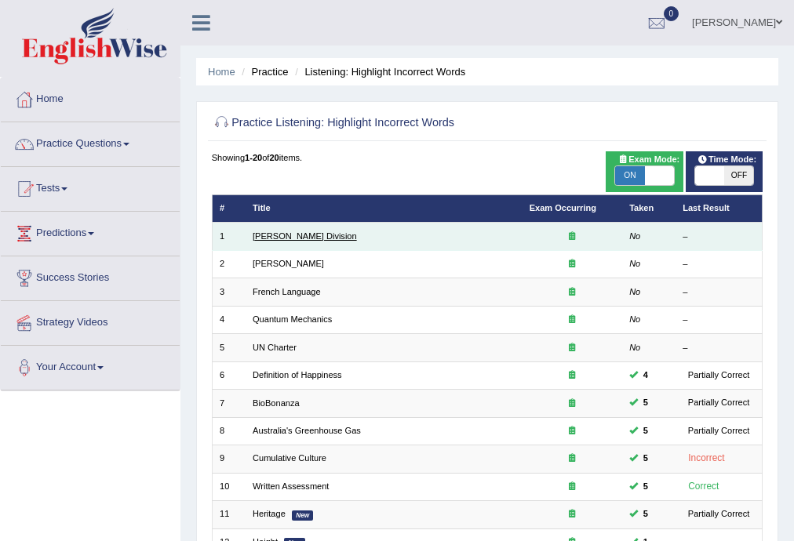
click at [285, 239] on link "[PERSON_NAME] Division" at bounding box center [304, 235] width 104 height 9
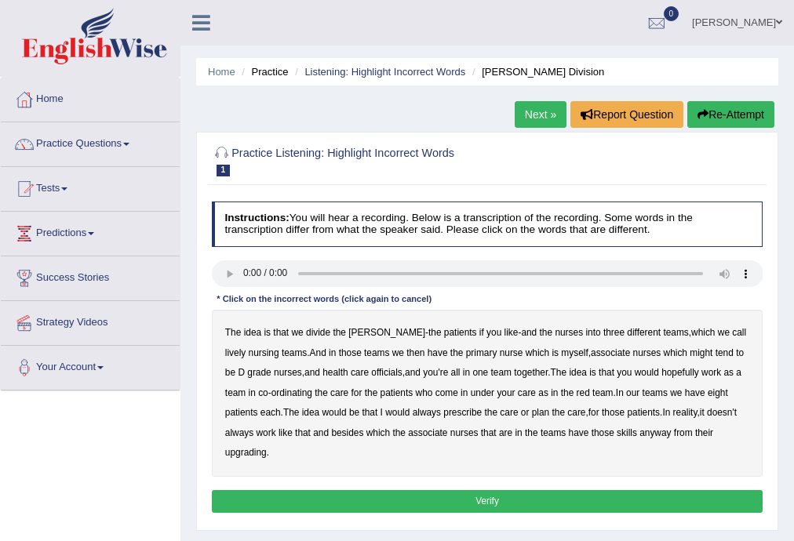
click at [245, 347] on b "lively" at bounding box center [235, 352] width 20 height 11
click at [689, 354] on b "might" at bounding box center [700, 352] width 23 height 11
click at [371, 373] on b "officials" at bounding box center [386, 372] width 31 height 11
click at [245, 455] on b "upgrading" at bounding box center [246, 452] width 42 height 11
click at [487, 503] on button "Verify" at bounding box center [487, 501] width 551 height 23
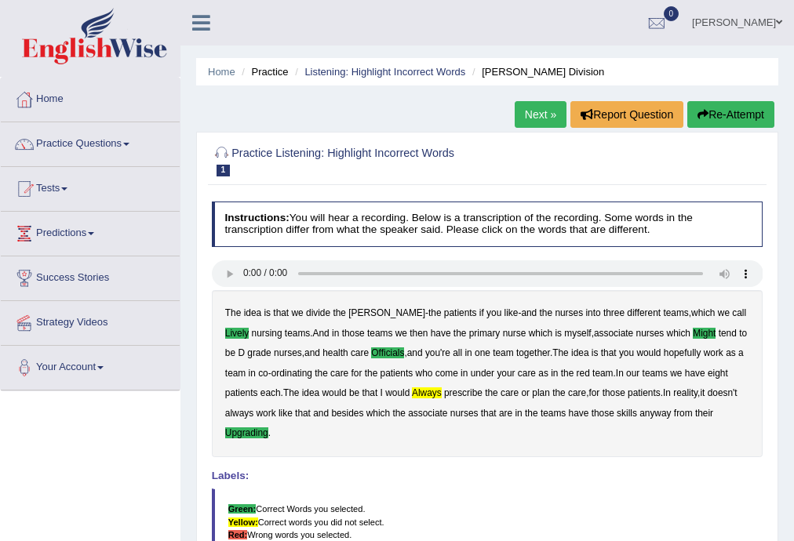
click at [547, 111] on link "Next »" at bounding box center [540, 114] width 52 height 27
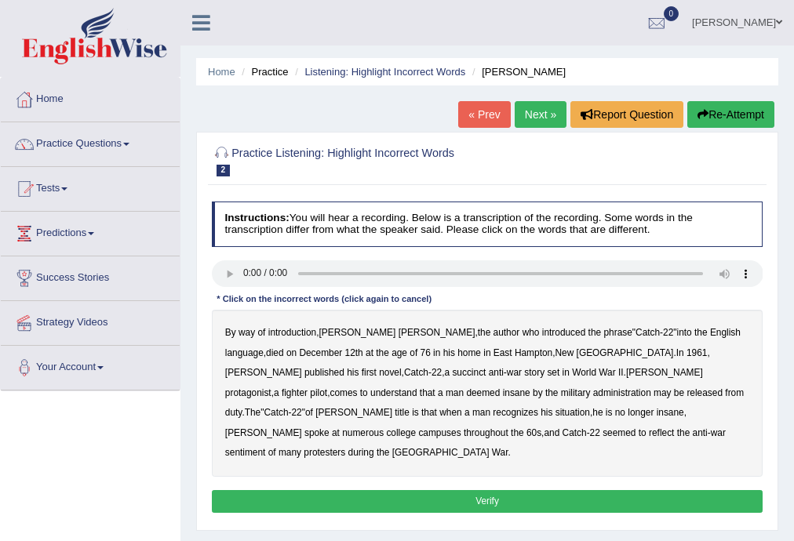
click at [452, 374] on b "succinct" at bounding box center [469, 372] width 34 height 11
click at [593, 393] on b "administration" at bounding box center [622, 392] width 58 height 11
click at [555, 416] on b "situation" at bounding box center [572, 412] width 35 height 11
click at [648, 428] on b "reflect" at bounding box center [660, 432] width 25 height 11
click at [489, 490] on button "Verify" at bounding box center [487, 501] width 551 height 23
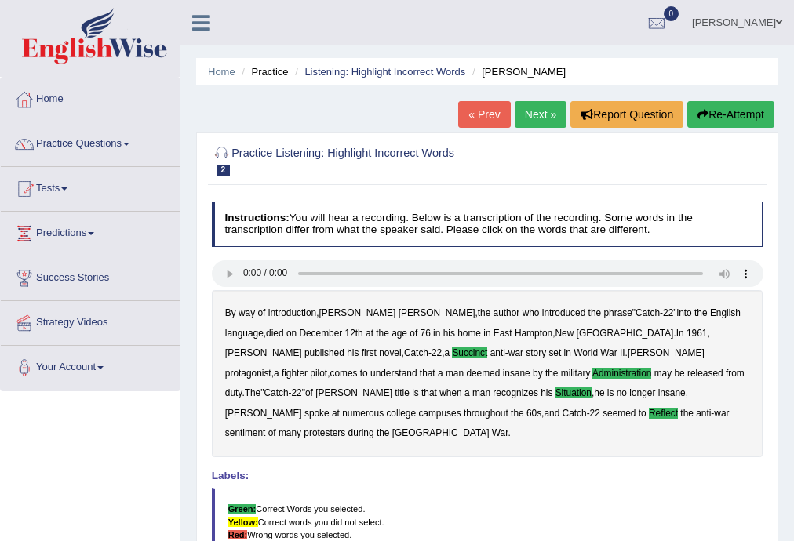
click at [538, 116] on link "Next »" at bounding box center [540, 114] width 52 height 27
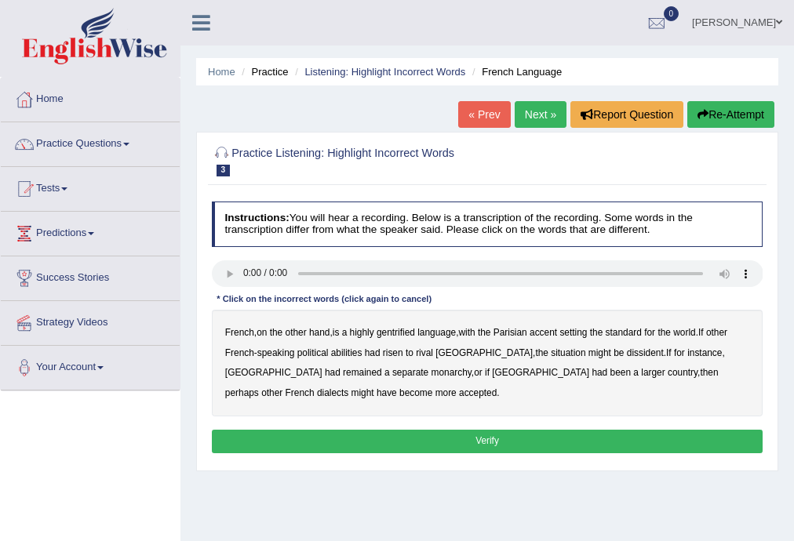
click at [409, 332] on b "gentrified" at bounding box center [395, 332] width 38 height 11
click at [354, 351] on b "abilities" at bounding box center [346, 352] width 31 height 11
click at [627, 357] on b "dissident" at bounding box center [645, 352] width 37 height 11
click at [431, 374] on b "monarchy" at bounding box center [451, 372] width 40 height 11
click at [476, 438] on button "Verify" at bounding box center [487, 441] width 551 height 23
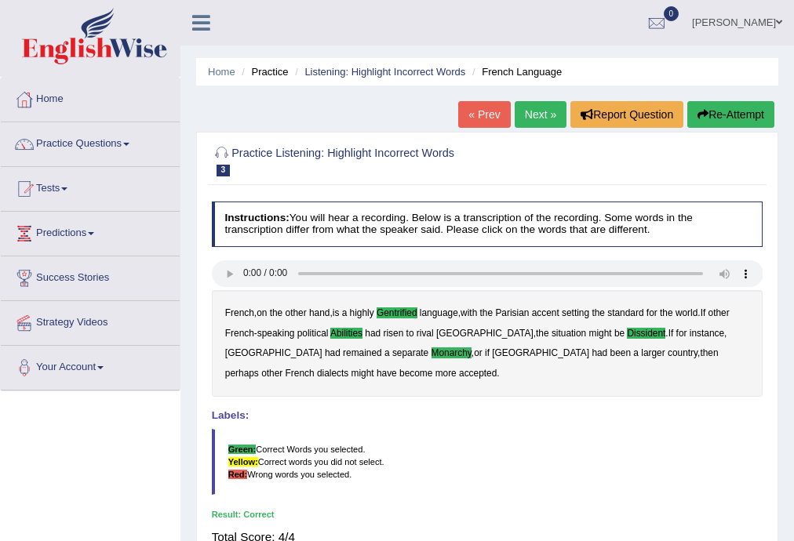
click at [532, 118] on link "Next »" at bounding box center [540, 114] width 52 height 27
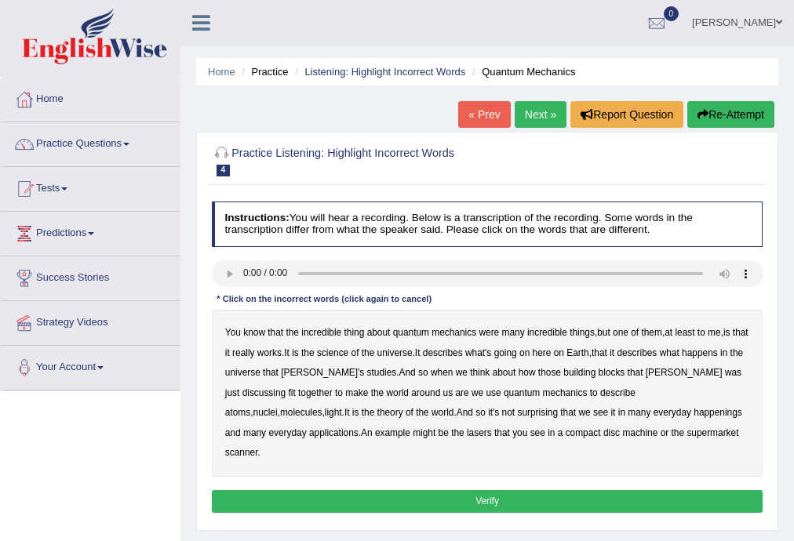
click at [348, 354] on b "science" at bounding box center [332, 352] width 31 height 11
click at [286, 387] on b "discussing" at bounding box center [264, 392] width 44 height 11
click at [693, 412] on b "happenings" at bounding box center [717, 412] width 49 height 11
click at [622, 433] on b "machine" at bounding box center [639, 432] width 35 height 11
click at [489, 490] on button "Verify" at bounding box center [487, 501] width 551 height 23
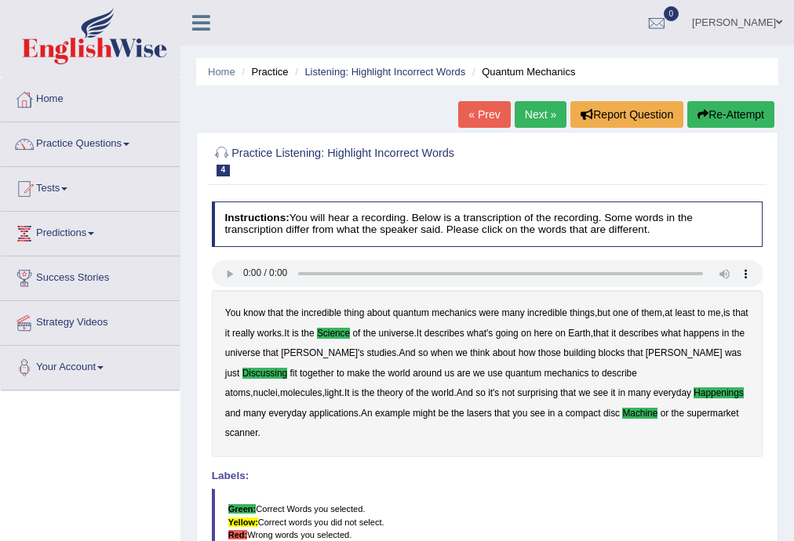
click at [537, 109] on link "Next »" at bounding box center [540, 114] width 52 height 27
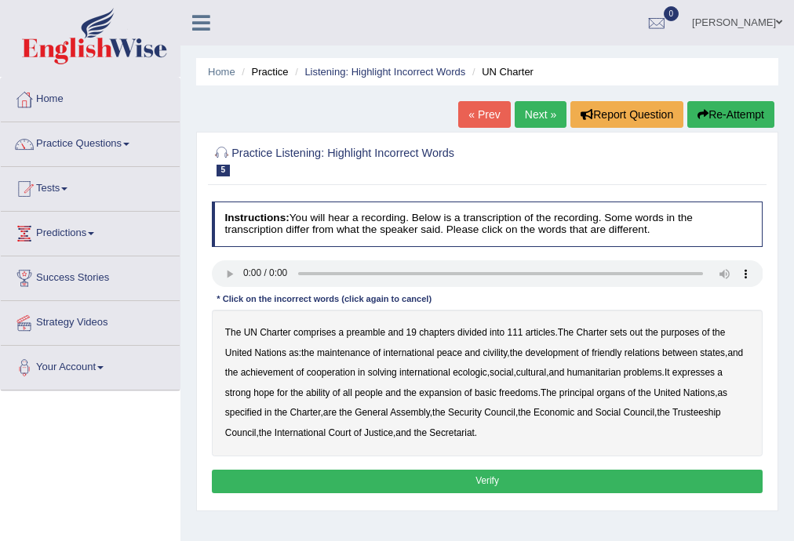
click at [637, 332] on b "out" at bounding box center [636, 332] width 13 height 11
click at [505, 351] on b "civility" at bounding box center [495, 352] width 24 height 11
click at [483, 372] on b "ecologic" at bounding box center [469, 372] width 35 height 11
click at [325, 394] on b "ability" at bounding box center [318, 392] width 24 height 11
click at [489, 485] on button "Verify" at bounding box center [487, 481] width 551 height 23
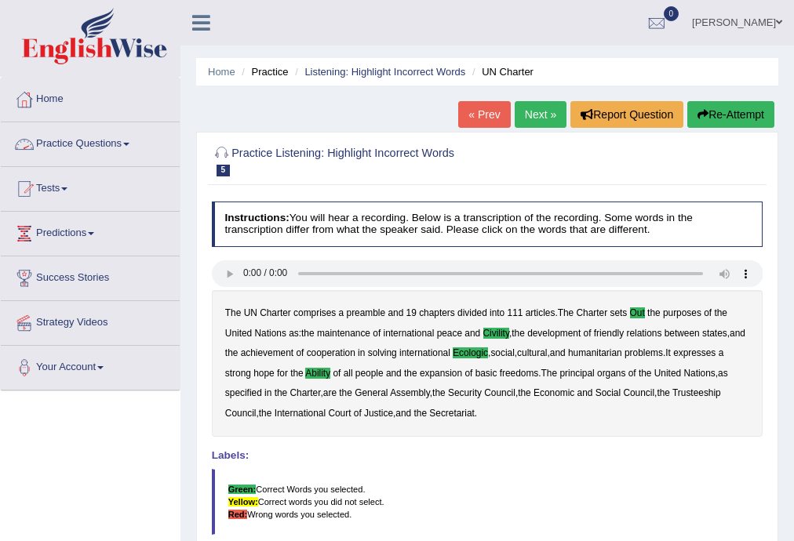
click at [127, 138] on link "Practice Questions" at bounding box center [90, 141] width 179 height 39
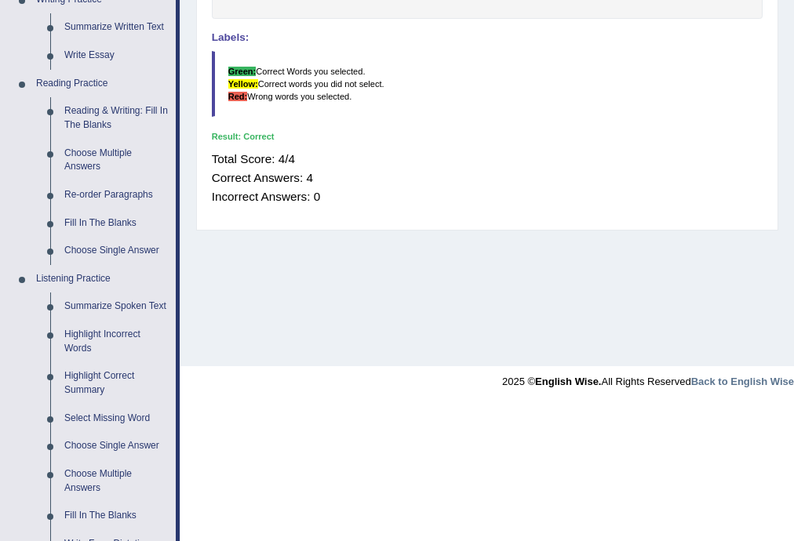
scroll to position [627, 0]
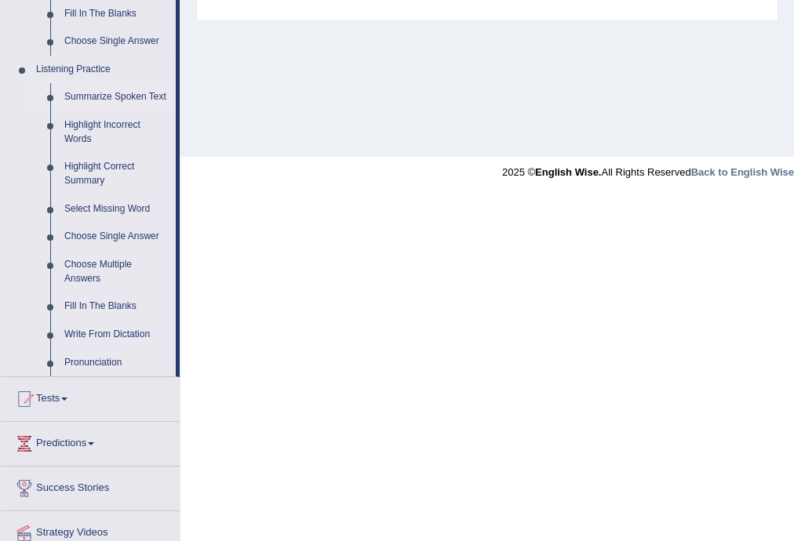
click at [106, 94] on link "Summarize Spoken Text" at bounding box center [116, 97] width 118 height 28
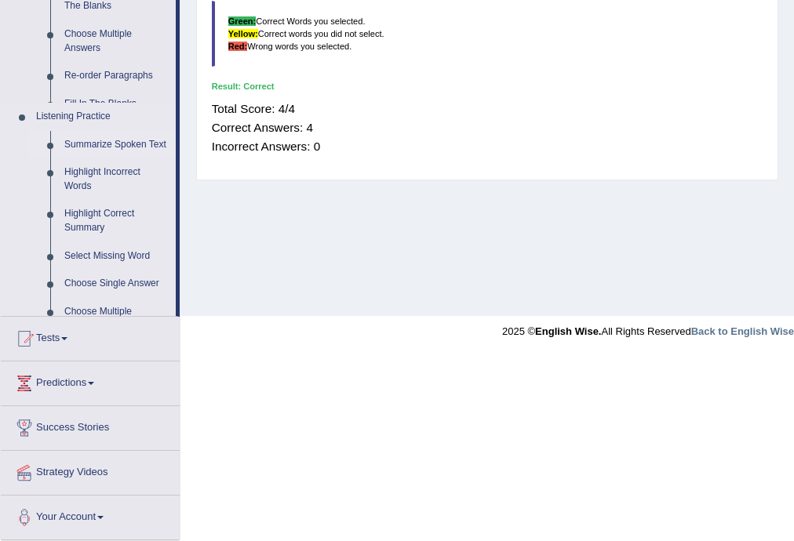
scroll to position [282, 0]
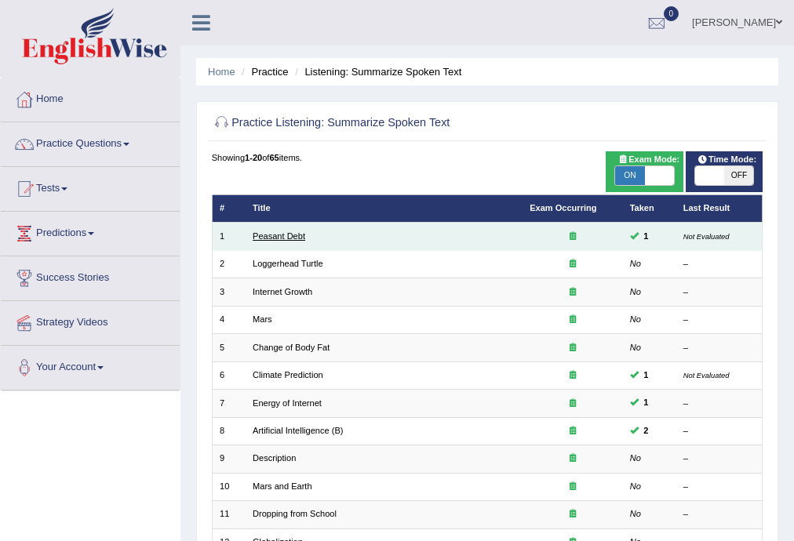
click at [285, 235] on link "Peasant Debt" at bounding box center [278, 235] width 53 height 9
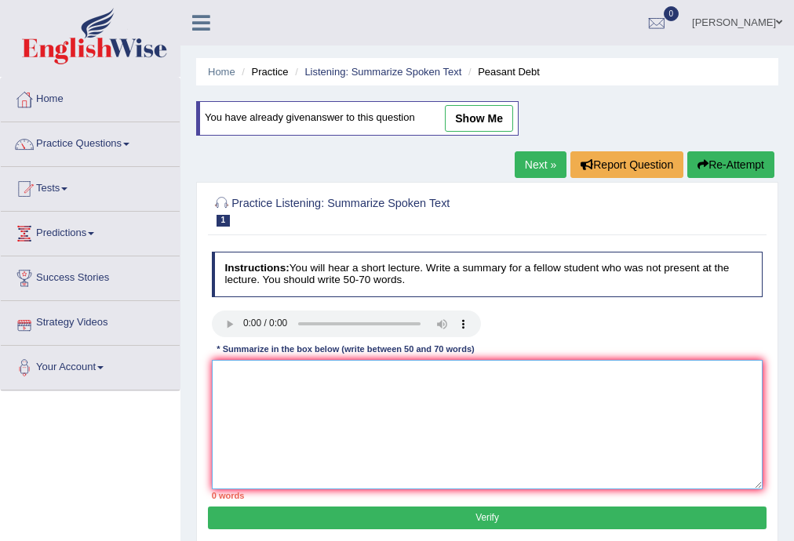
click at [237, 405] on textarea at bounding box center [487, 424] width 551 height 129
type textarea "t"
type textarea "T"
click at [272, 373] on textarea "The spekers provides breif" at bounding box center [487, 424] width 551 height 129
click at [330, 376] on textarea "The speker provides breif" at bounding box center [487, 424] width 551 height 129
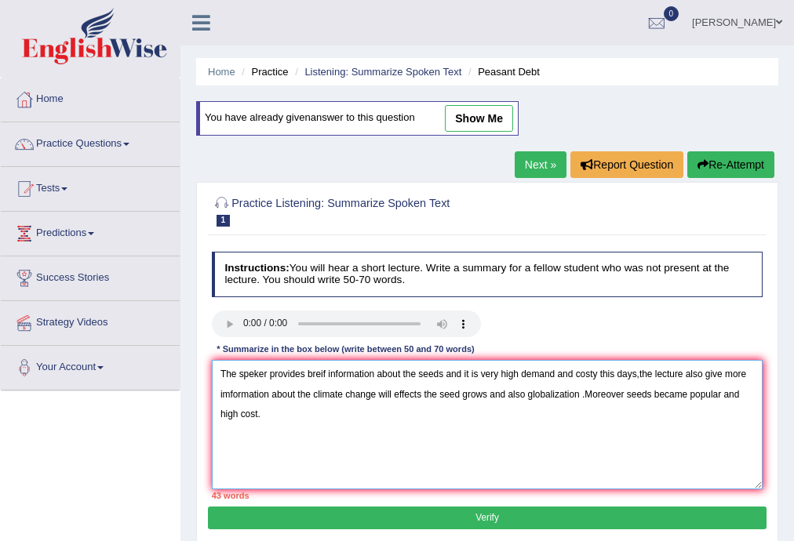
type textarea "The speker provides breif information about the seeds and it is very high deman…"
click at [492, 518] on button "Verify" at bounding box center [487, 518] width 558 height 23
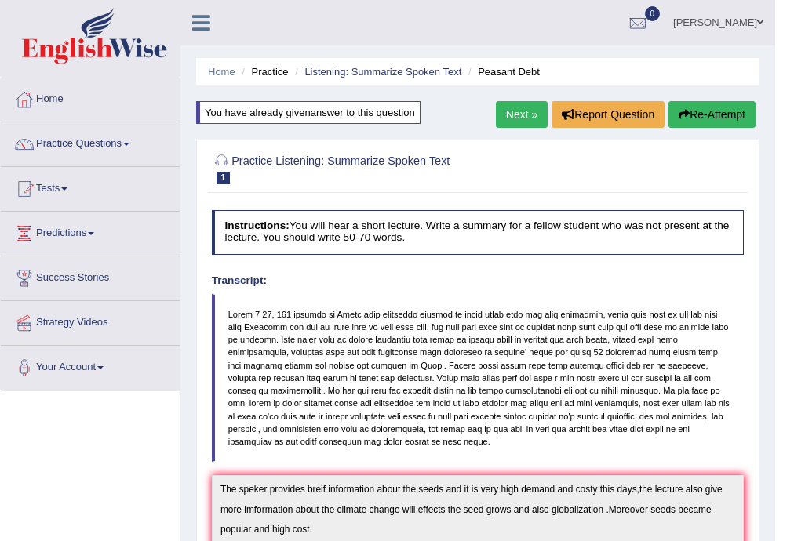
click at [514, 111] on link "Next »" at bounding box center [522, 114] width 52 height 27
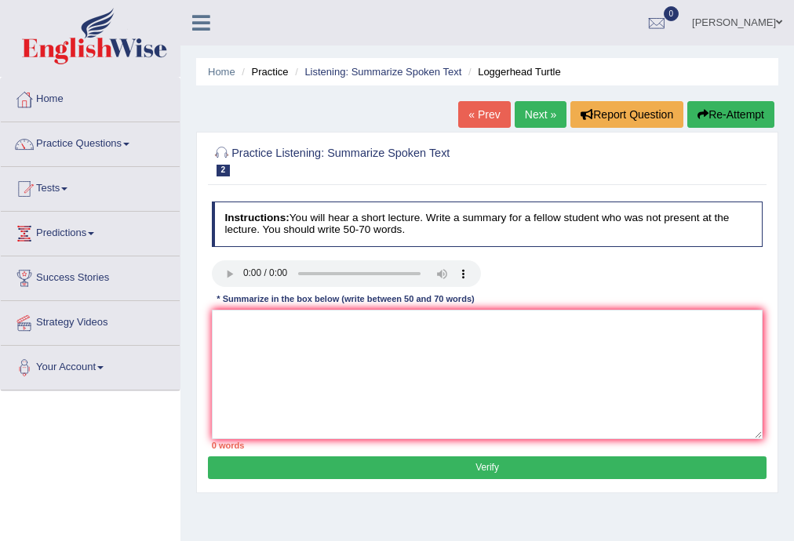
click at [492, 467] on button "Verify" at bounding box center [487, 467] width 558 height 23
click at [493, 464] on button "Verify" at bounding box center [487, 467] width 558 height 23
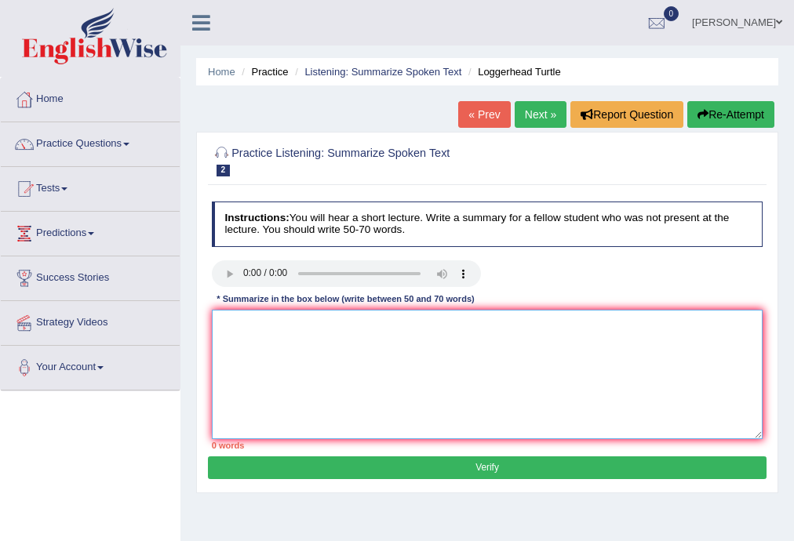
click at [440, 347] on textarea at bounding box center [487, 374] width 551 height 129
type textarea "uiuyyu"
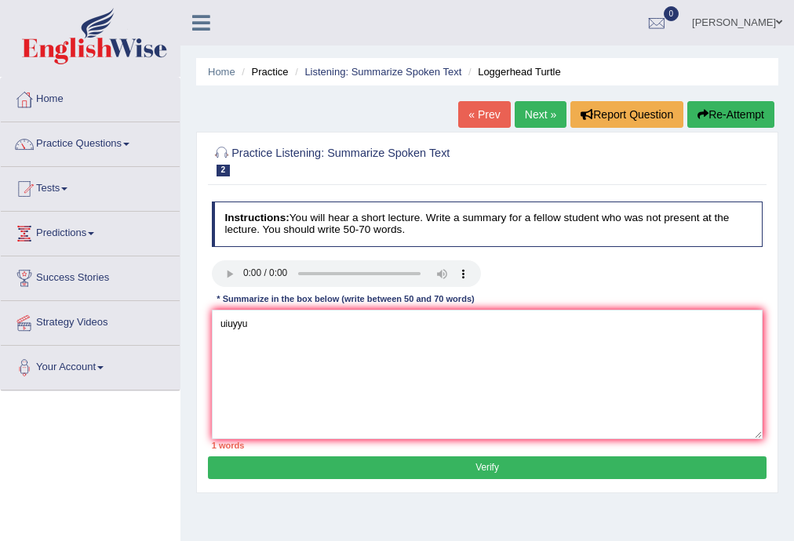
click at [489, 467] on button "Verify" at bounding box center [487, 467] width 558 height 23
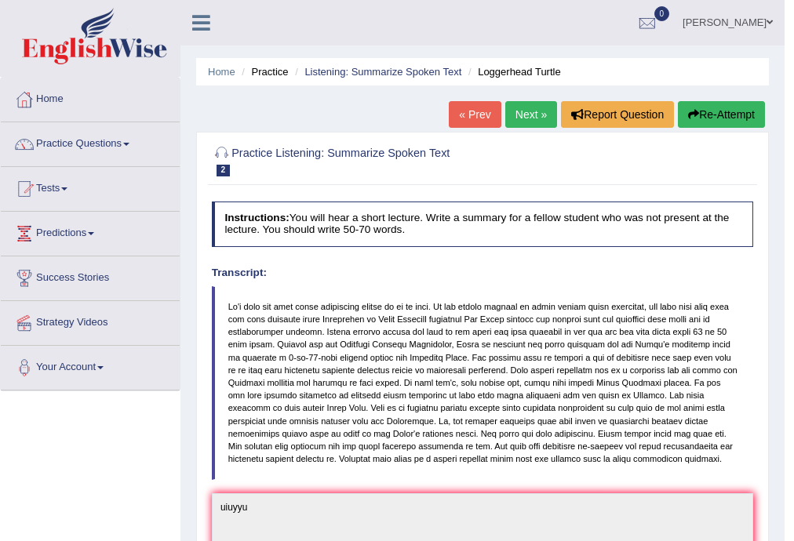
click at [513, 110] on link "Next »" at bounding box center [531, 114] width 52 height 27
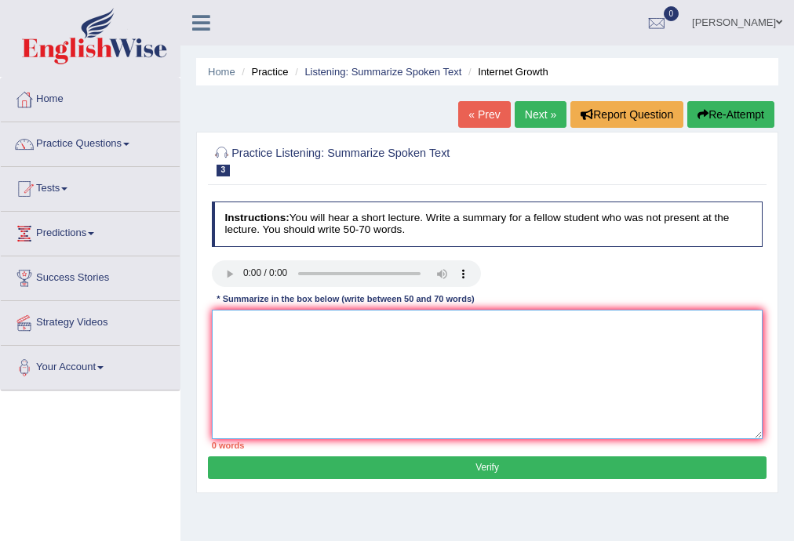
click at [216, 324] on textarea at bounding box center [487, 374] width 551 height 129
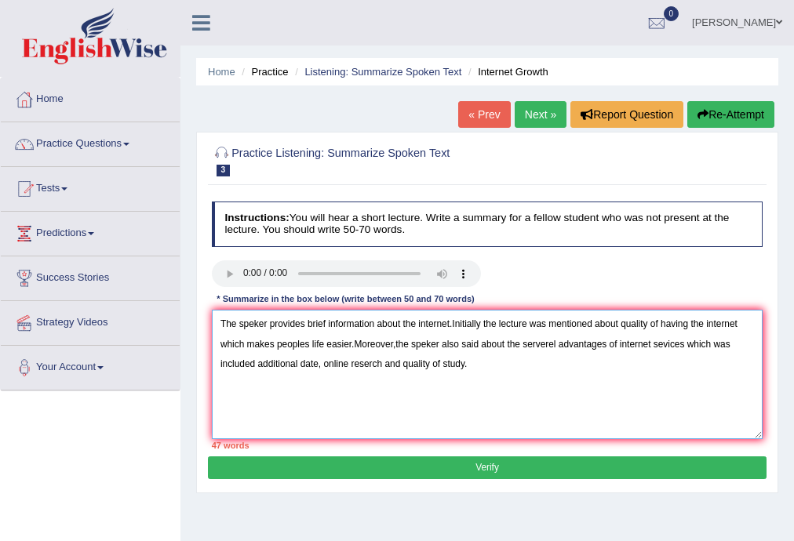
type textarea "The speker provides brief information about the internet.Initially the lecture …"
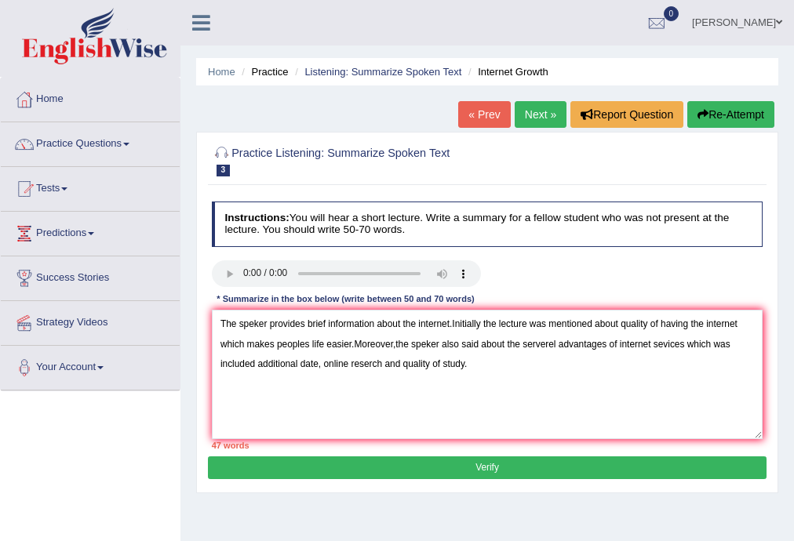
click at [494, 468] on button "Verify" at bounding box center [487, 467] width 558 height 23
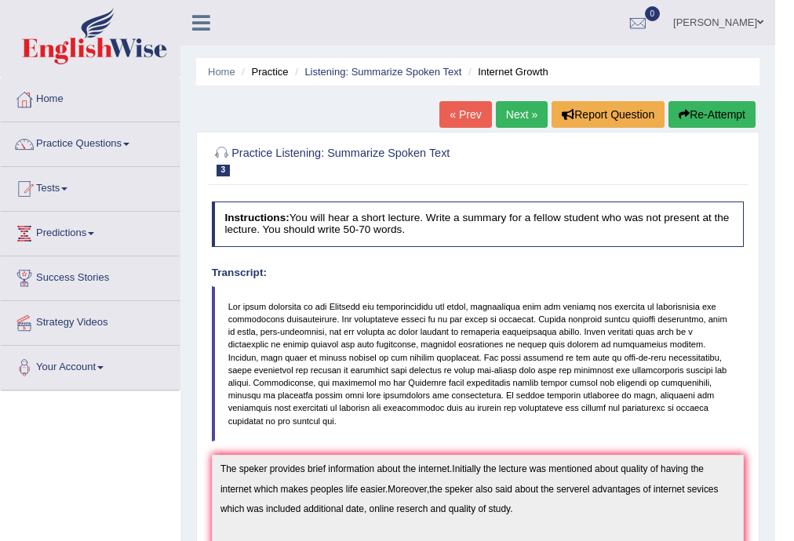
click at [514, 116] on link "Next »" at bounding box center [522, 114] width 52 height 27
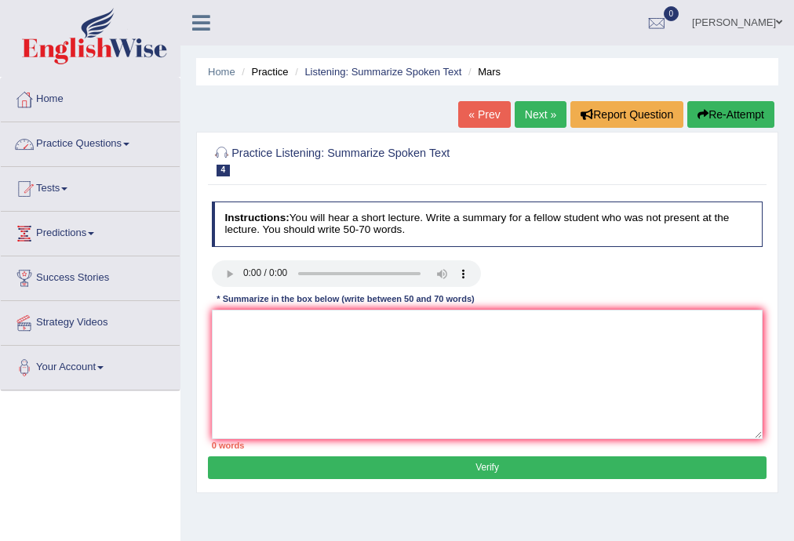
click at [126, 144] on link "Practice Questions" at bounding box center [90, 141] width 179 height 39
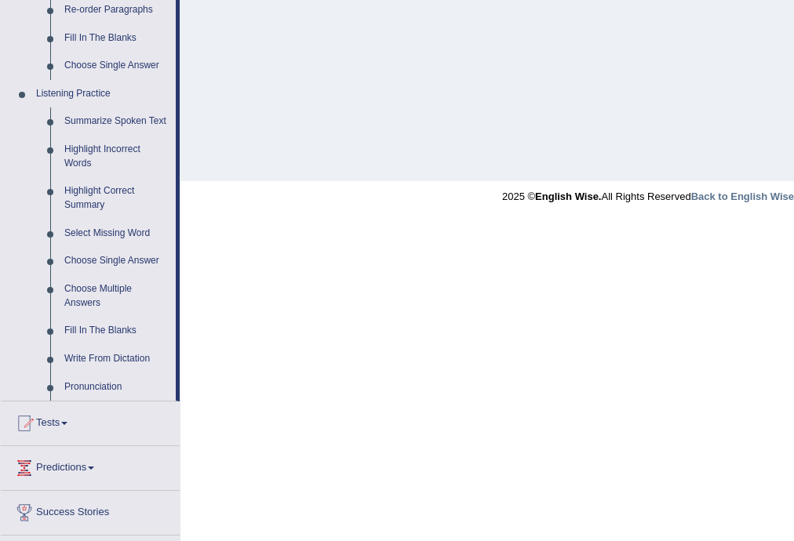
scroll to position [627, 0]
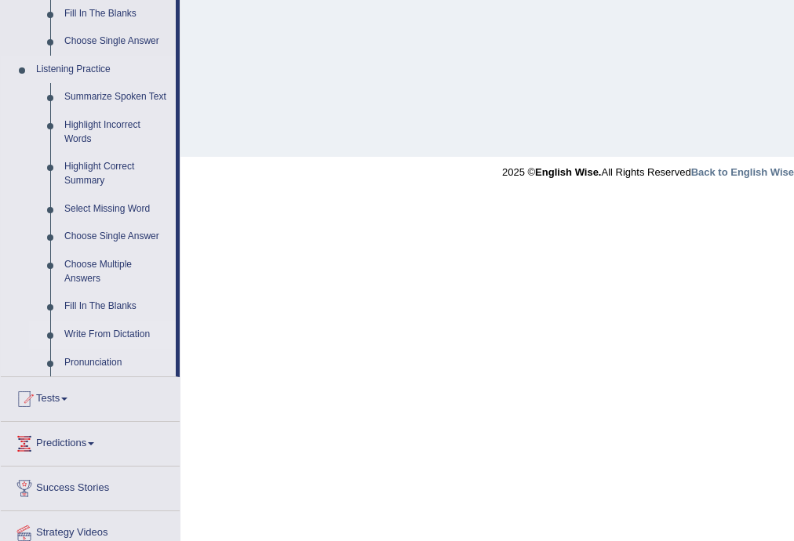
click at [105, 337] on link "Write From Dictation" at bounding box center [116, 335] width 118 height 28
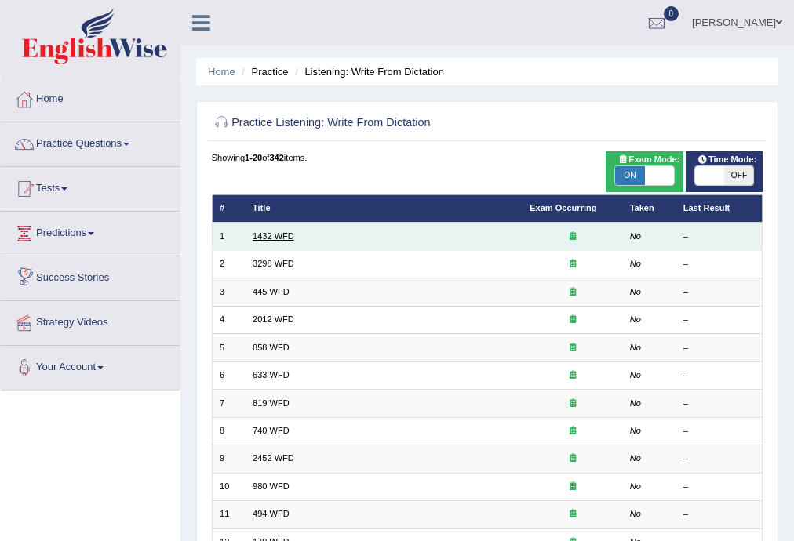
click at [269, 238] on link "1432 WFD" at bounding box center [273, 235] width 42 height 9
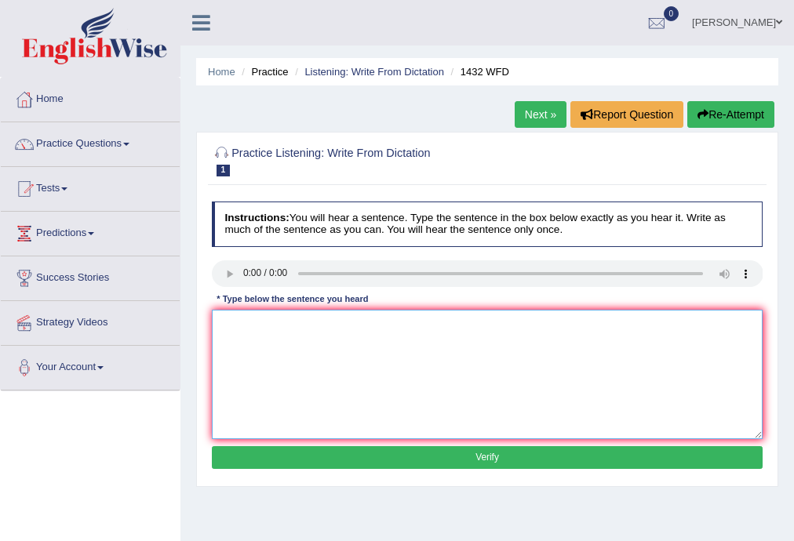
click at [216, 340] on textarea at bounding box center [487, 374] width 551 height 129
type textarea "More physical activity is beneficial of health."
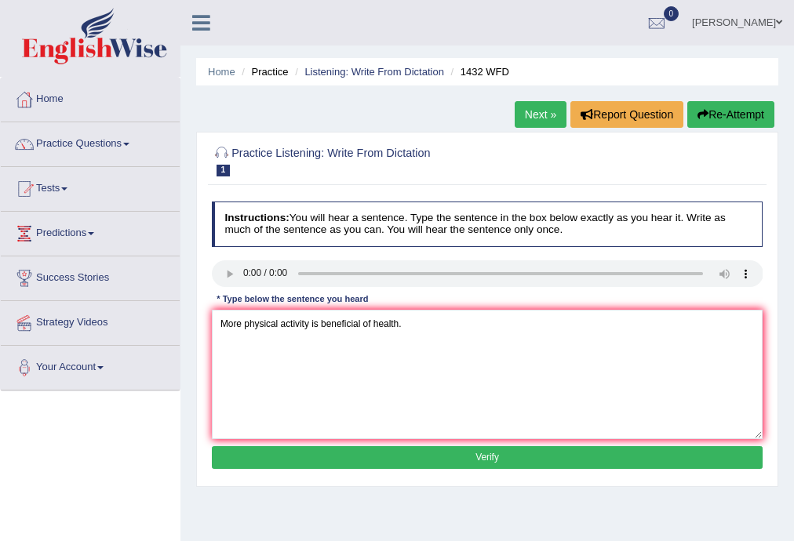
click at [494, 460] on button "Verify" at bounding box center [487, 457] width 551 height 23
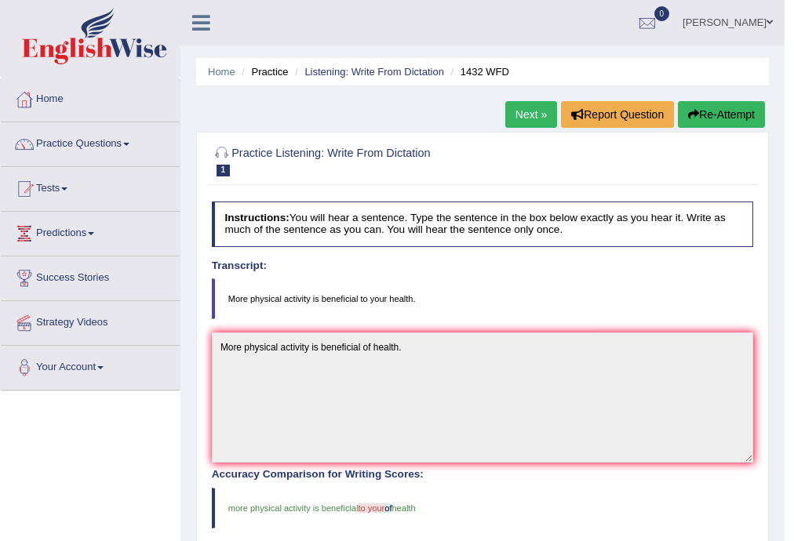
click at [514, 116] on link "Next »" at bounding box center [531, 114] width 52 height 27
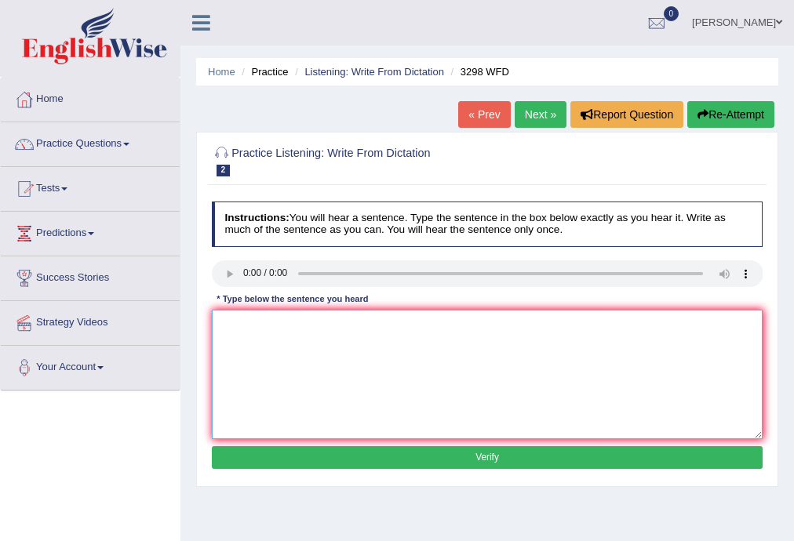
click at [238, 351] on textarea at bounding box center [487, 374] width 551 height 129
type textarea "Animal behaviours is few changes than human ."
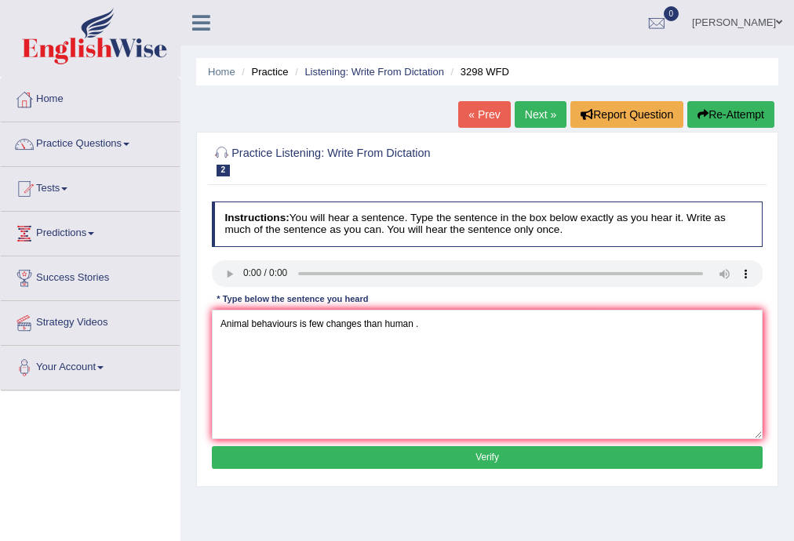
click at [496, 456] on button "Verify" at bounding box center [487, 457] width 551 height 23
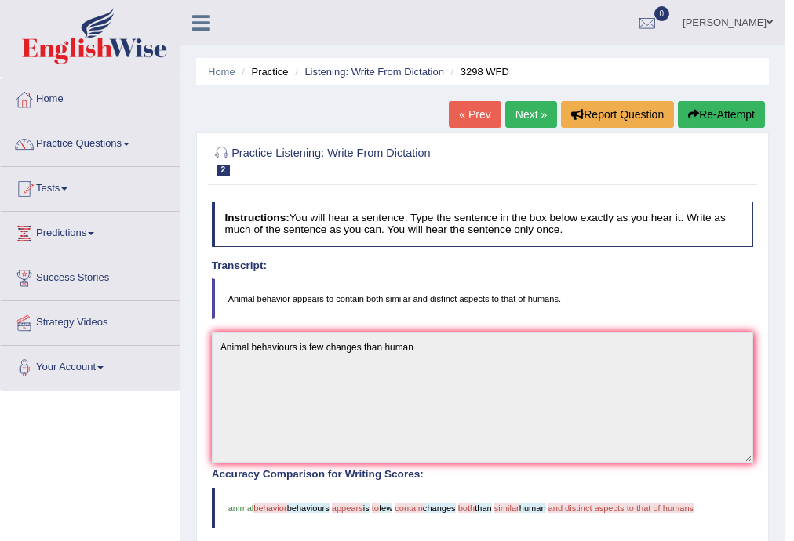
click at [524, 109] on link "Next »" at bounding box center [531, 114] width 52 height 27
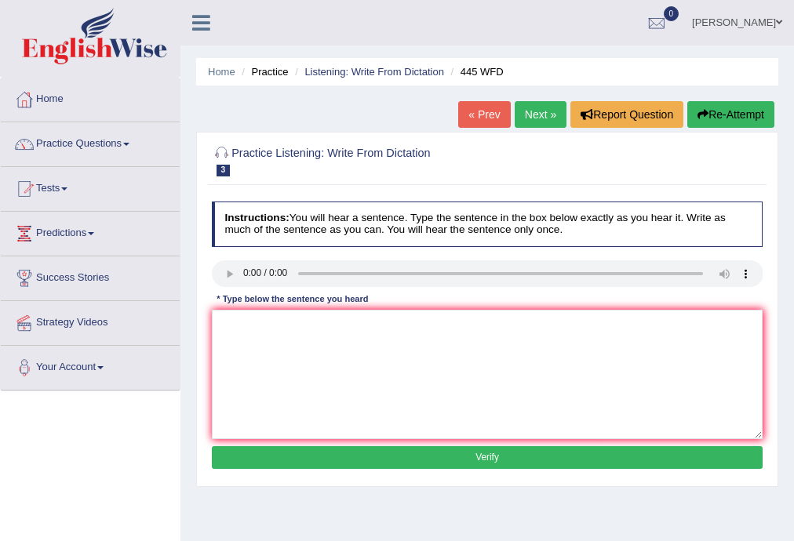
click at [538, 109] on link "Next »" at bounding box center [540, 114] width 52 height 27
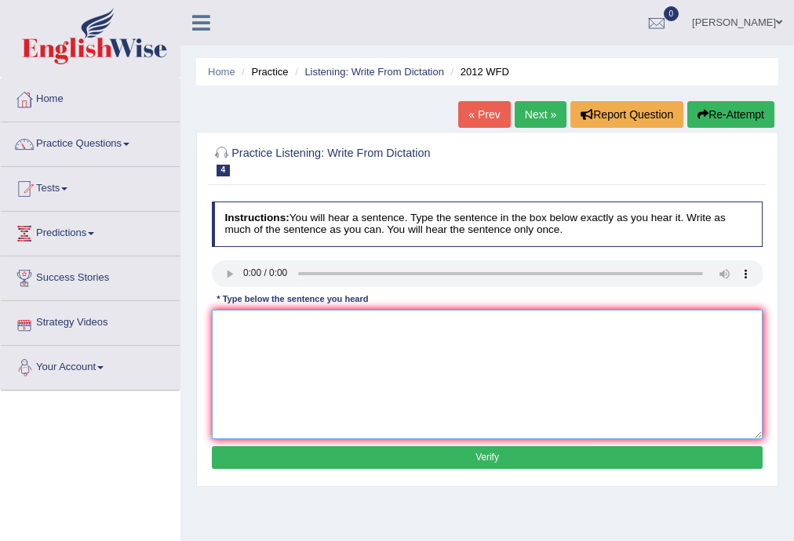
click at [255, 332] on textarea at bounding box center [487, 374] width 551 height 129
type textarea "There is great deal of this topic."
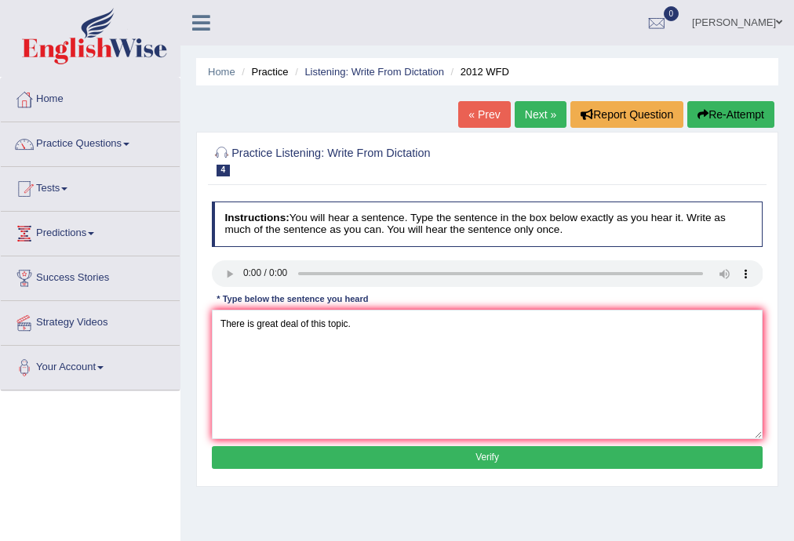
click at [485, 458] on button "Verify" at bounding box center [487, 457] width 551 height 23
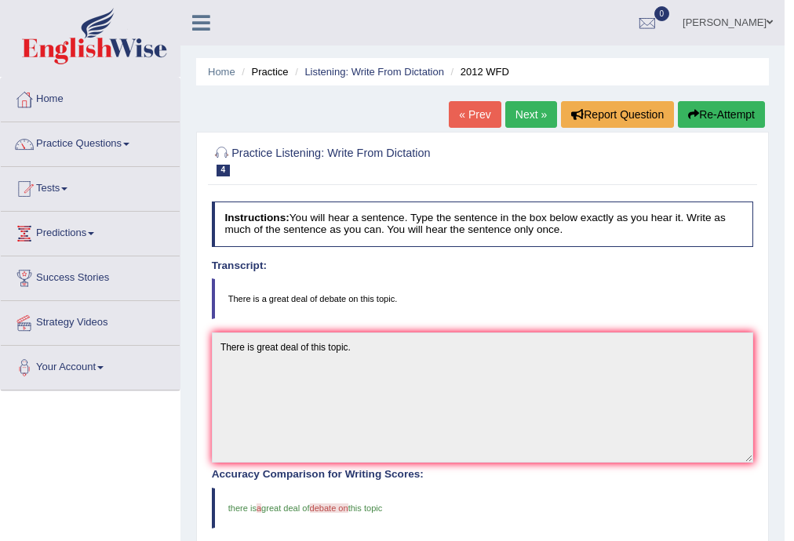
click at [514, 115] on link "Next »" at bounding box center [531, 114] width 52 height 27
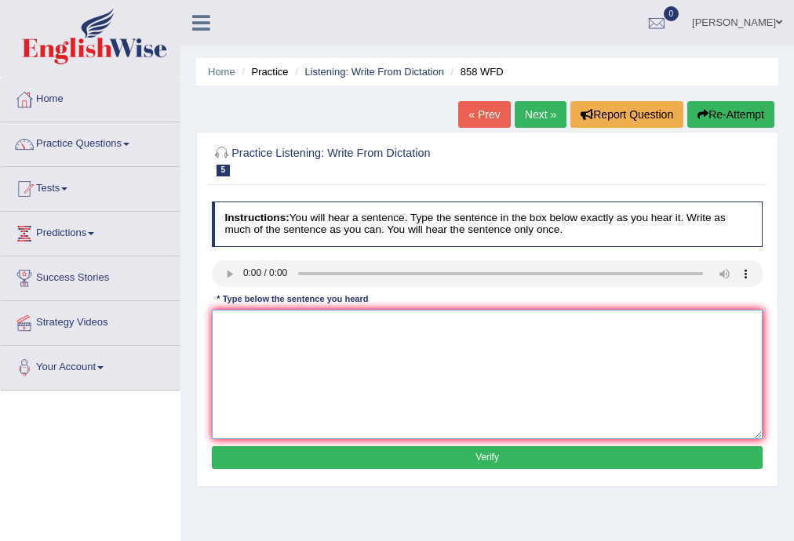
click at [234, 336] on textarea at bounding box center [487, 374] width 551 height 129
type textarea "There were here again supervion"
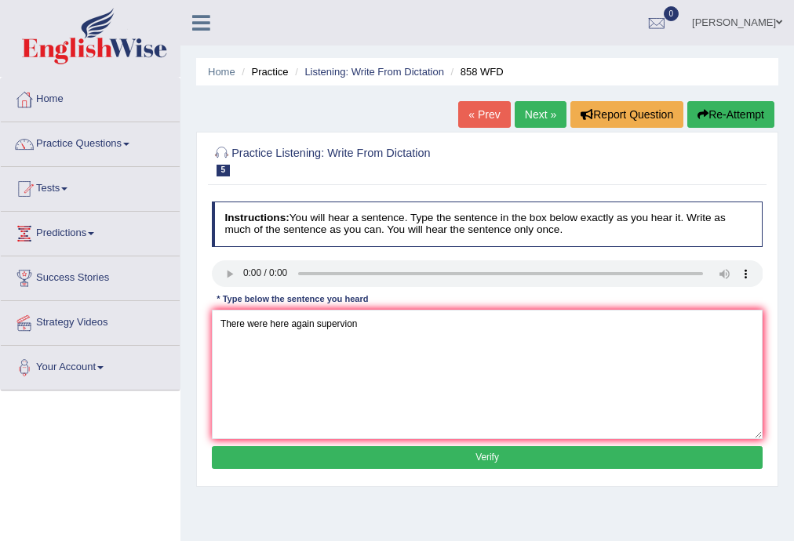
click at [489, 452] on button "Verify" at bounding box center [487, 457] width 551 height 23
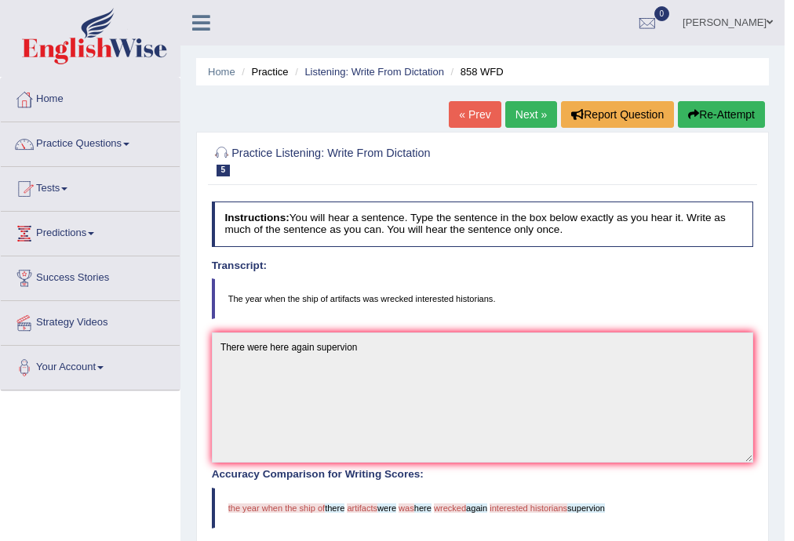
click at [129, 144] on span at bounding box center [126, 144] width 6 height 3
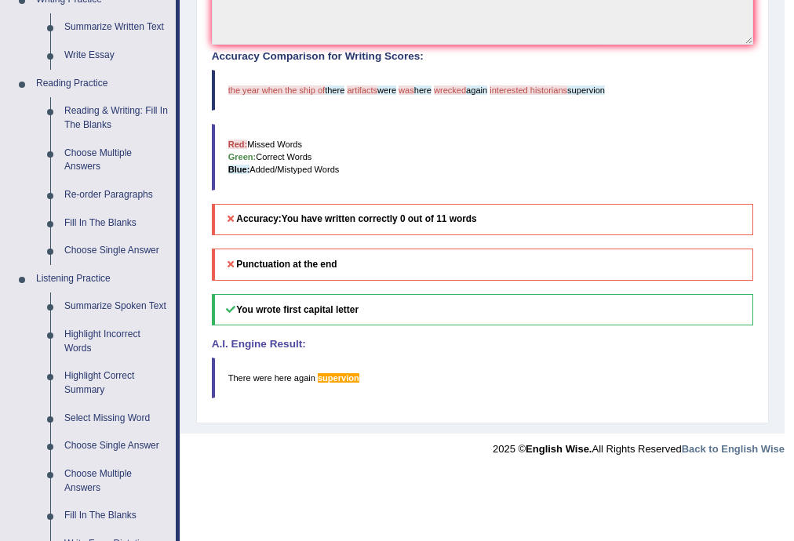
scroll to position [627, 0]
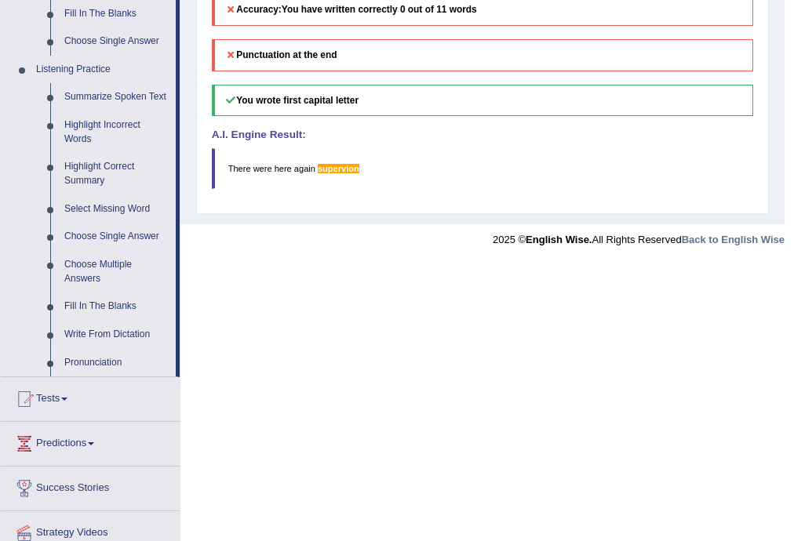
click at [79, 365] on link "Pronunciation" at bounding box center [116, 363] width 118 height 28
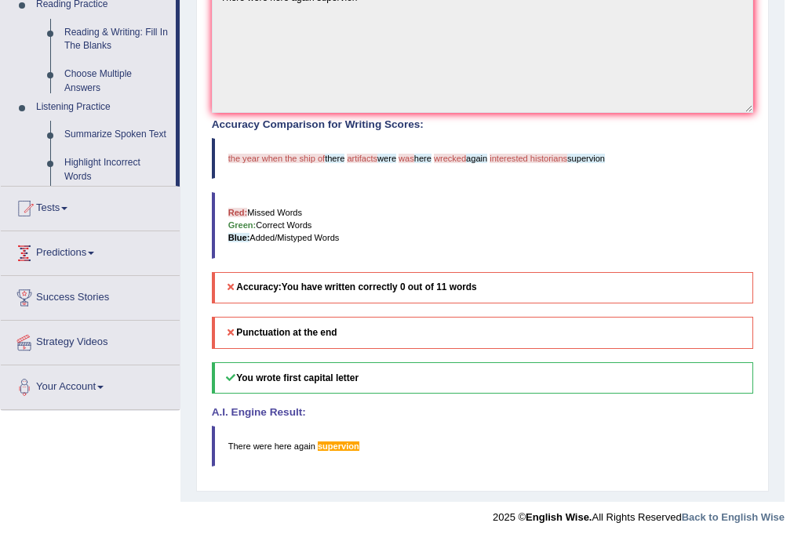
scroll to position [347, 0]
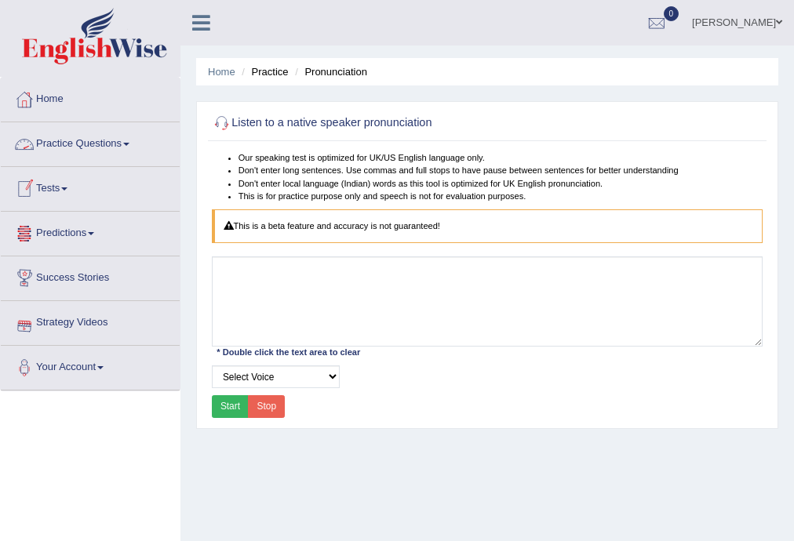
click at [129, 139] on link "Practice Questions" at bounding box center [90, 141] width 179 height 39
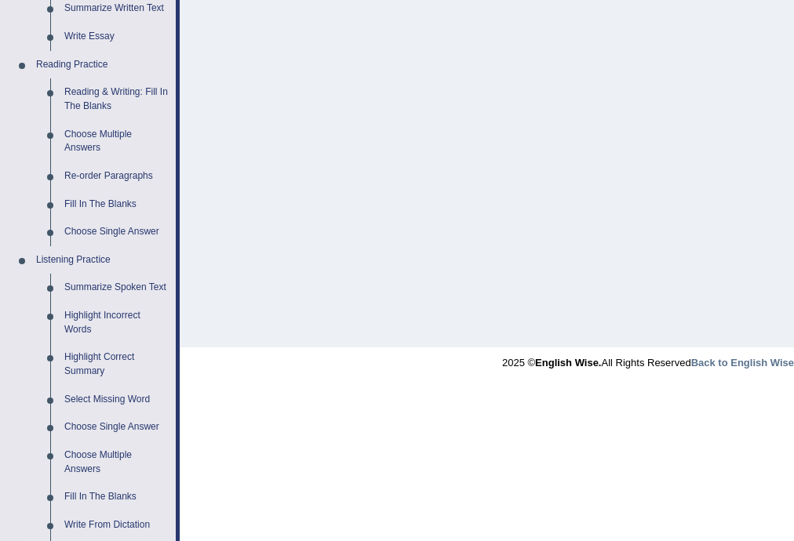
scroll to position [627, 0]
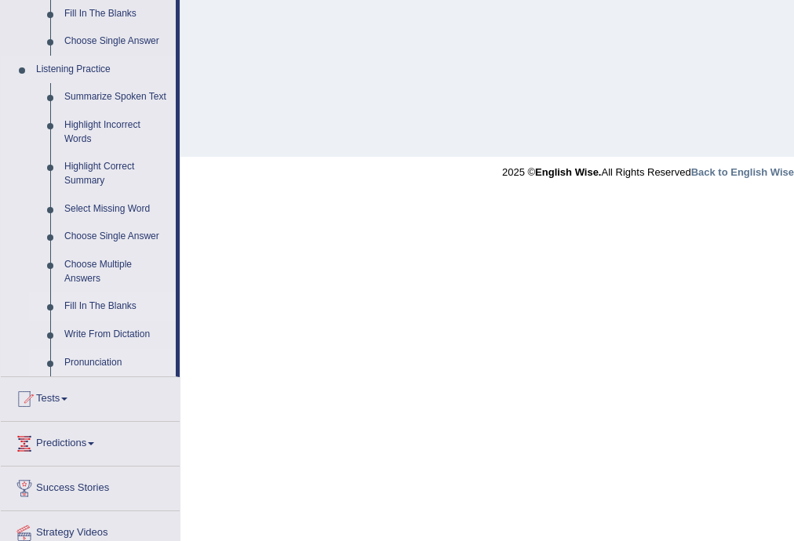
click at [76, 307] on link "Fill In The Blanks" at bounding box center [116, 306] width 118 height 28
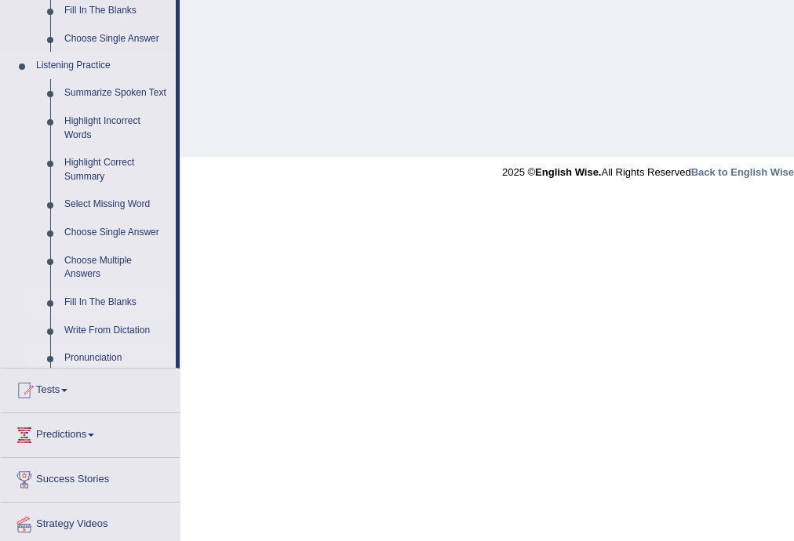
scroll to position [282, 0]
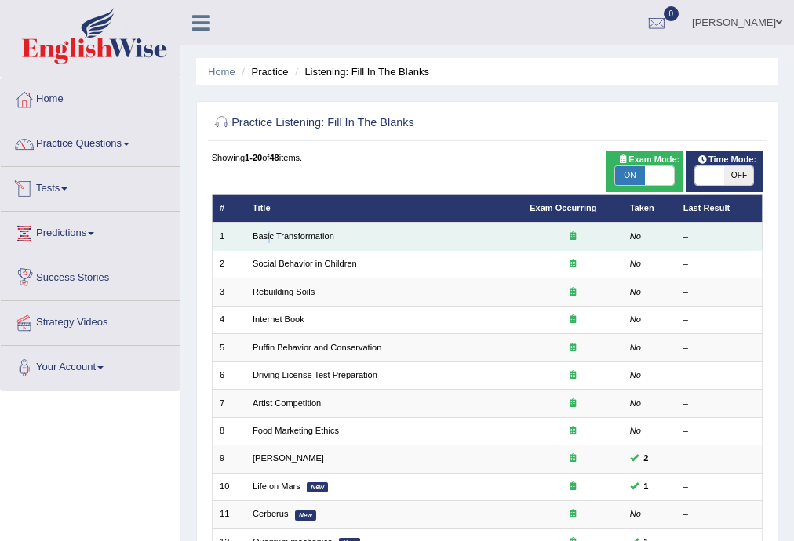
click at [268, 229] on td "Basic Transformation" at bounding box center [383, 236] width 277 height 27
click at [270, 238] on link "Basic Transformation" at bounding box center [293, 235] width 82 height 9
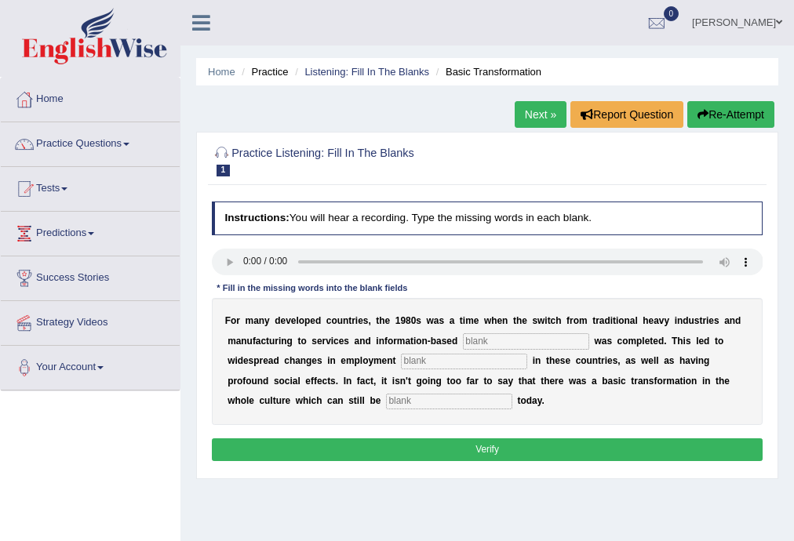
scroll to position [209, 0]
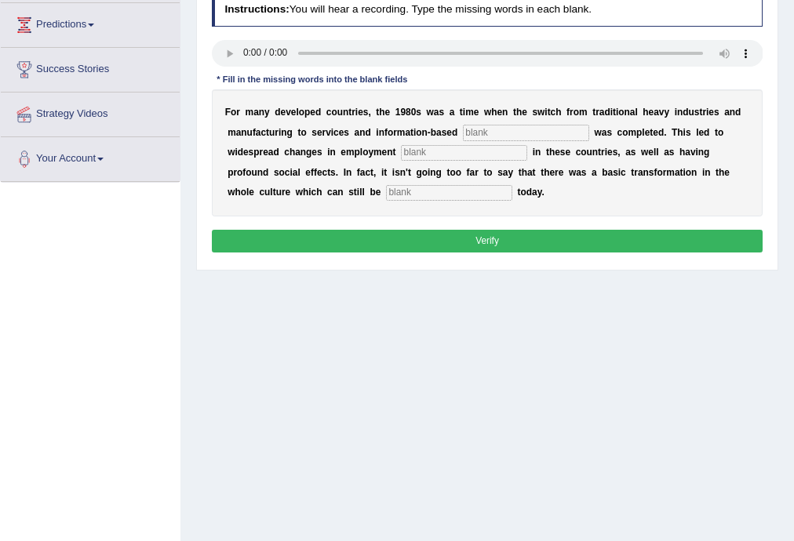
click at [489, 242] on button "Verify" at bounding box center [487, 241] width 551 height 23
click at [494, 240] on button "Verify" at bounding box center [487, 241] width 551 height 23
click at [482, 132] on input "text" at bounding box center [526, 133] width 126 height 16
type input "information"
click at [432, 154] on input "text" at bounding box center [464, 153] width 126 height 16
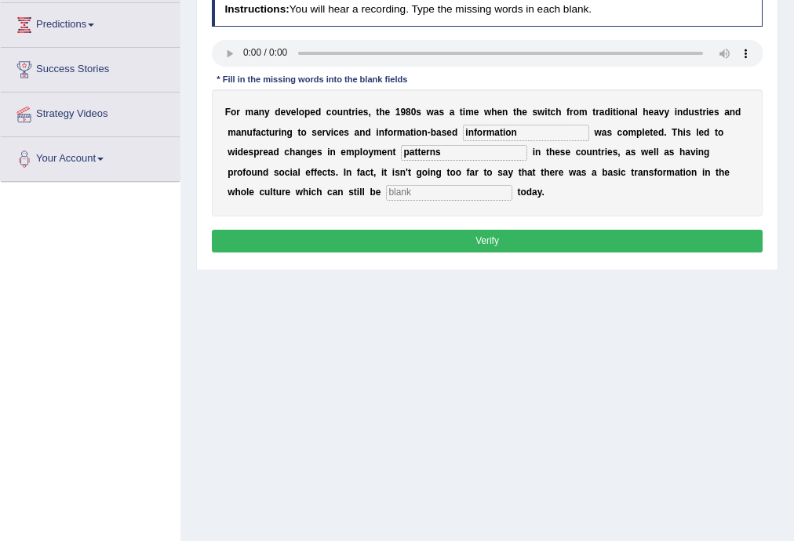
type input "patterns"
click at [399, 191] on input "text" at bounding box center [449, 193] width 126 height 16
type input "observed"
click at [479, 239] on button "Verify" at bounding box center [487, 241] width 551 height 23
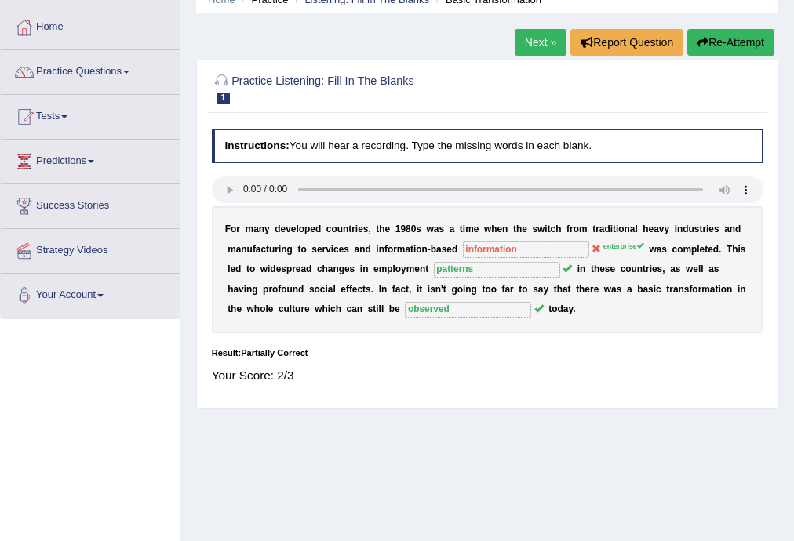
scroll to position [0, 0]
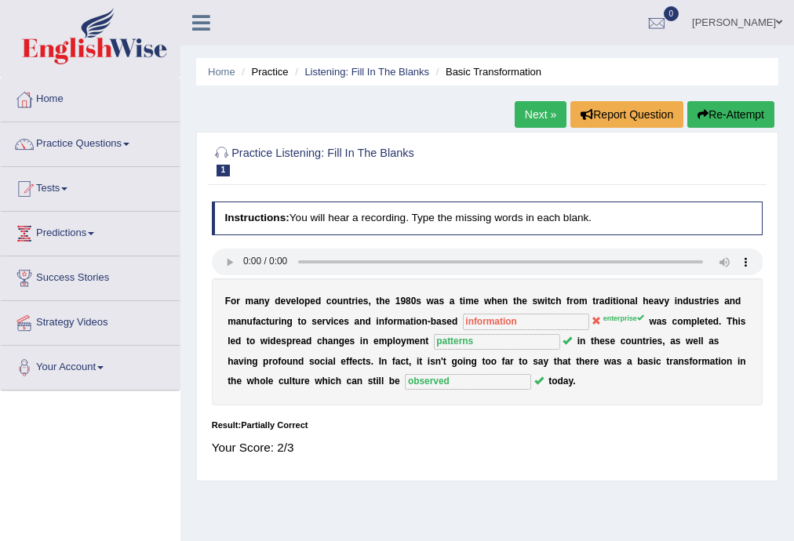
click at [538, 122] on link "Next »" at bounding box center [540, 114] width 52 height 27
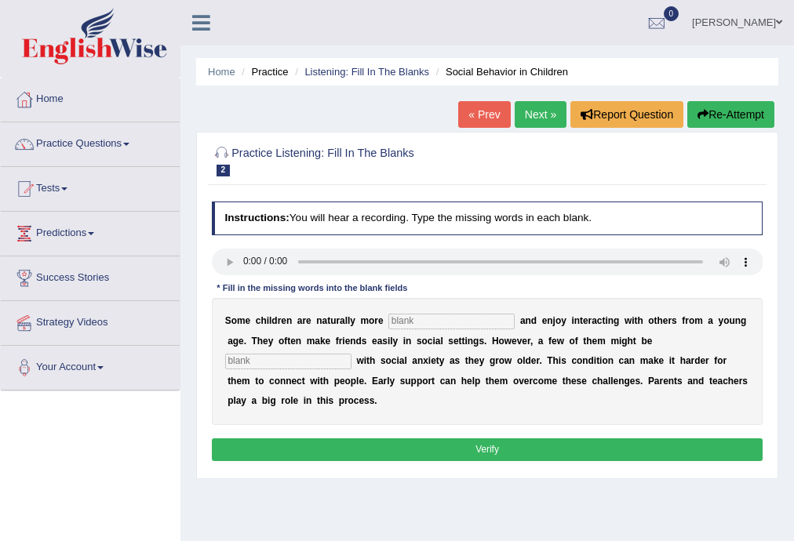
click at [411, 321] on input "text" at bounding box center [451, 322] width 126 height 16
type input "social"
click at [267, 360] on input "text" at bounding box center [288, 362] width 126 height 16
type input "dignosed"
click at [423, 318] on input "social" at bounding box center [451, 322] width 126 height 16
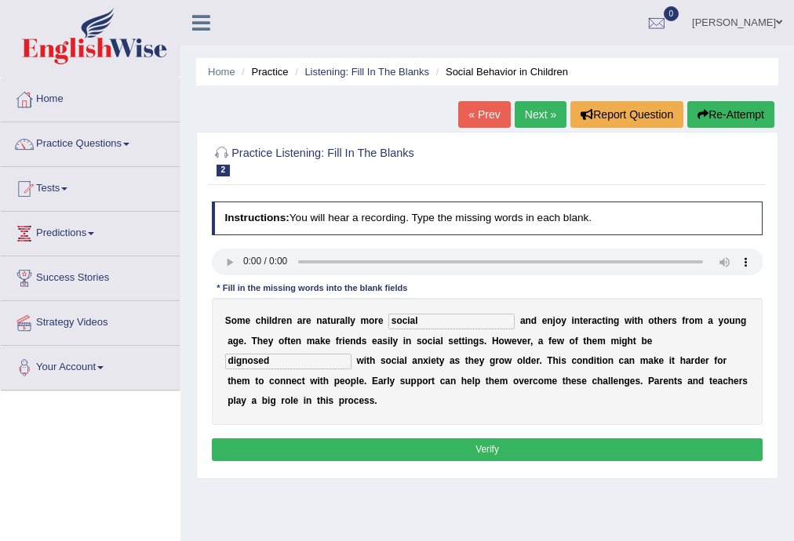
click at [480, 442] on button "Verify" at bounding box center [487, 449] width 551 height 23
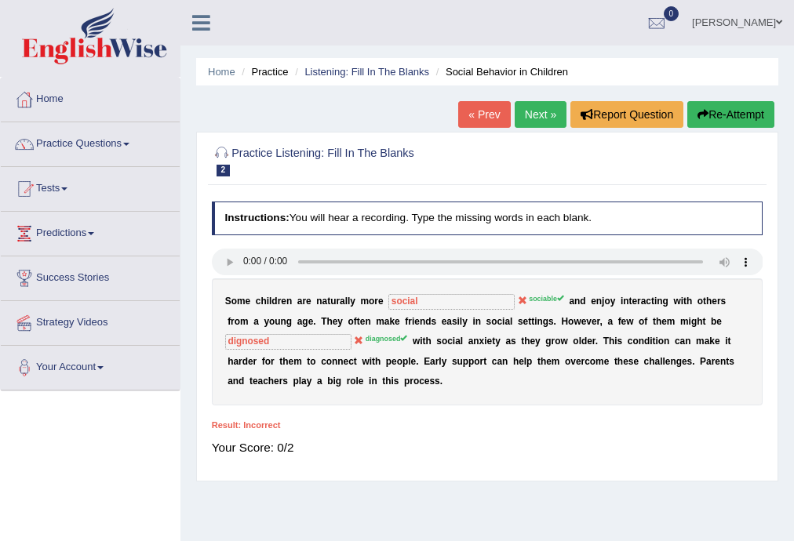
click at [474, 114] on link "« Prev" at bounding box center [484, 114] width 52 height 27
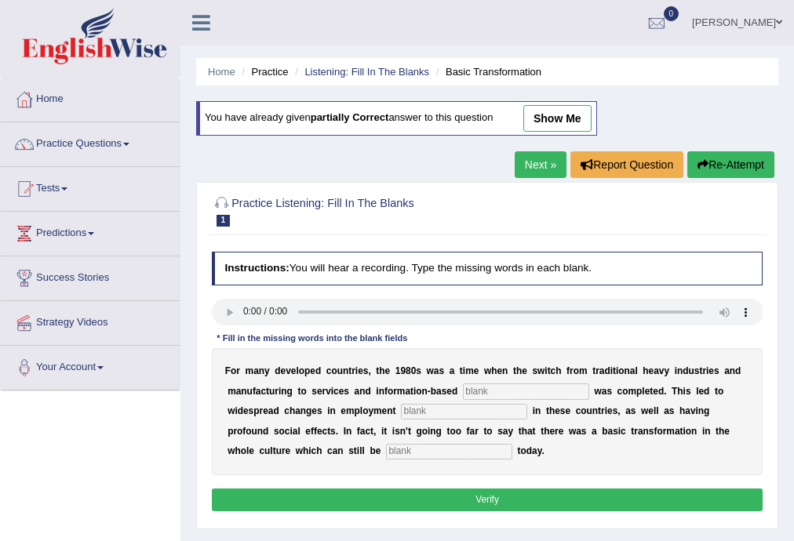
click at [541, 158] on link "Next »" at bounding box center [540, 164] width 52 height 27
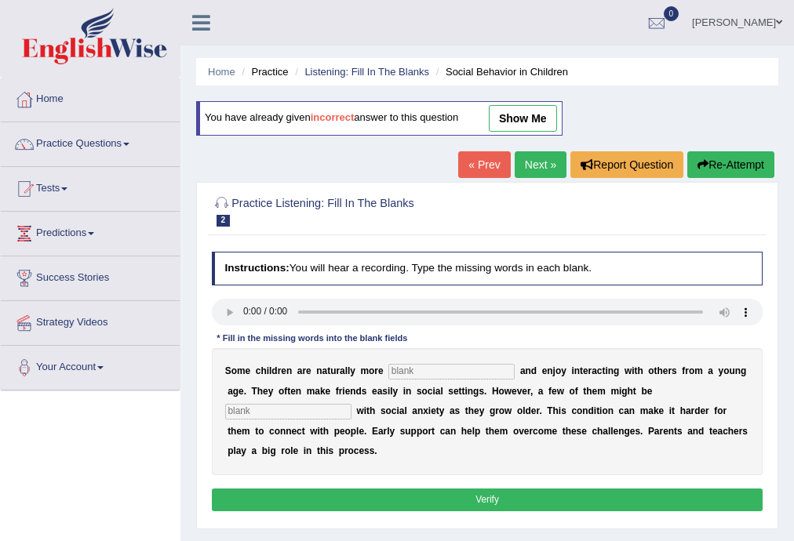
click at [235, 409] on input "text" at bounding box center [288, 412] width 126 height 16
type input "diagnosed"
click at [490, 497] on button "Verify" at bounding box center [487, 500] width 551 height 23
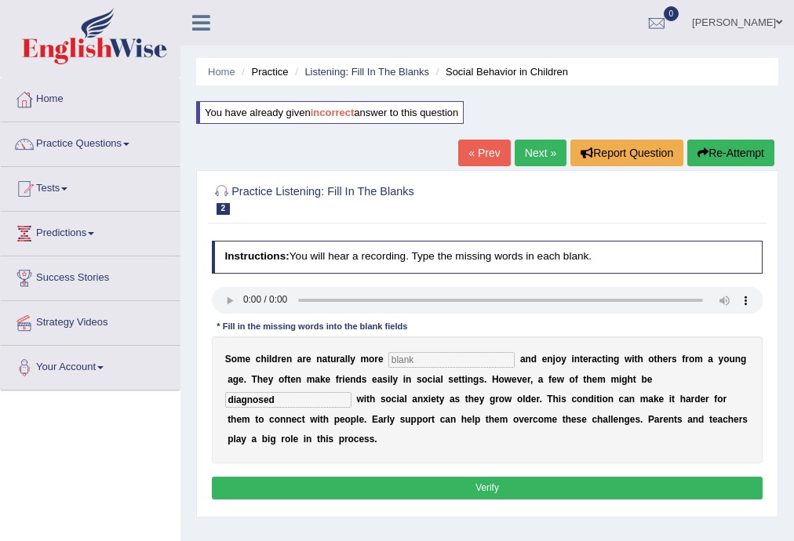
click at [481, 489] on button "Verify" at bounding box center [487, 488] width 551 height 23
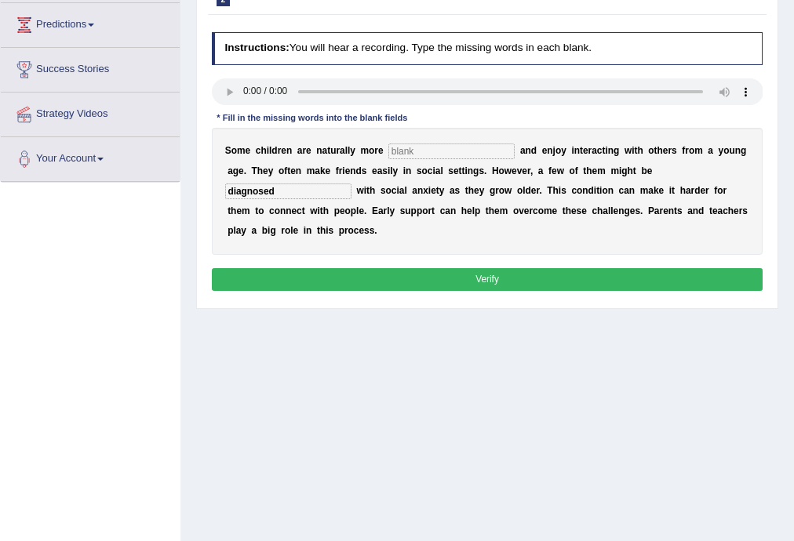
click at [500, 278] on button "Verify" at bounding box center [487, 279] width 551 height 23
click at [481, 280] on button "Verify" at bounding box center [487, 279] width 551 height 23
click at [421, 147] on input "text" at bounding box center [451, 151] width 126 height 16
type input "gr"
click at [499, 282] on button "Verify" at bounding box center [487, 279] width 551 height 23
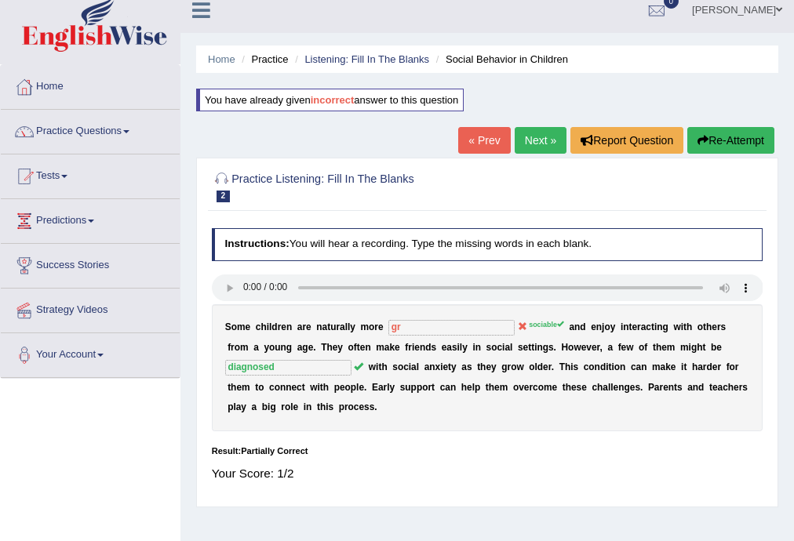
scroll to position [0, 0]
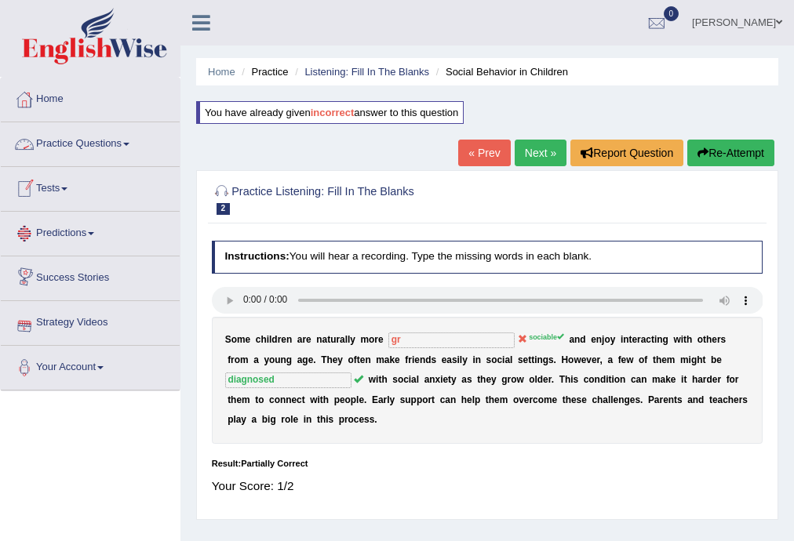
click at [129, 144] on span at bounding box center [126, 144] width 6 height 3
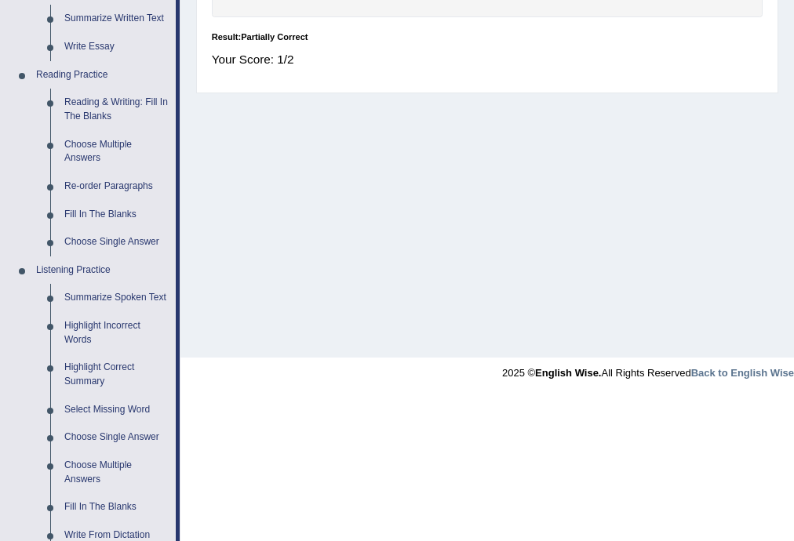
scroll to position [418, 0]
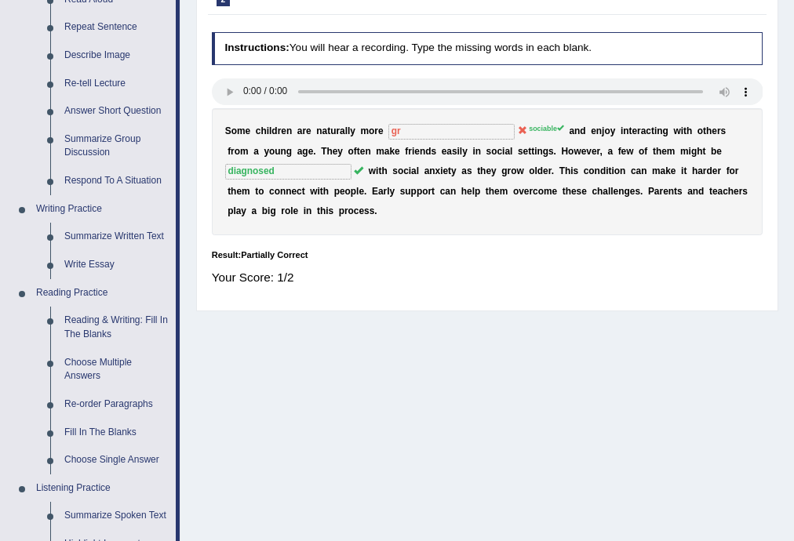
scroll to position [0, 0]
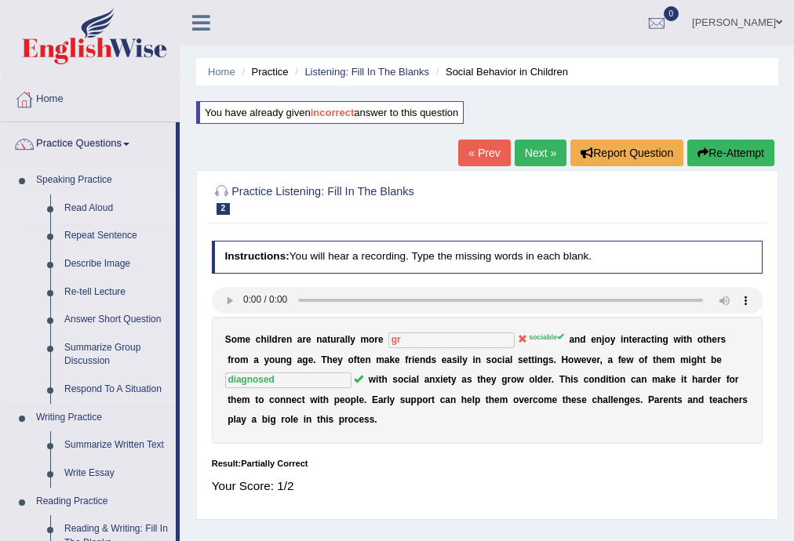
click at [101, 206] on link "Read Aloud" at bounding box center [116, 208] width 118 height 28
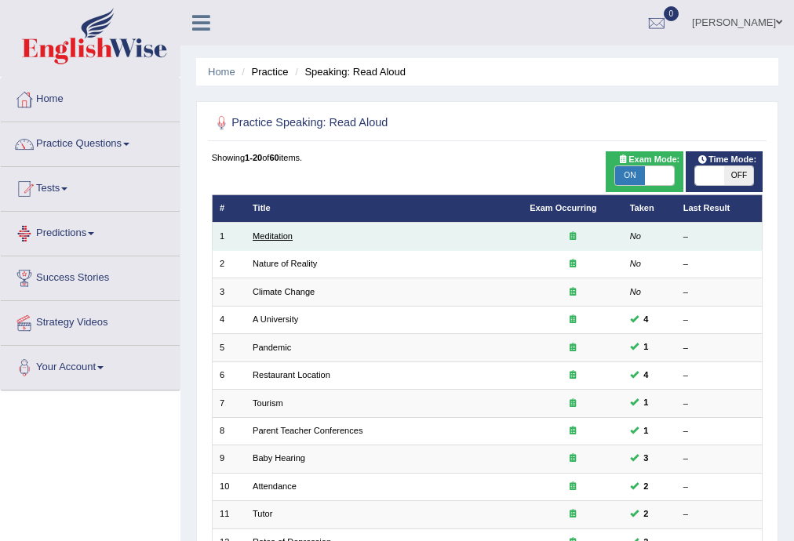
click at [263, 235] on link "Meditation" at bounding box center [272, 235] width 40 height 9
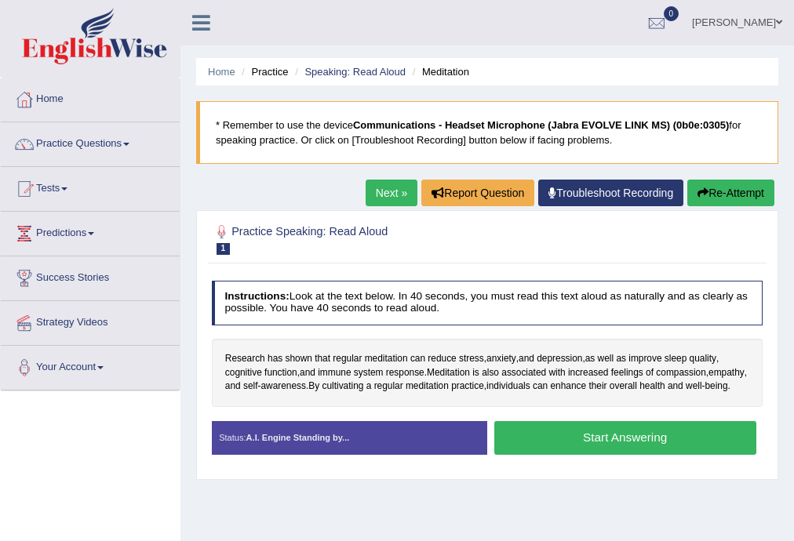
click at [618, 455] on button "Start Answering" at bounding box center [625, 438] width 262 height 34
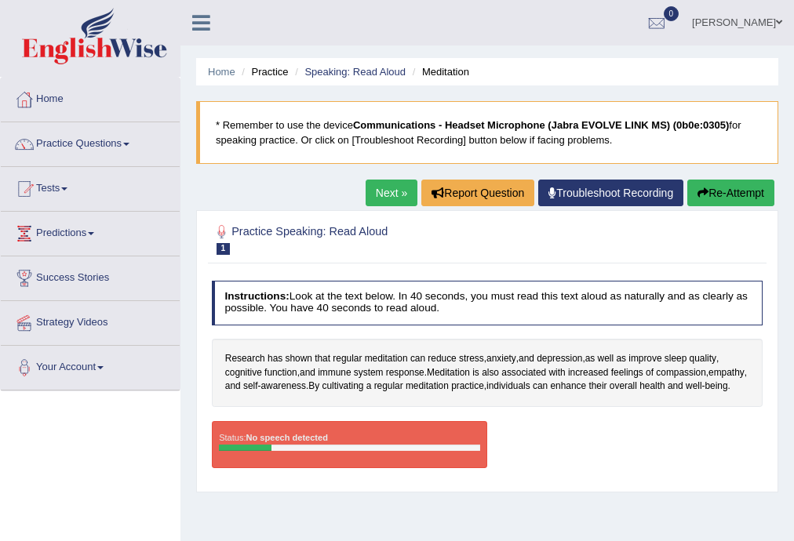
click at [386, 184] on link "Next »" at bounding box center [391, 193] width 52 height 27
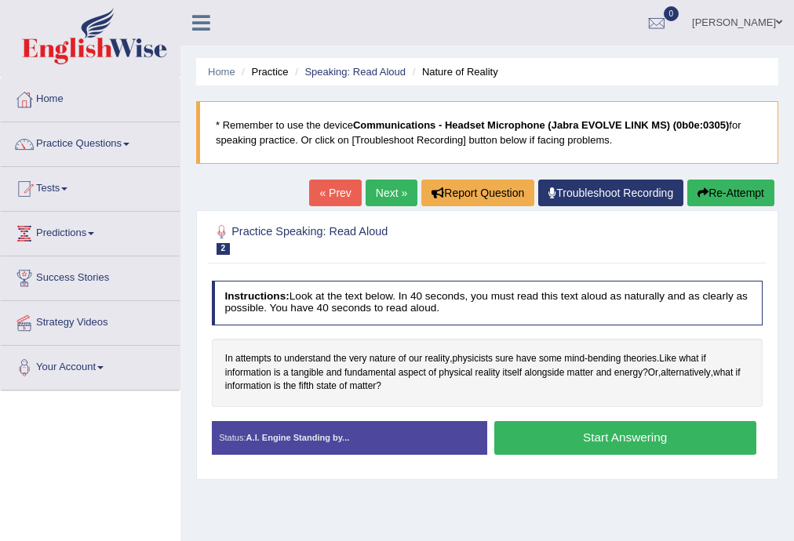
click at [604, 434] on button "Start Answering" at bounding box center [625, 438] width 262 height 34
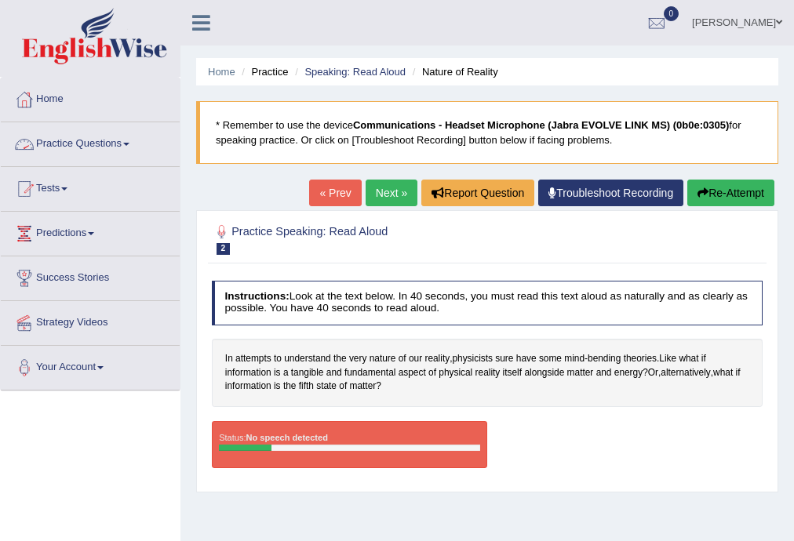
click at [130, 147] on link "Practice Questions" at bounding box center [90, 141] width 179 height 39
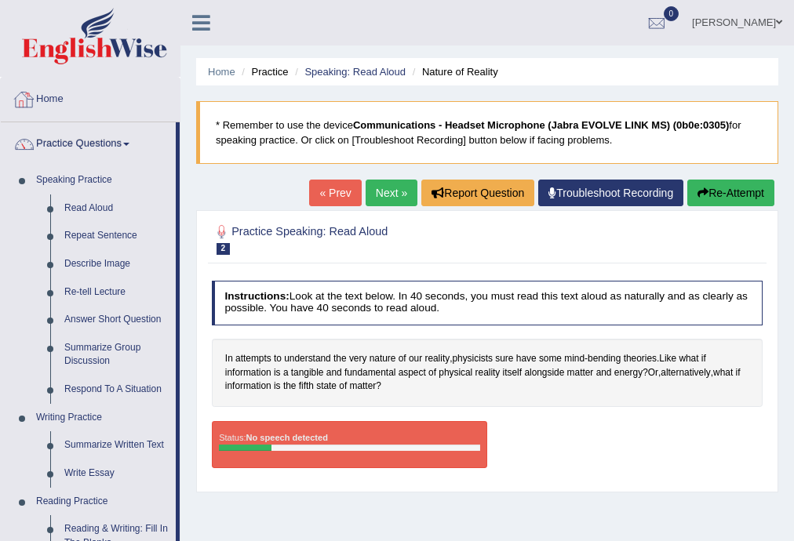
click at [31, 106] on div at bounding box center [25, 100] width 24 height 24
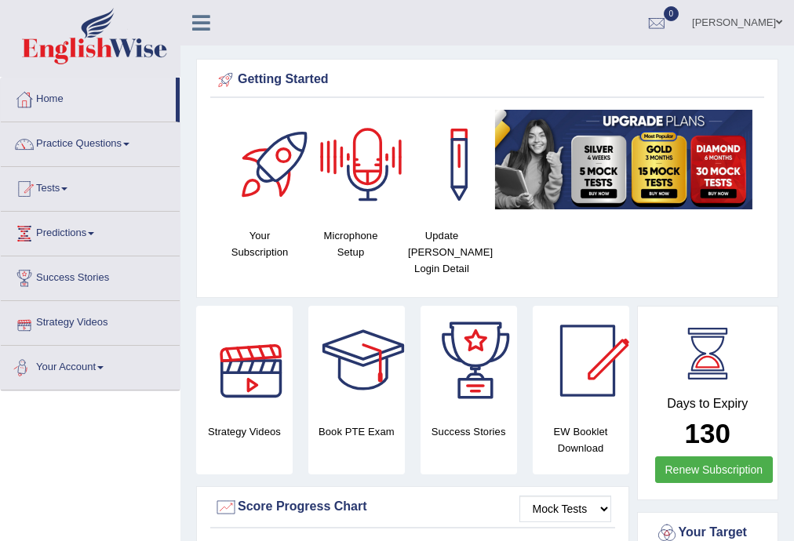
click at [104, 366] on span at bounding box center [100, 367] width 6 height 3
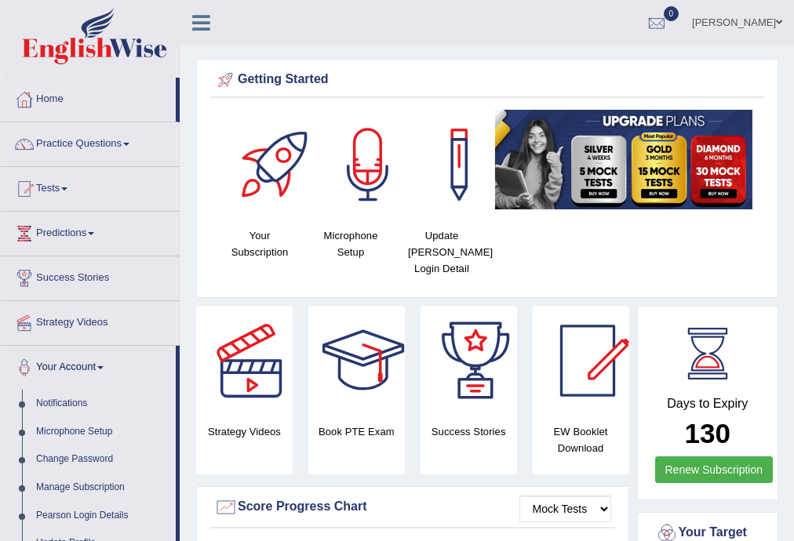
click at [90, 431] on link "Microphone Setup" at bounding box center [102, 432] width 147 height 28
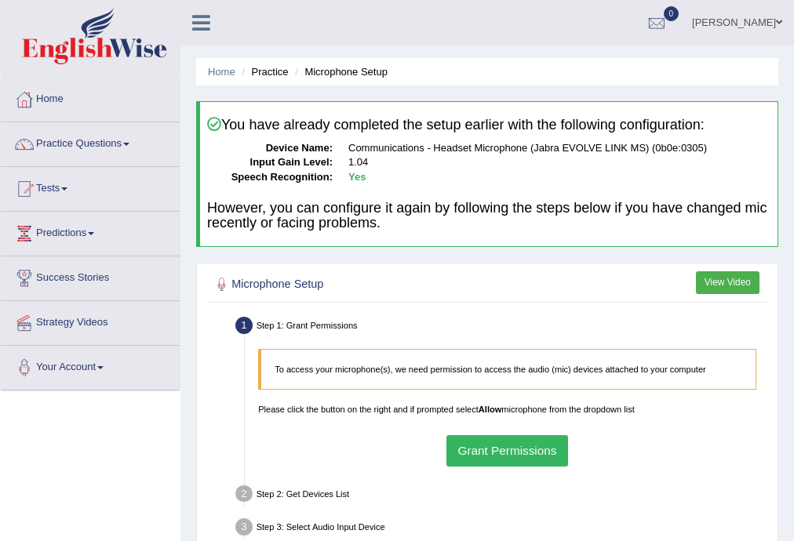
click at [503, 452] on button "Grant Permissions" at bounding box center [507, 450] width 122 height 31
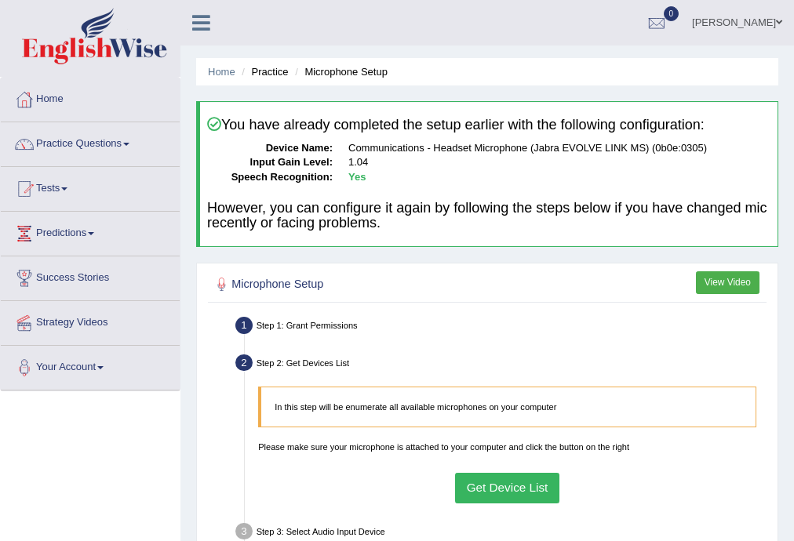
click at [527, 489] on button "Get Device List" at bounding box center [507, 488] width 104 height 31
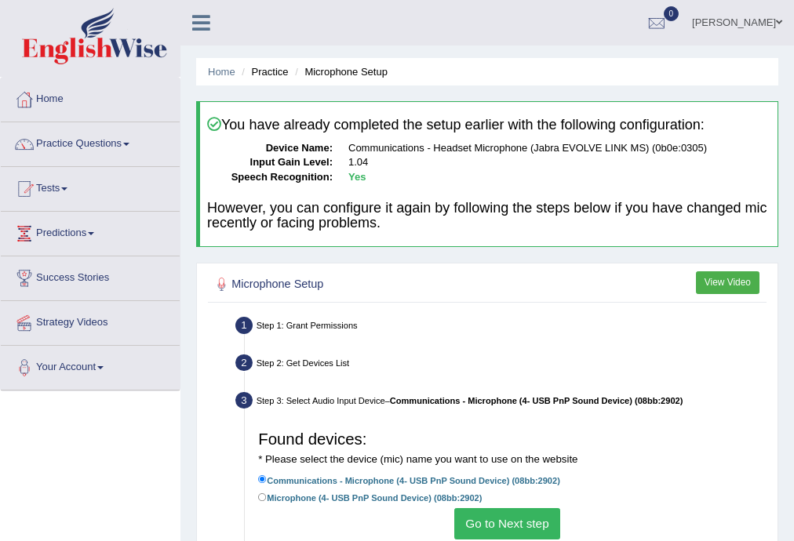
click at [532, 529] on button "Go to Next step" at bounding box center [507, 523] width 106 height 31
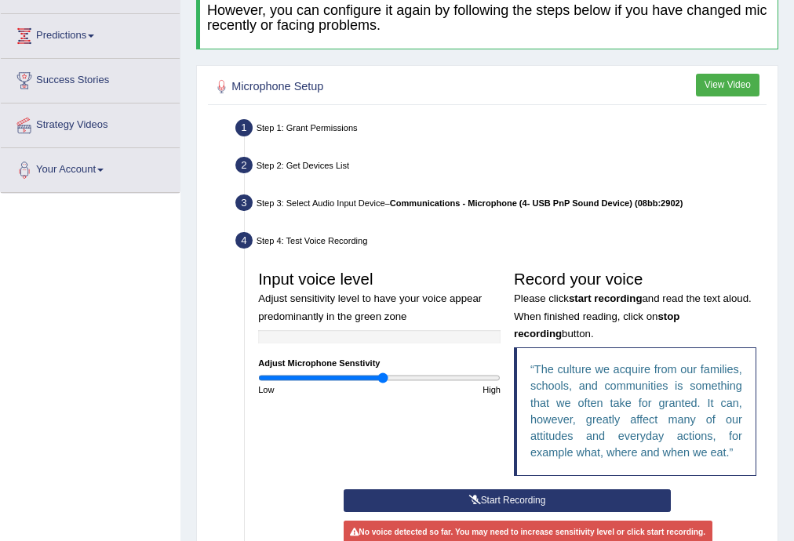
scroll to position [209, 0]
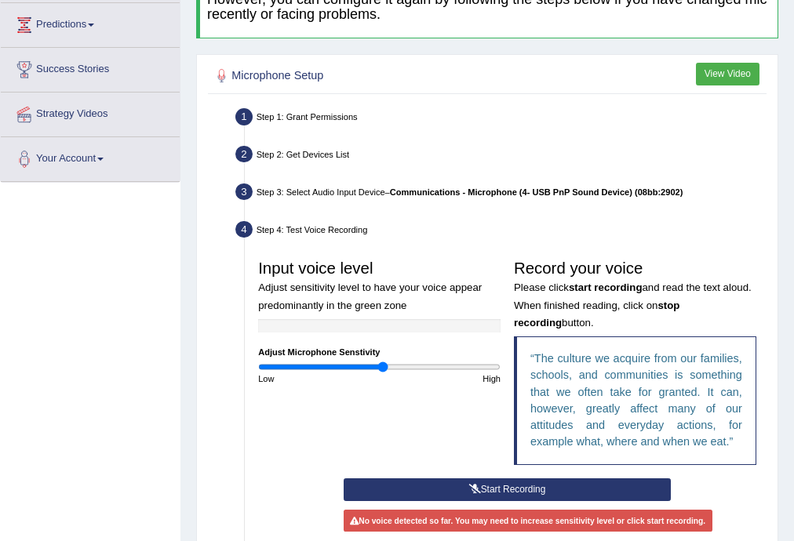
click at [508, 486] on button "Start Recording" at bounding box center [506, 489] width 327 height 23
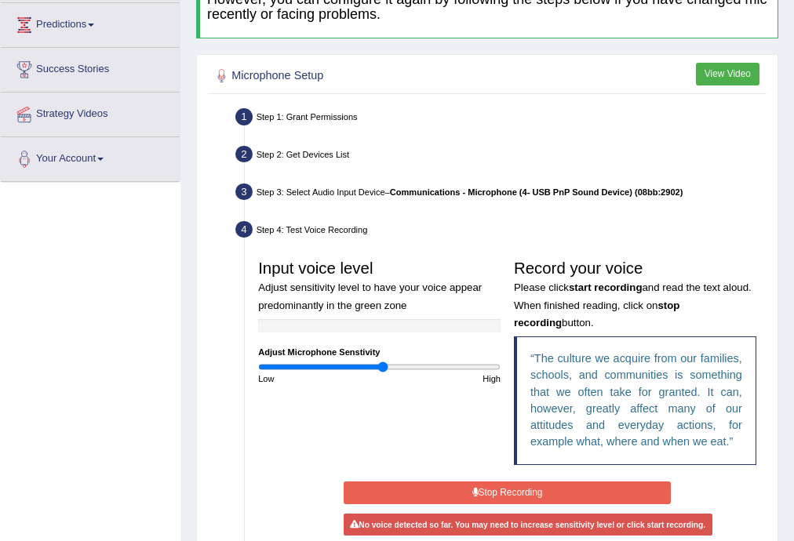
click at [489, 493] on button "Stop Recording" at bounding box center [506, 492] width 327 height 23
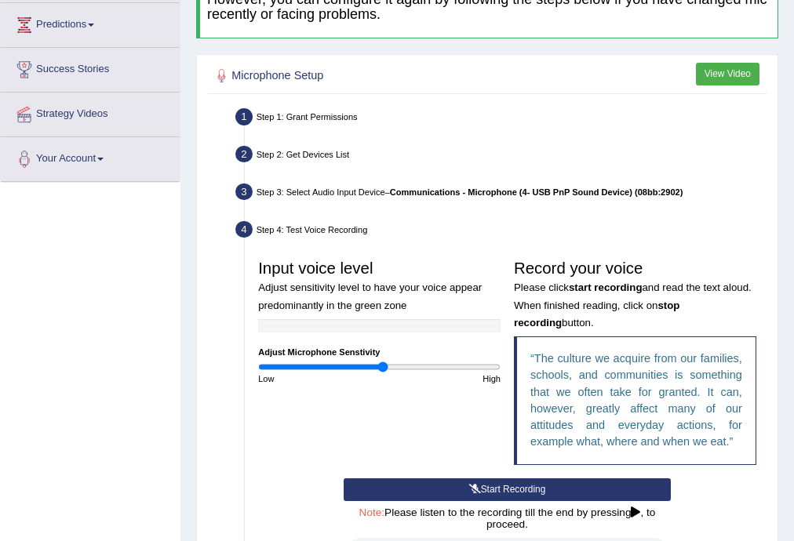
click at [490, 484] on button "Start Recording" at bounding box center [506, 489] width 327 height 23
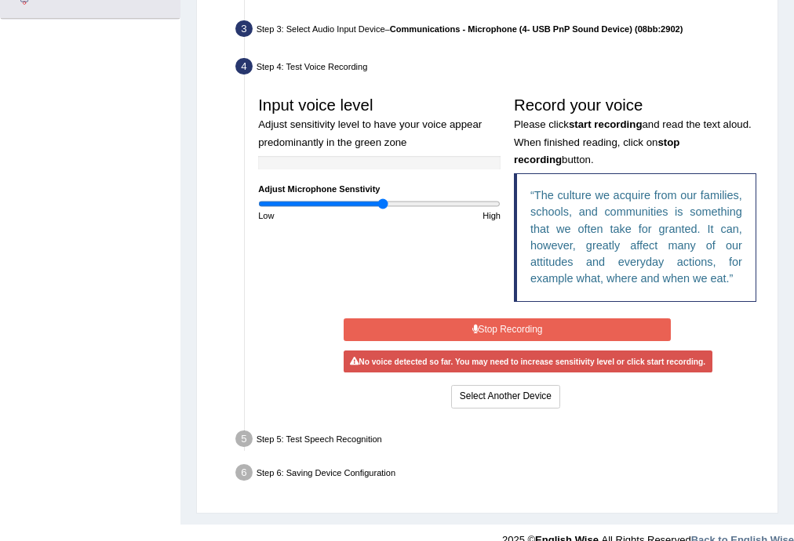
scroll to position [392, 0]
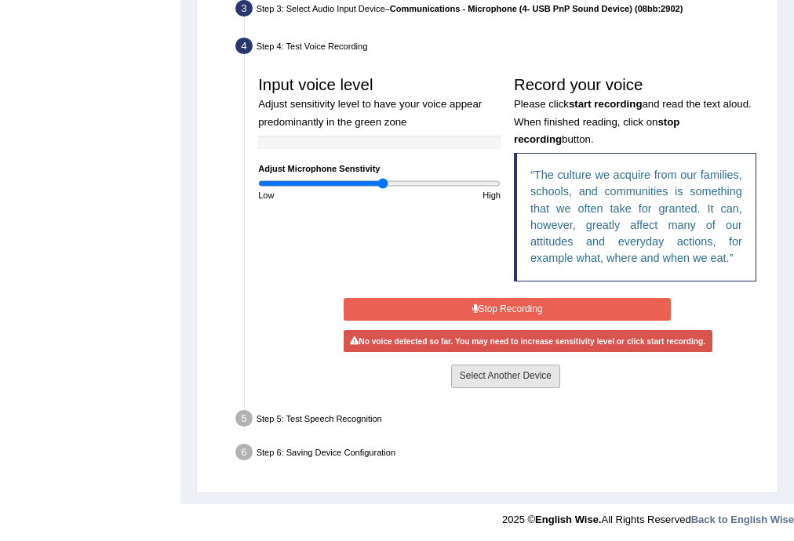
click at [496, 372] on button "Select Another Device" at bounding box center [505, 376] width 109 height 23
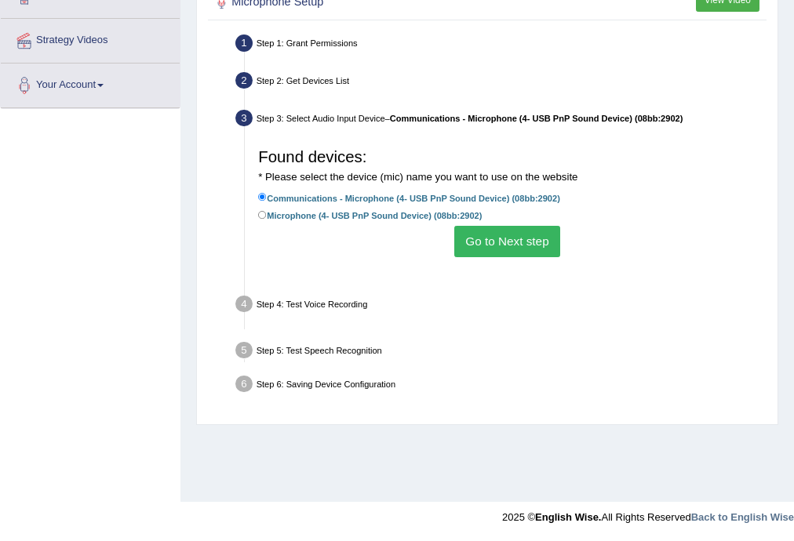
scroll to position [282, 0]
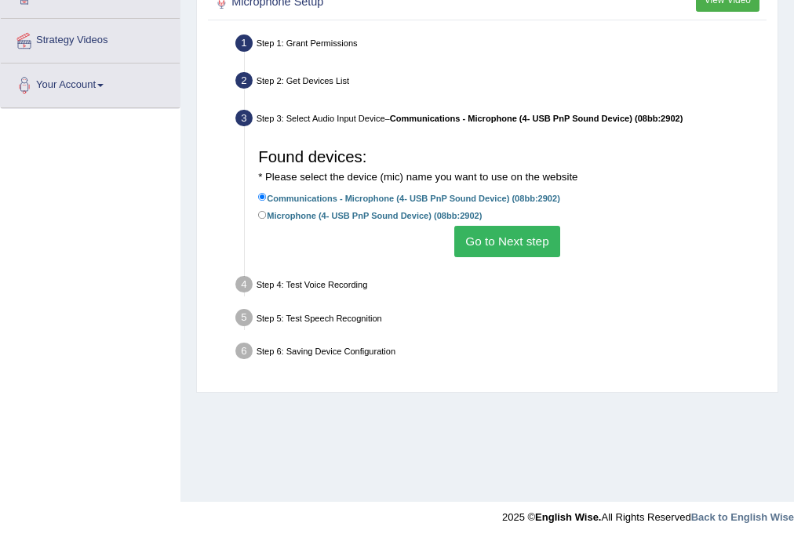
click at [514, 242] on button "Go to Next step" at bounding box center [507, 241] width 106 height 31
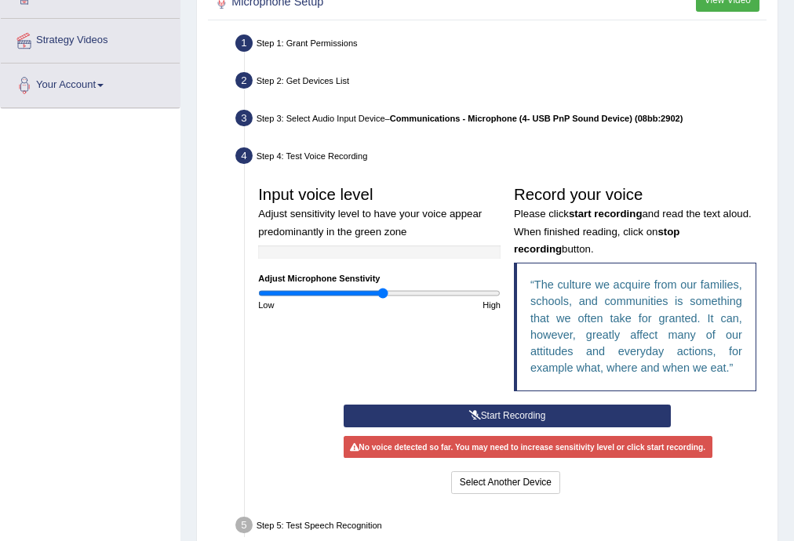
click at [500, 413] on button "Start Recording" at bounding box center [506, 416] width 327 height 23
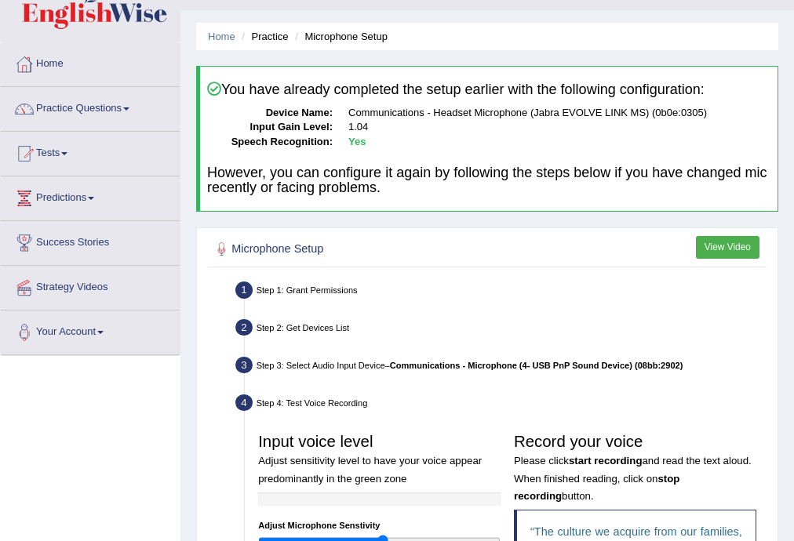
scroll to position [0, 0]
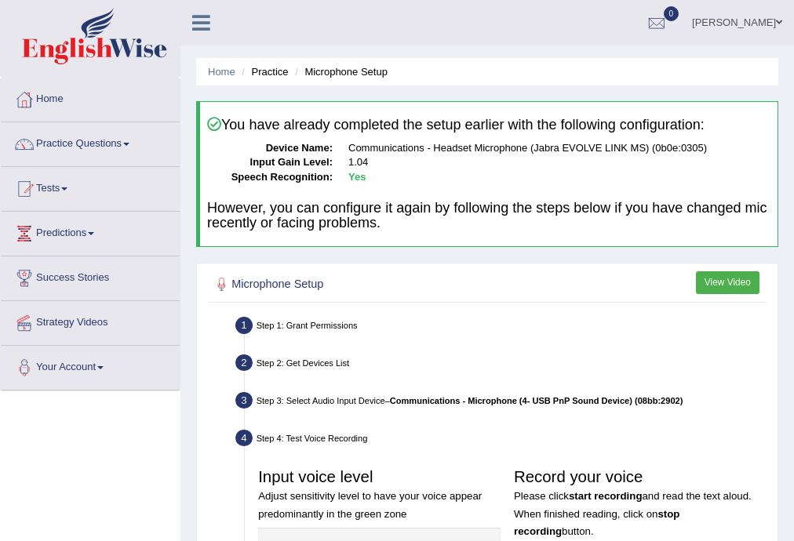
click at [727, 285] on button "View Video" at bounding box center [728, 282] width 64 height 23
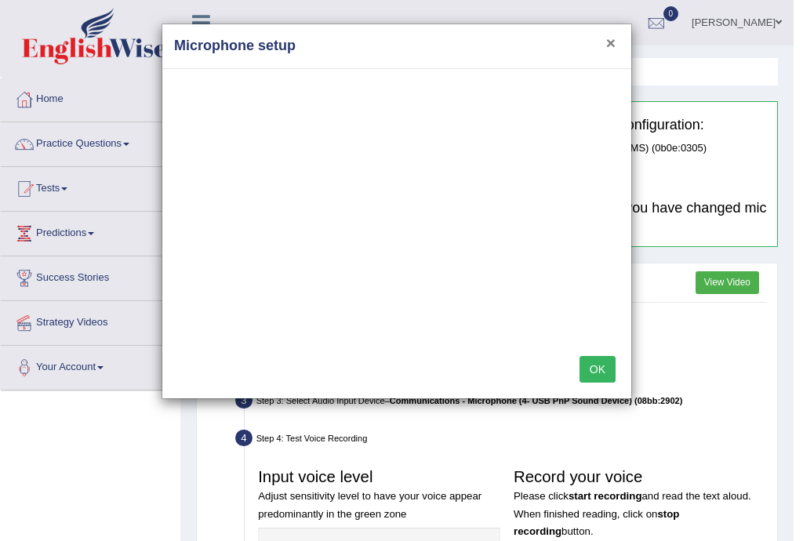
click at [611, 39] on button "×" at bounding box center [610, 43] width 9 height 16
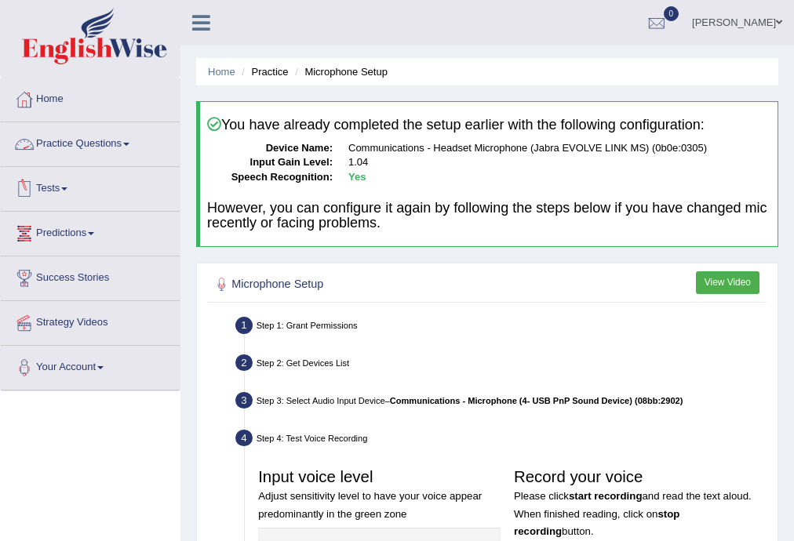
click at [129, 143] on span at bounding box center [126, 144] width 6 height 3
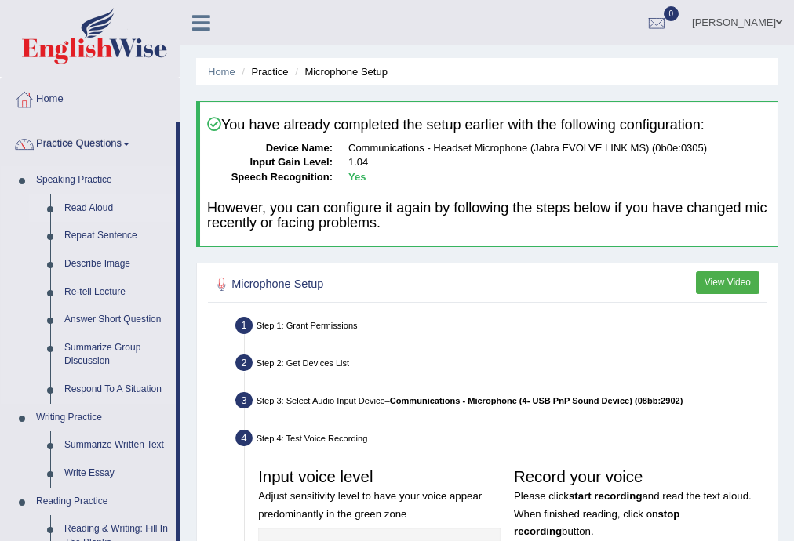
click at [105, 207] on link "Read Aloud" at bounding box center [116, 208] width 118 height 28
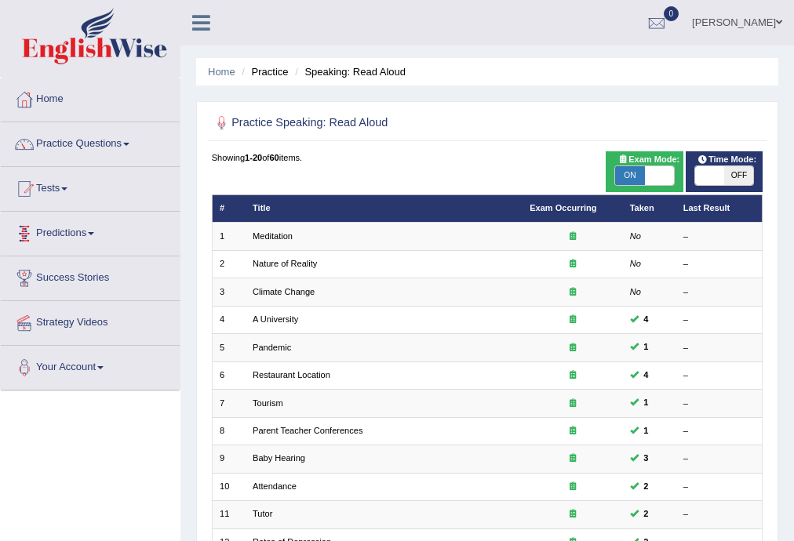
click at [276, 234] on link "Meditation" at bounding box center [272, 235] width 40 height 9
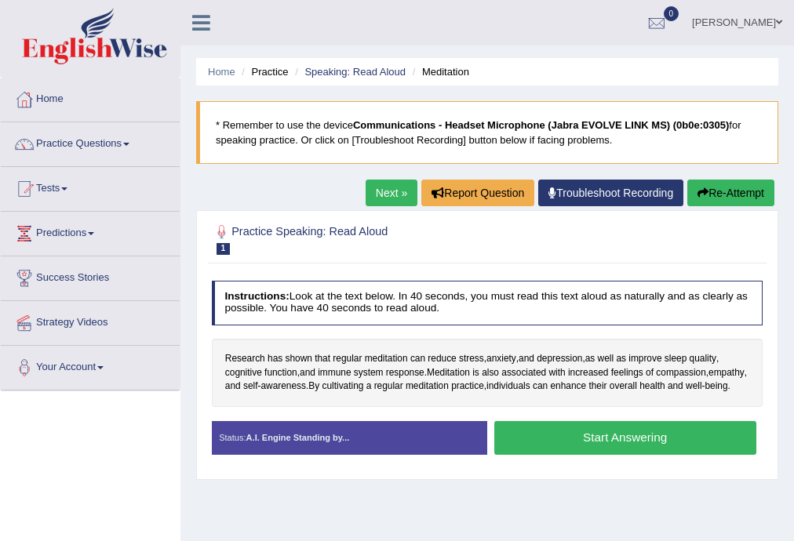
click at [608, 453] on button "Start Answering" at bounding box center [625, 438] width 262 height 34
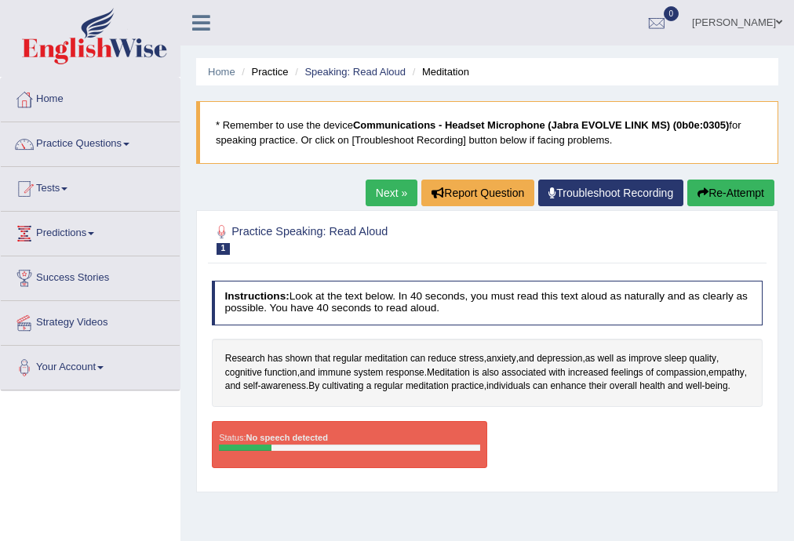
click at [735, 192] on button "Re-Attempt" at bounding box center [730, 193] width 87 height 27
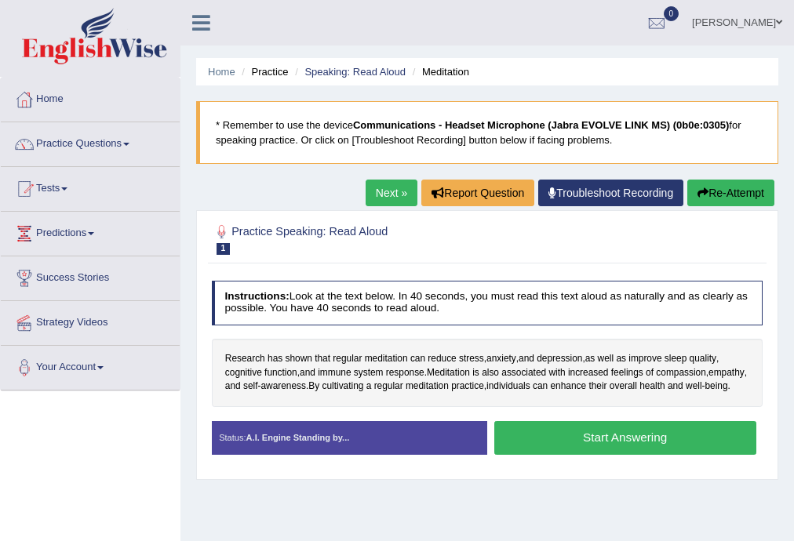
click at [613, 451] on button "Start Answering" at bounding box center [625, 438] width 262 height 34
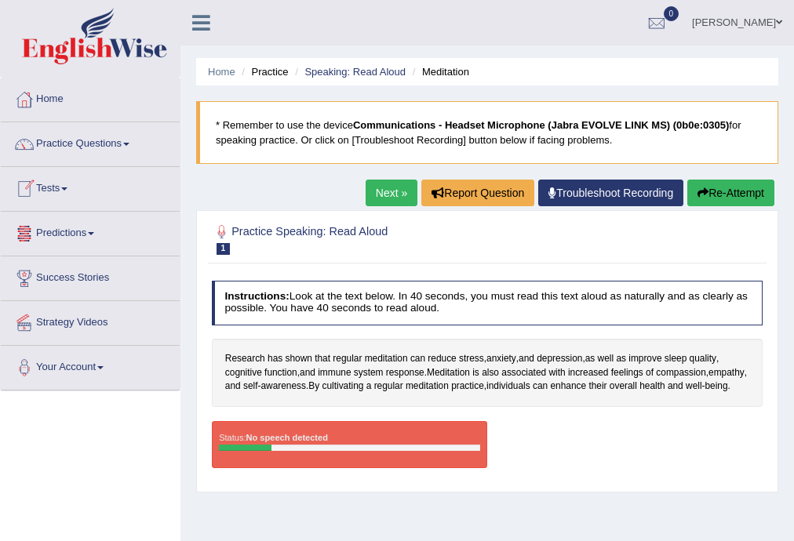
click at [109, 370] on link "Your Account" at bounding box center [90, 365] width 179 height 39
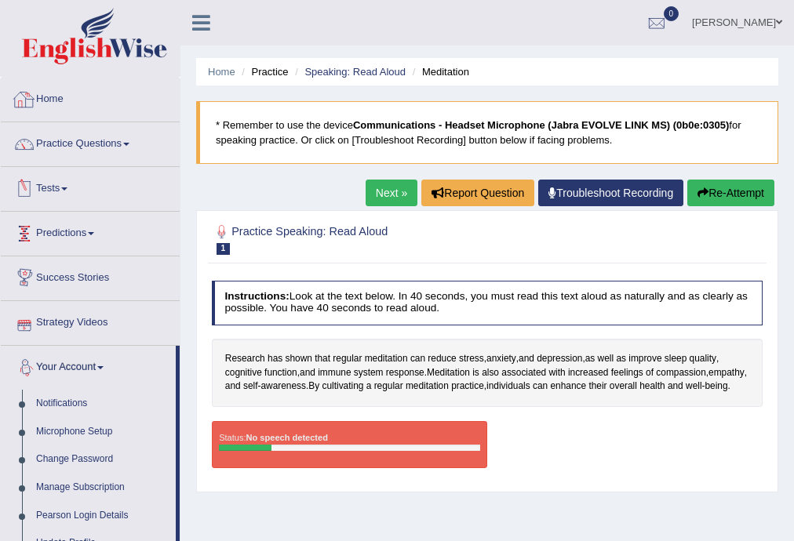
click at [38, 104] on link "Home" at bounding box center [90, 97] width 179 height 39
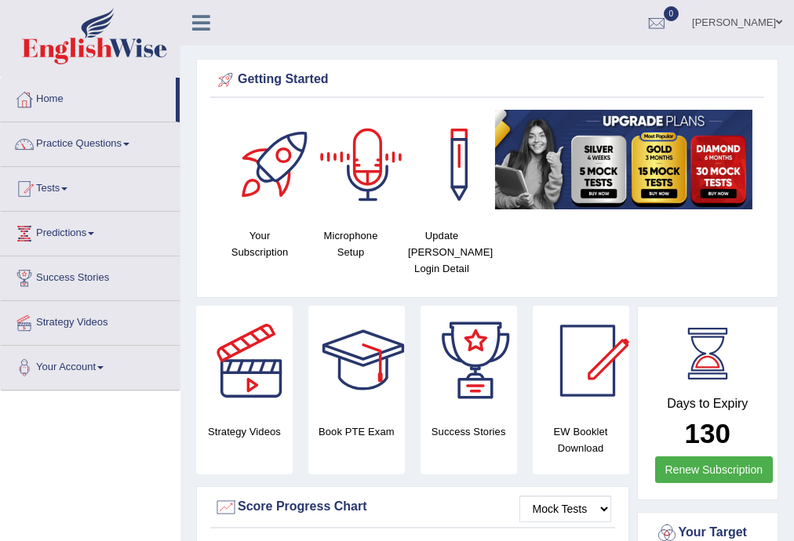
click at [372, 168] on div at bounding box center [368, 165] width 110 height 110
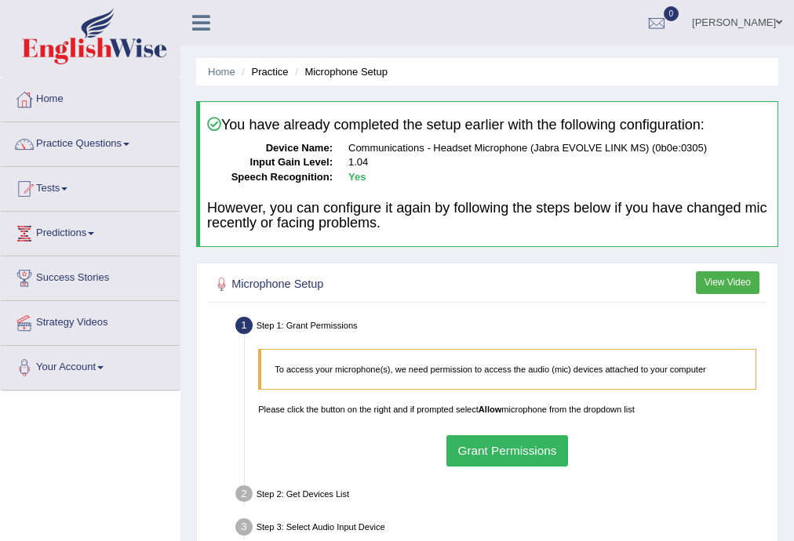
click at [514, 449] on button "Grant Permissions" at bounding box center [507, 450] width 122 height 31
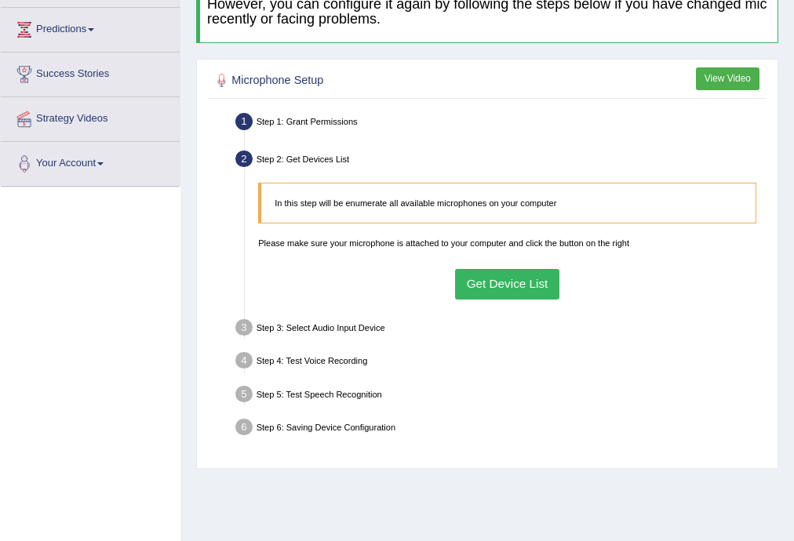
scroll to position [209, 0]
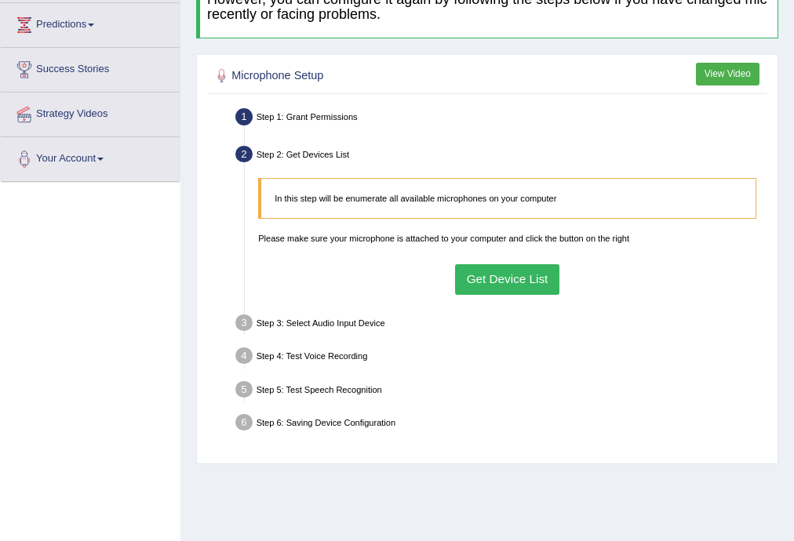
click at [512, 279] on button "Get Device List" at bounding box center [507, 279] width 104 height 31
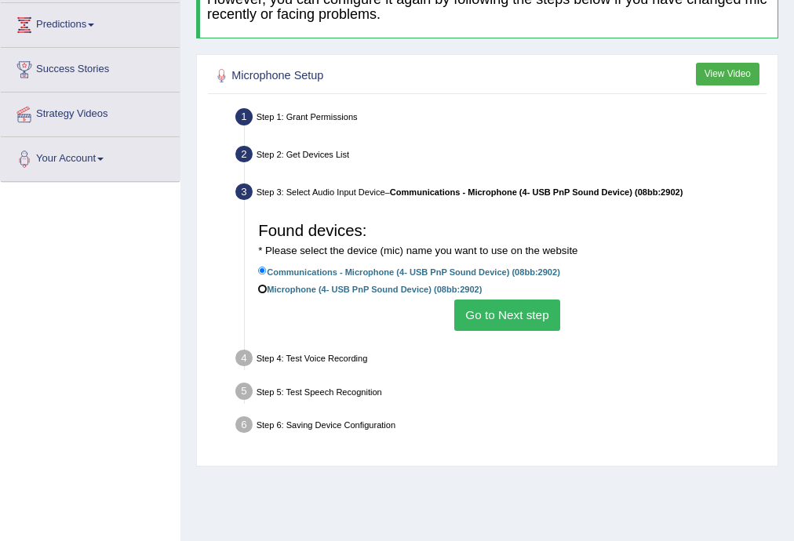
click at [262, 289] on input "Microphone (4- USB PnP Sound Device) (08bb:2902)" at bounding box center [262, 289] width 9 height 9
radio input "true"
click at [500, 321] on button "Go to Next step" at bounding box center [507, 315] width 106 height 31
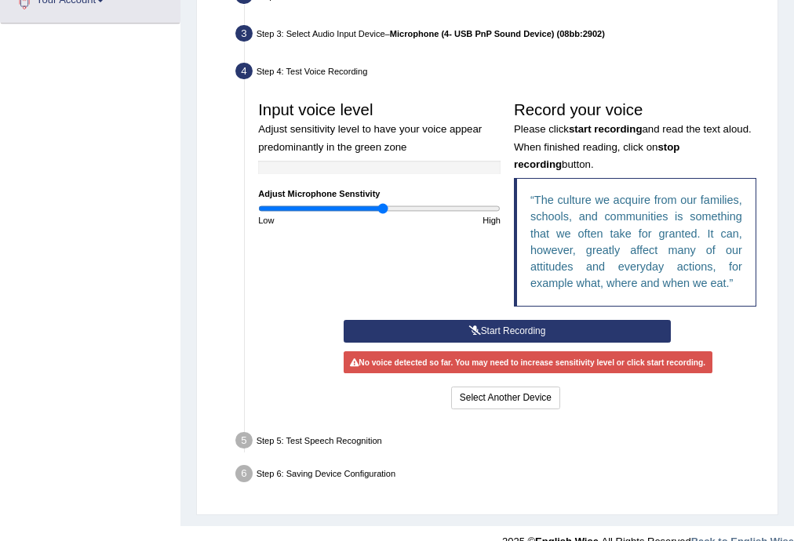
scroll to position [389, 0]
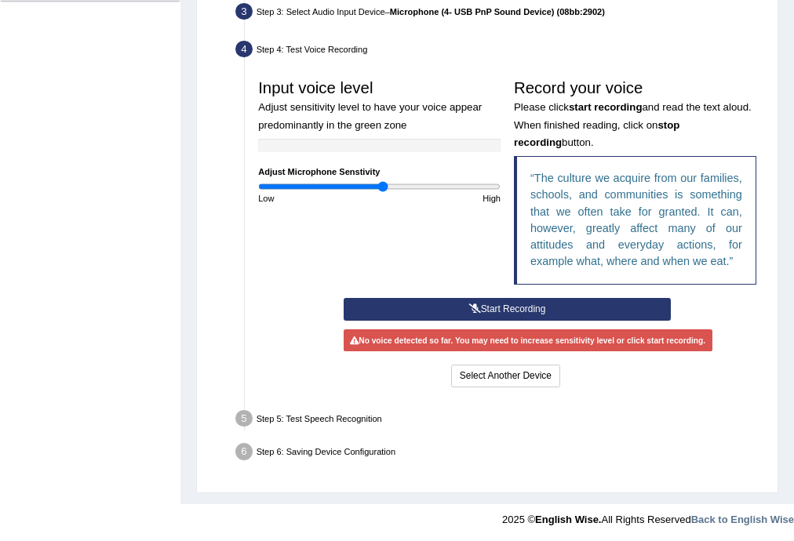
click at [505, 307] on button "Start Recording" at bounding box center [506, 309] width 327 height 23
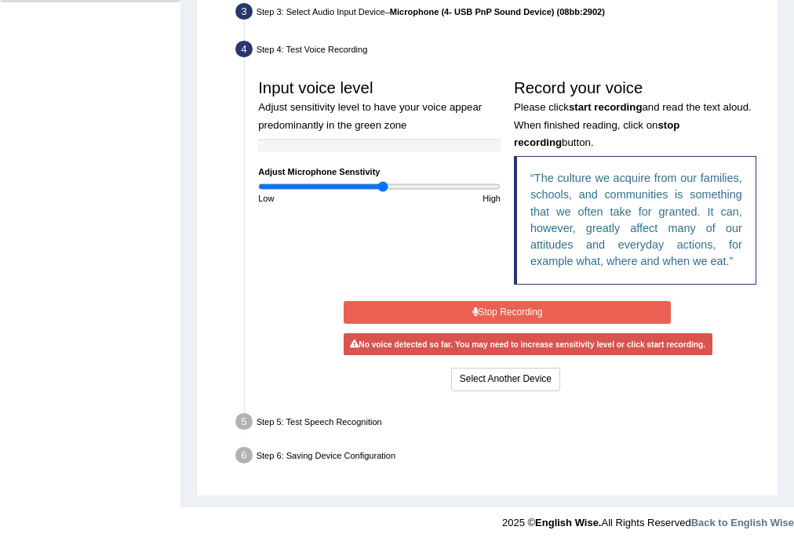
click at [492, 311] on button "Stop Recording" at bounding box center [506, 312] width 327 height 23
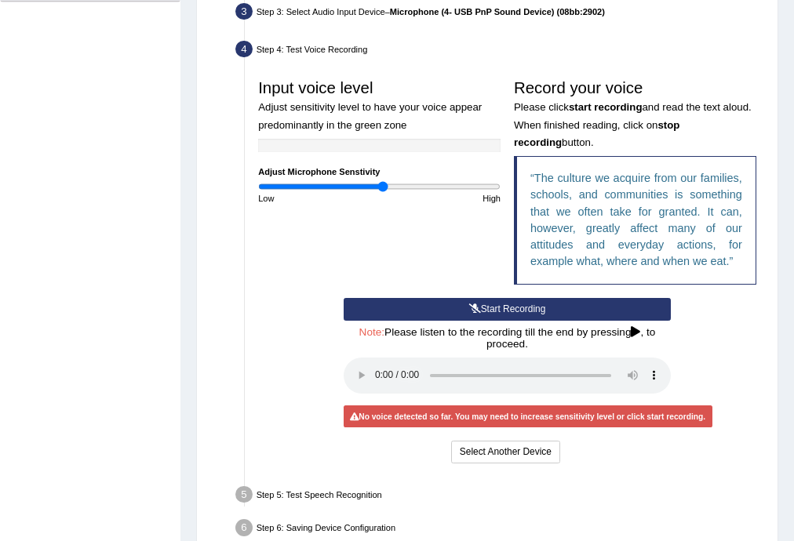
click at [478, 307] on icon at bounding box center [475, 308] width 12 height 9
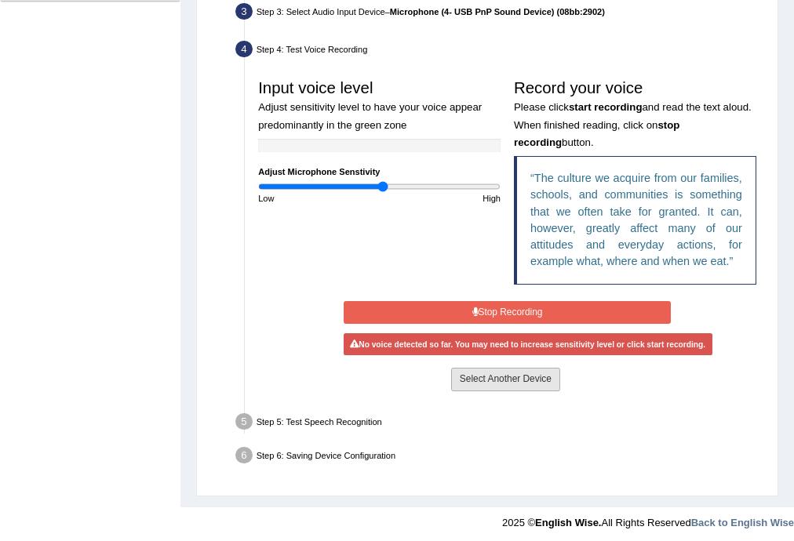
click at [496, 380] on button "Select Another Device" at bounding box center [505, 379] width 109 height 23
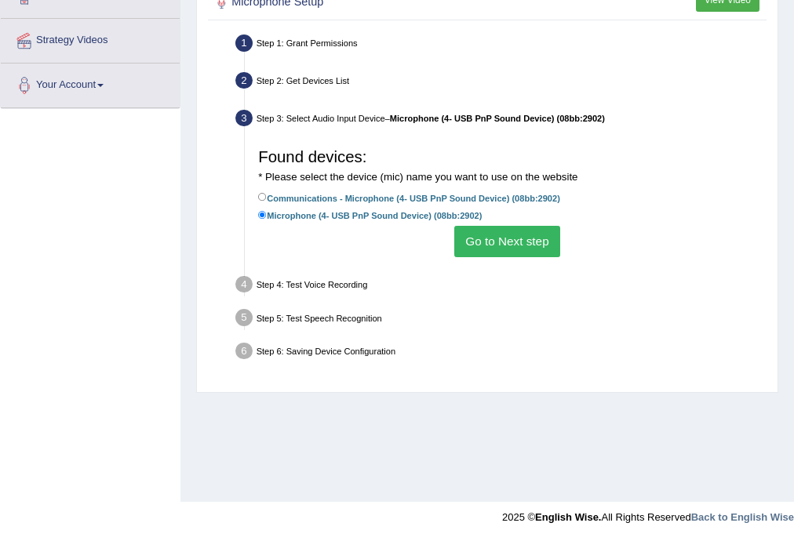
click at [265, 191] on label "Communications - Microphone (4- USB PnP Sound Device) (08bb:2902)" at bounding box center [409, 198] width 302 height 15
click at [265, 193] on input "Communications - Microphone (4- USB PnP Sound Device) (08bb:2902)" at bounding box center [262, 197] width 9 height 9
radio input "true"
click at [530, 242] on button "Go to Next step" at bounding box center [507, 241] width 106 height 31
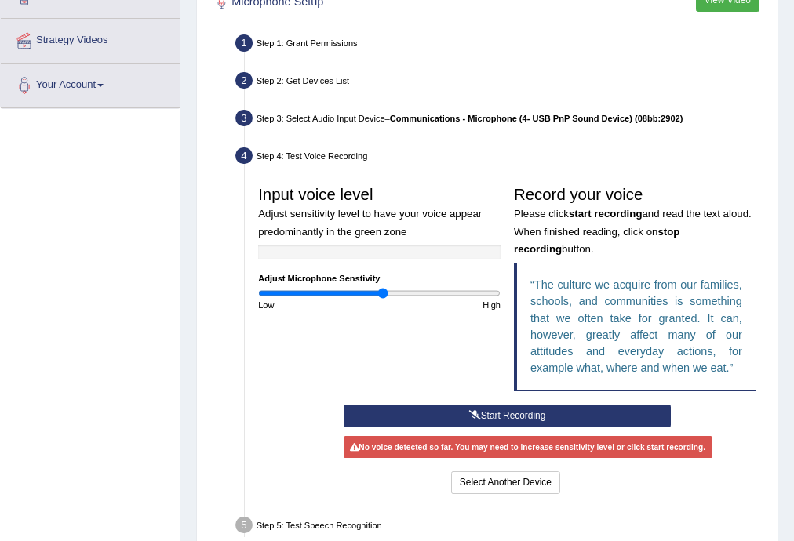
click at [506, 411] on button "Start Recording" at bounding box center [506, 416] width 327 height 23
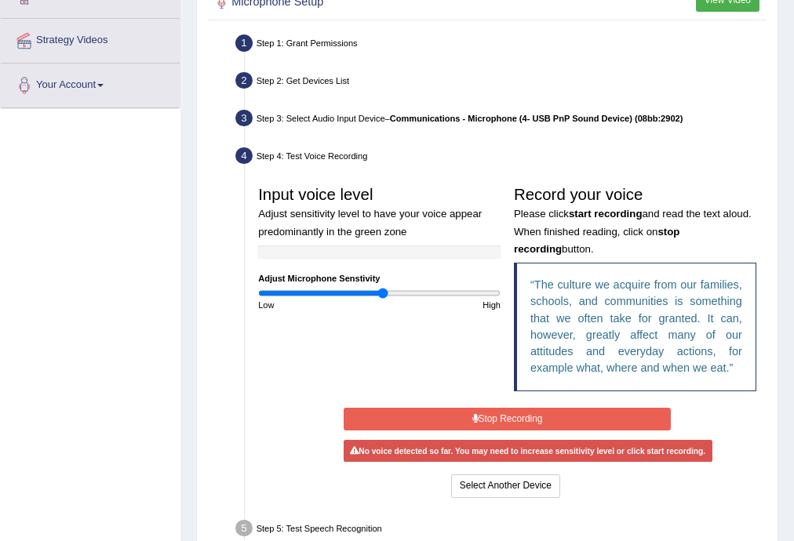
click at [486, 412] on button "Stop Recording" at bounding box center [506, 419] width 327 height 23
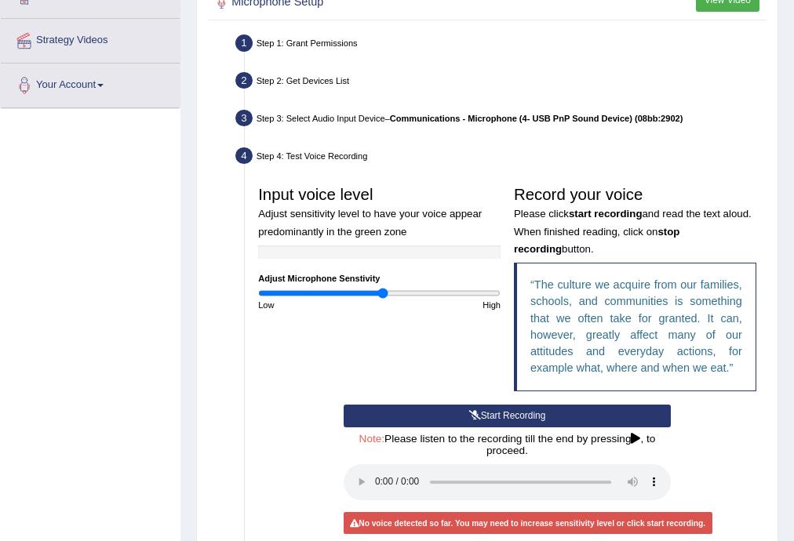
click at [507, 415] on button "Start Recording" at bounding box center [506, 416] width 327 height 23
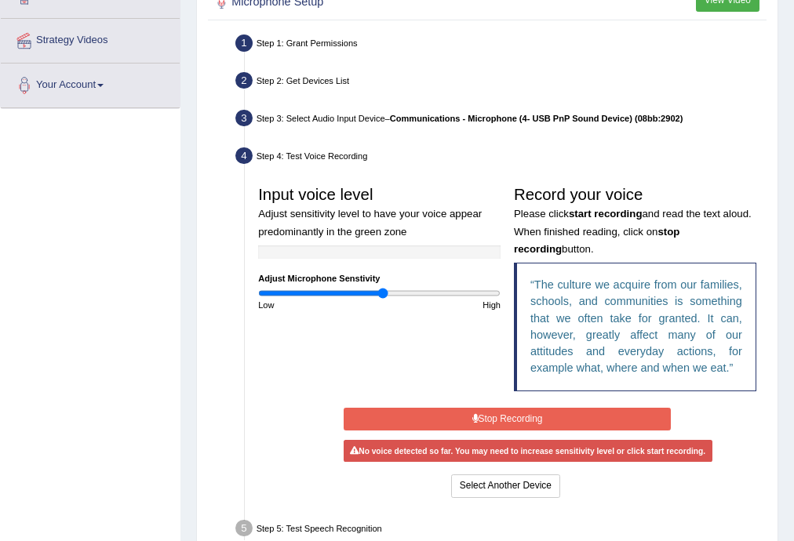
scroll to position [73, 0]
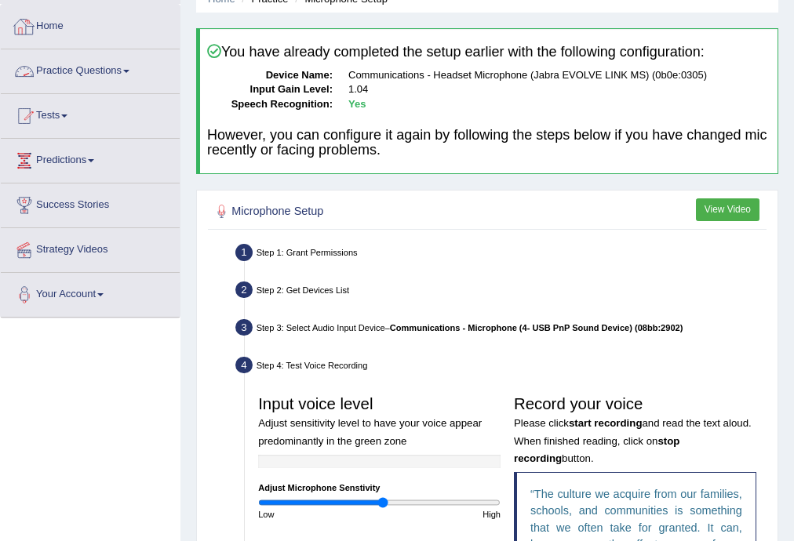
click at [47, 22] on link "Home" at bounding box center [90, 24] width 179 height 39
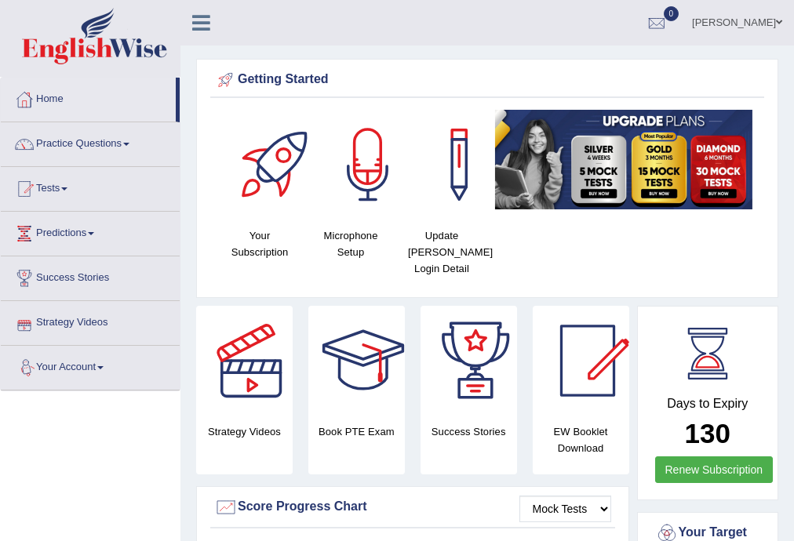
drag, startPoint x: 0, startPoint y: 0, endPoint x: 100, endPoint y: 367, distance: 380.5
click at [100, 367] on link "Your Account" at bounding box center [90, 365] width 179 height 39
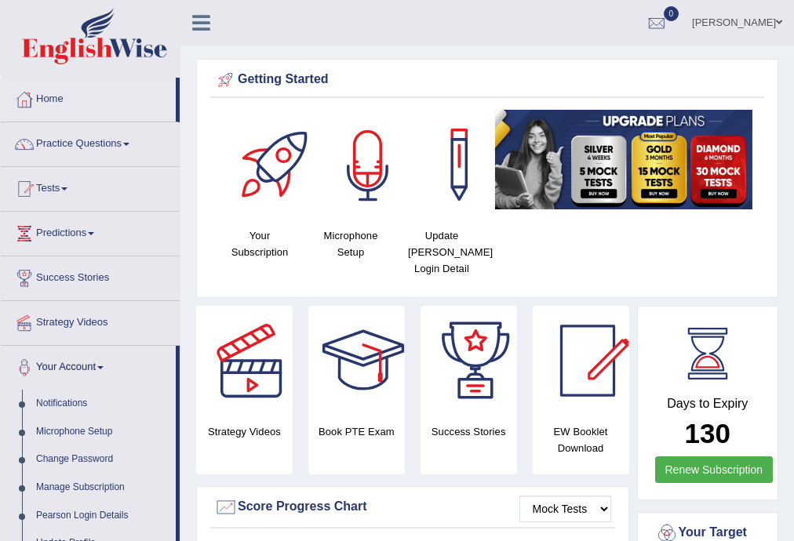
click at [358, 176] on div at bounding box center [368, 165] width 110 height 110
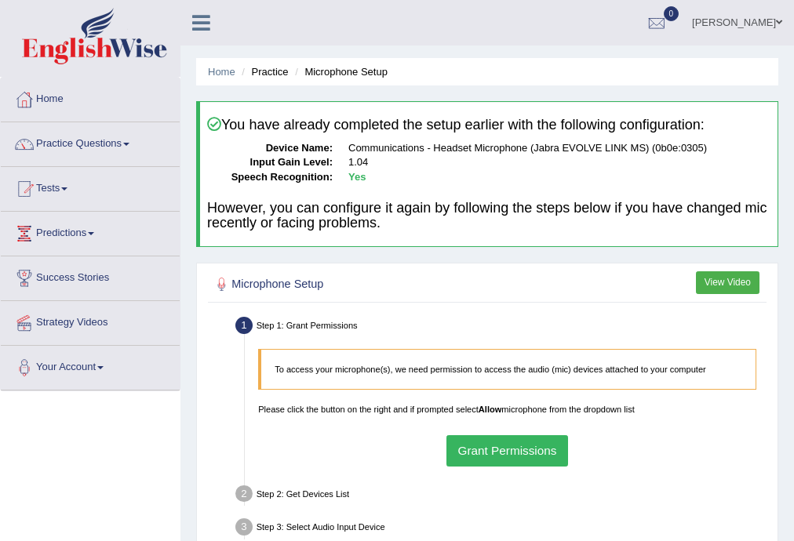
click at [507, 452] on button "Grant Permissions" at bounding box center [507, 450] width 122 height 31
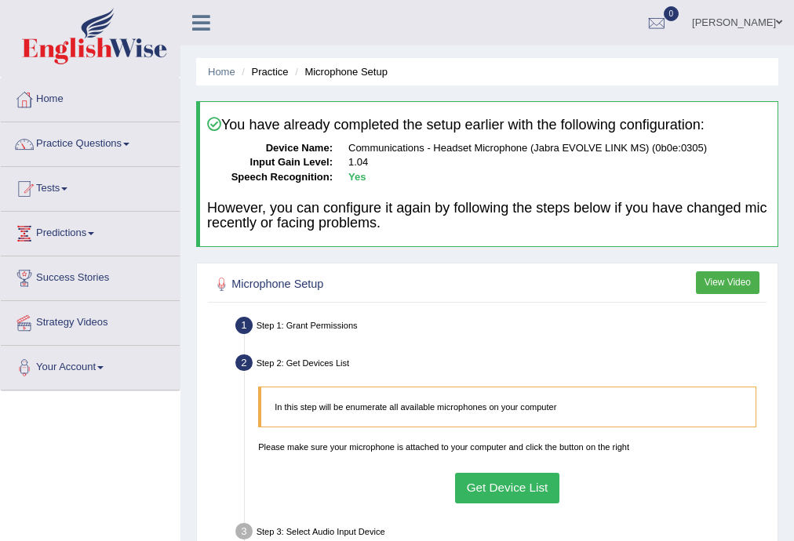
click at [501, 492] on button "Get Device List" at bounding box center [507, 488] width 104 height 31
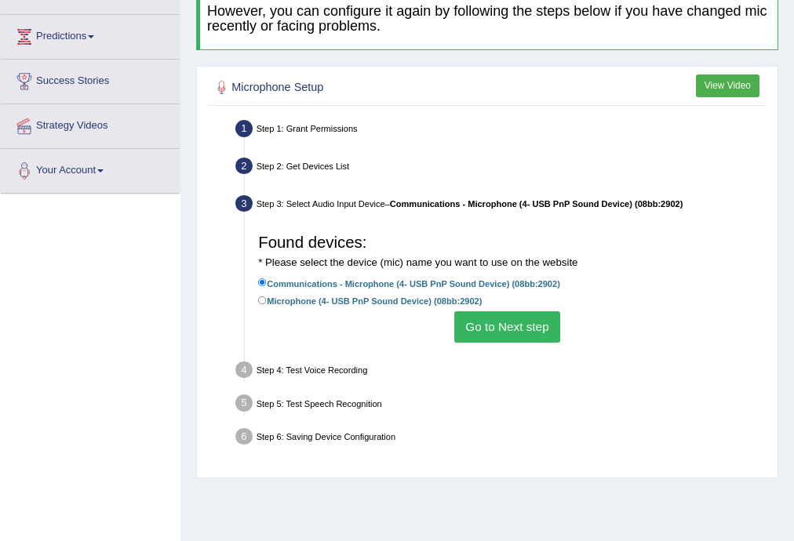
scroll to position [209, 0]
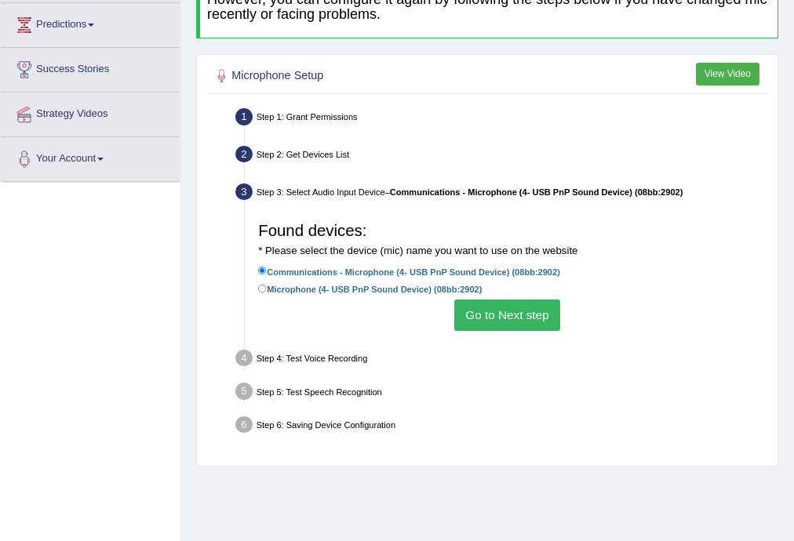
click at [463, 311] on button "Go to Next step" at bounding box center [507, 315] width 106 height 31
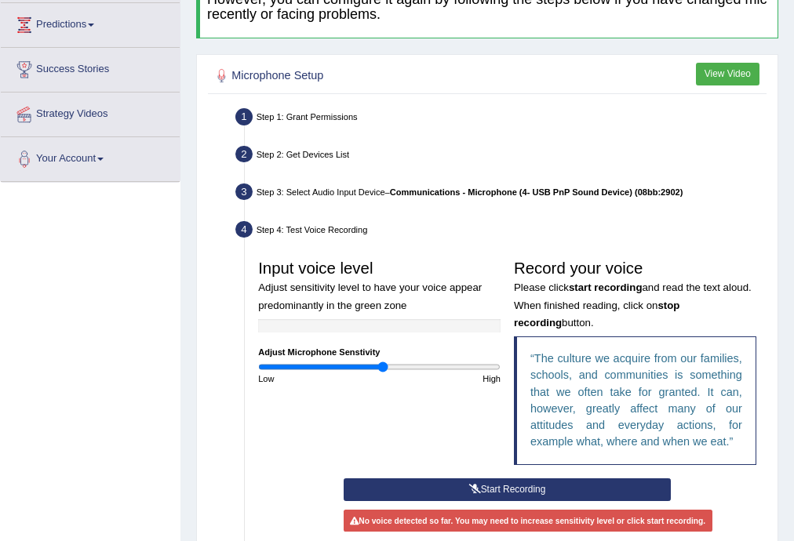
click at [503, 485] on button "Start Recording" at bounding box center [506, 489] width 327 height 23
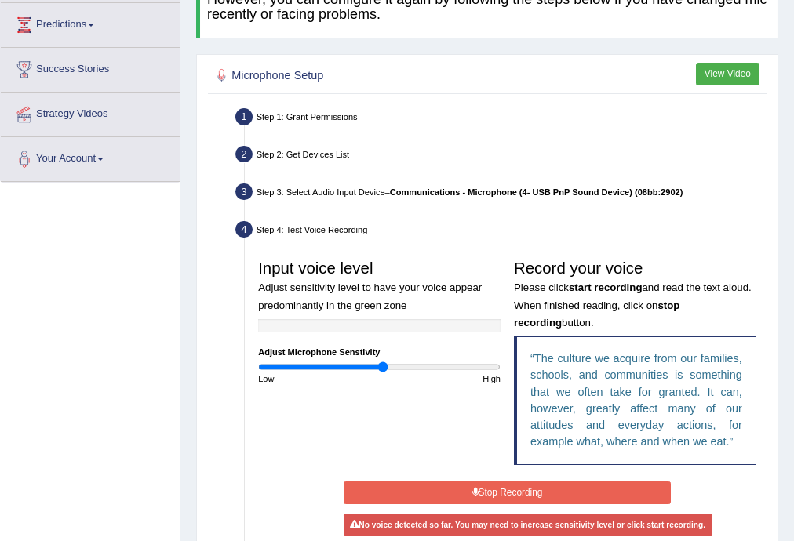
click at [488, 488] on button "Stop Recording" at bounding box center [506, 492] width 327 height 23
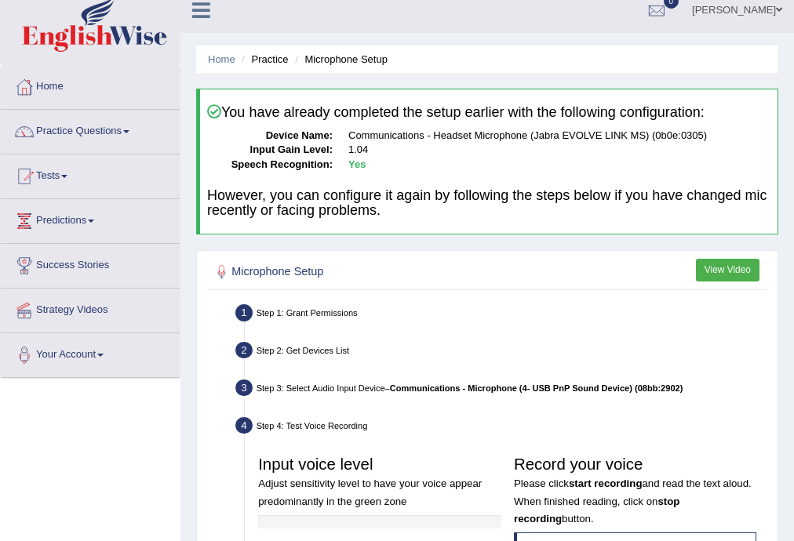
scroll to position [0, 0]
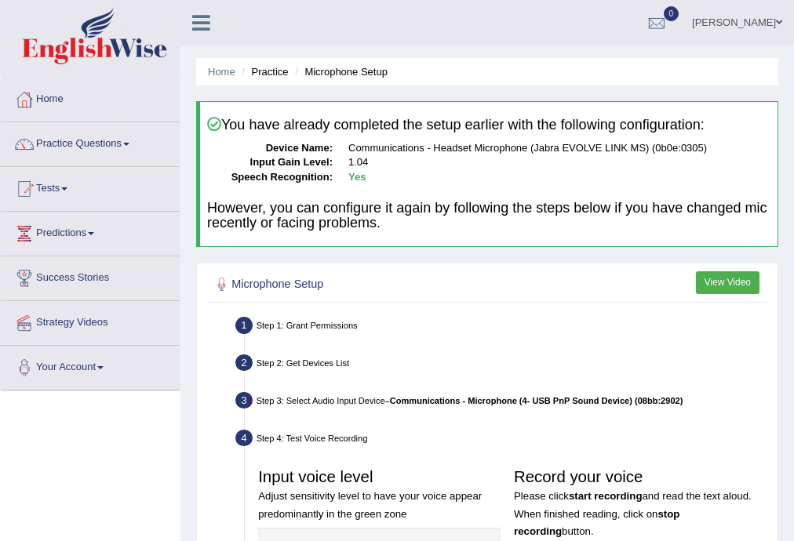
click at [775, 19] on link "[PERSON_NAME]" at bounding box center [737, 20] width 114 height 41
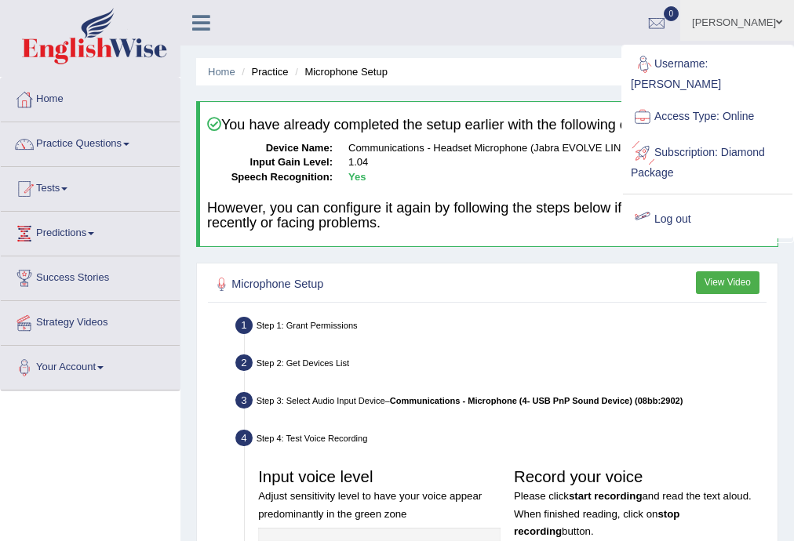
click at [669, 202] on link "Log out" at bounding box center [707, 220] width 169 height 36
